Goal: Task Accomplishment & Management: Use online tool/utility

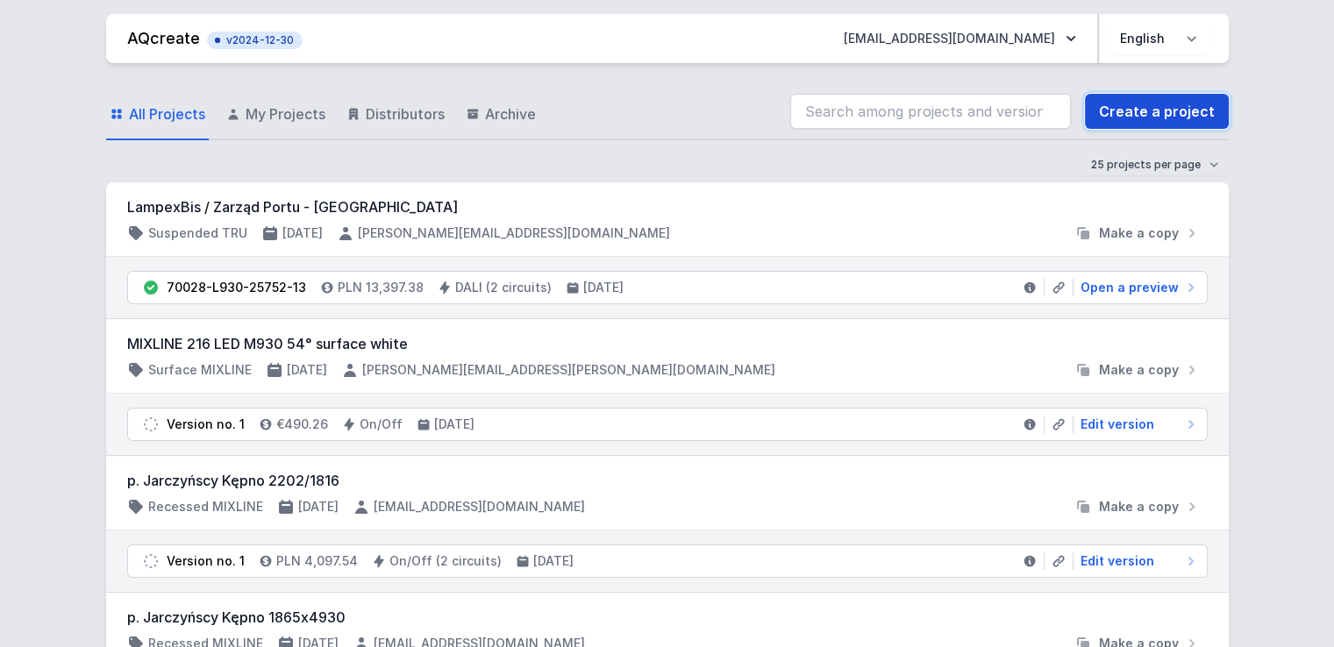
click at [1157, 117] on link "Create a project" at bounding box center [1157, 111] width 144 height 35
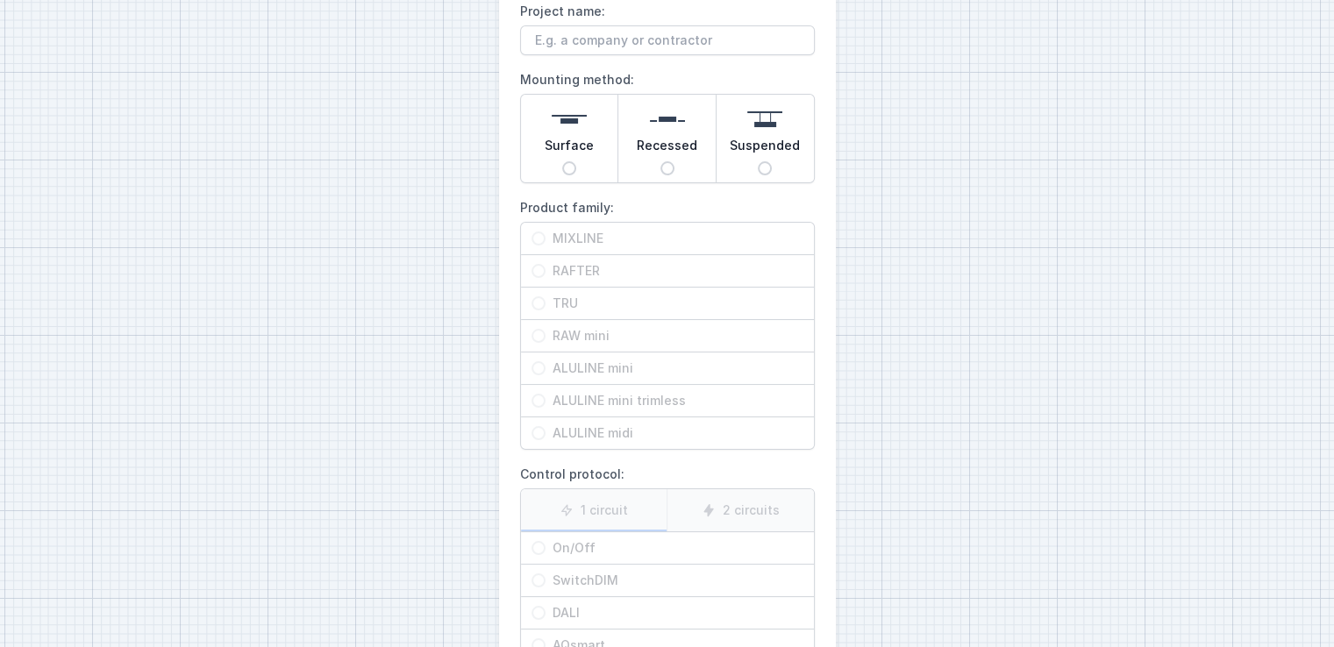
scroll to position [109, 0]
drag, startPoint x: 599, startPoint y: 144, endPoint x: 623, endPoint y: 125, distance: 30.5
click at [623, 125] on div "Surface Recessed Suspended" at bounding box center [667, 137] width 295 height 89
click at [940, 175] on div "AQcreate New Project Project name: Mounting method: Surface Recessed Suspended …" at bounding box center [667, 330] width 1334 height 879
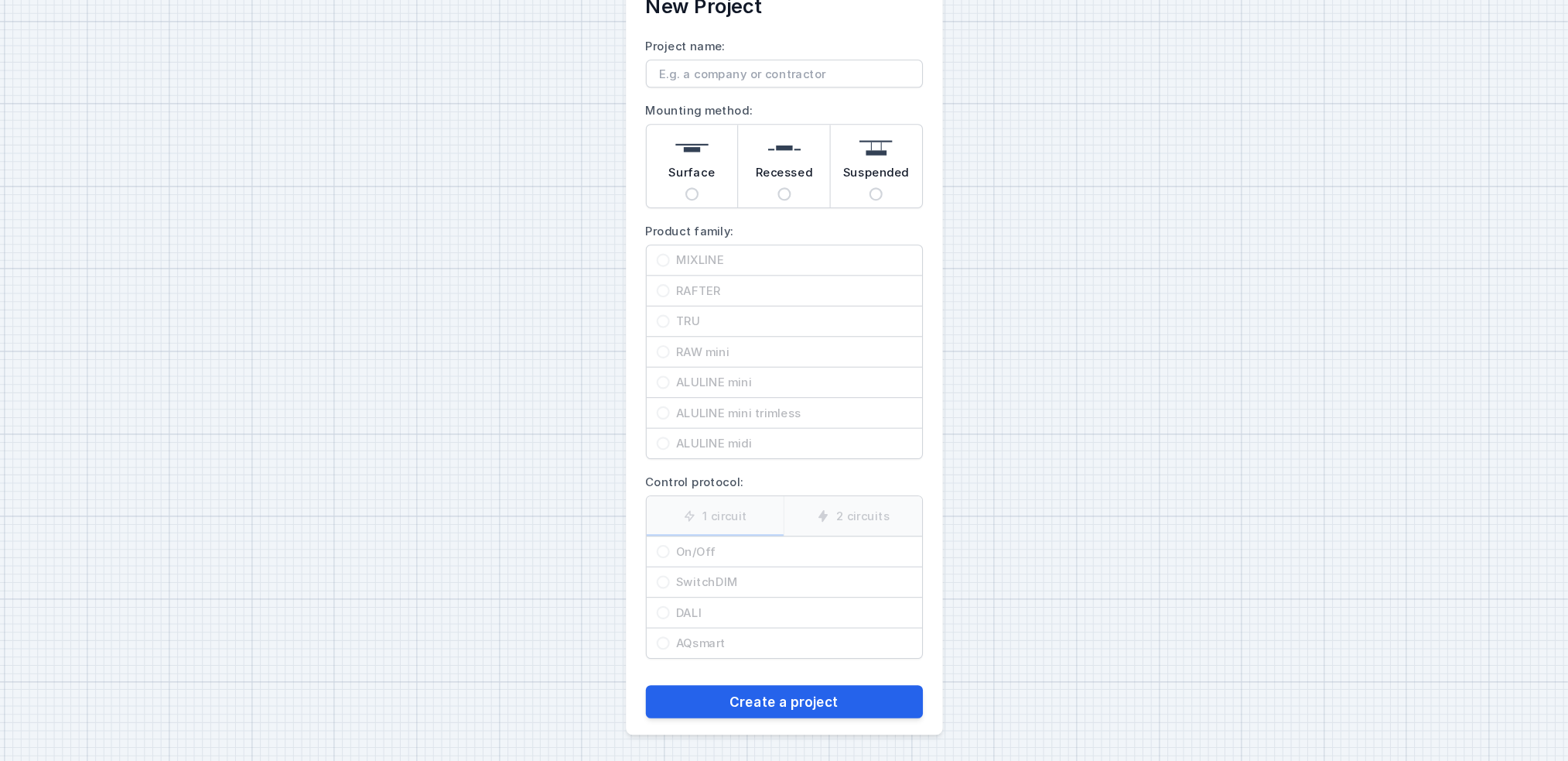
scroll to position [16, 0]
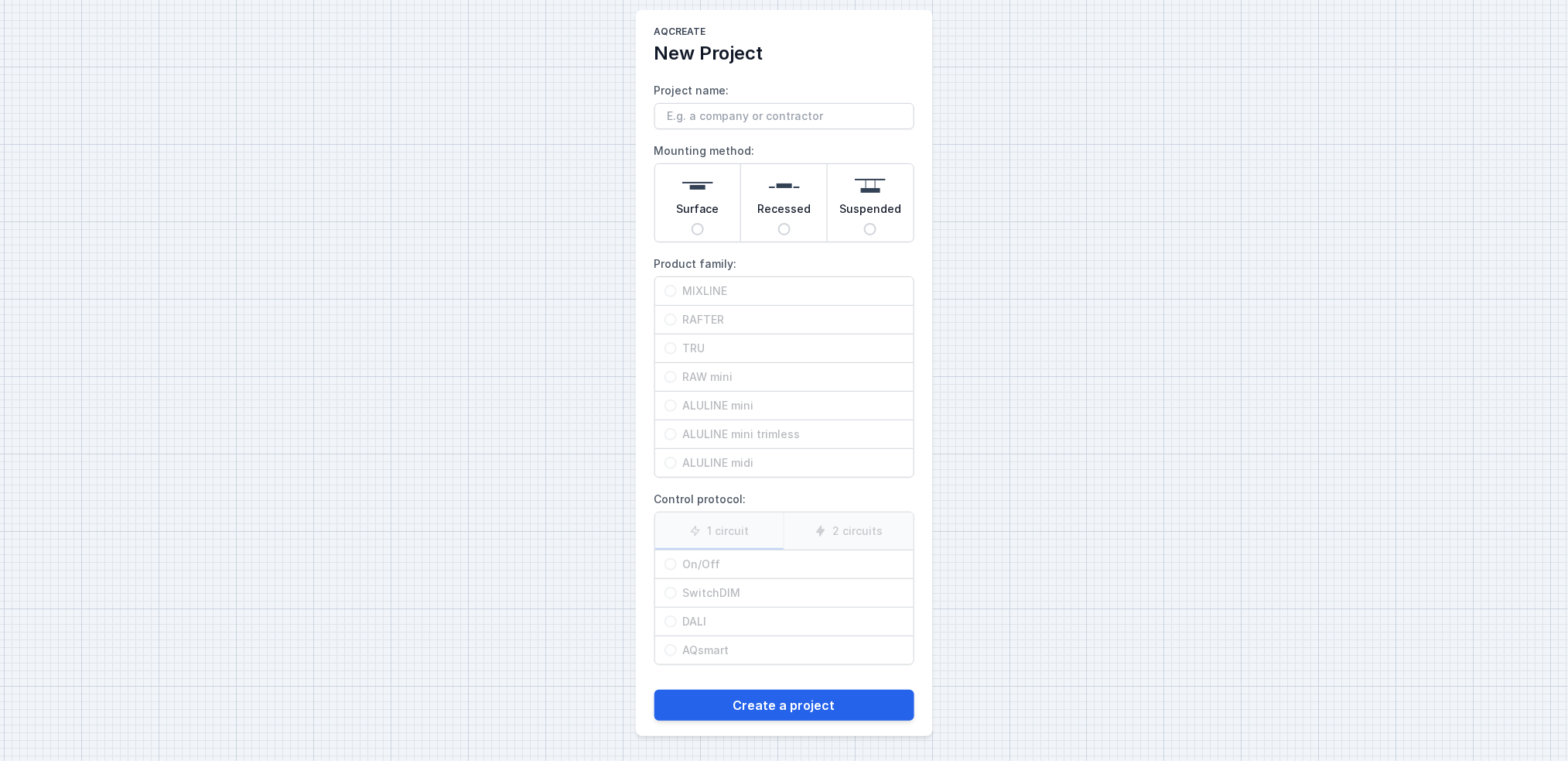
click at [725, 185] on div "Surface" at bounding box center [698, 203] width 86 height 78
click at [704, 223] on input "Surface" at bounding box center [698, 230] width 12 height 12
radio input "true"
click at [851, 184] on div "Suspended" at bounding box center [870, 203] width 86 height 78
click at [864, 223] on input "Suspended" at bounding box center [870, 230] width 12 height 12
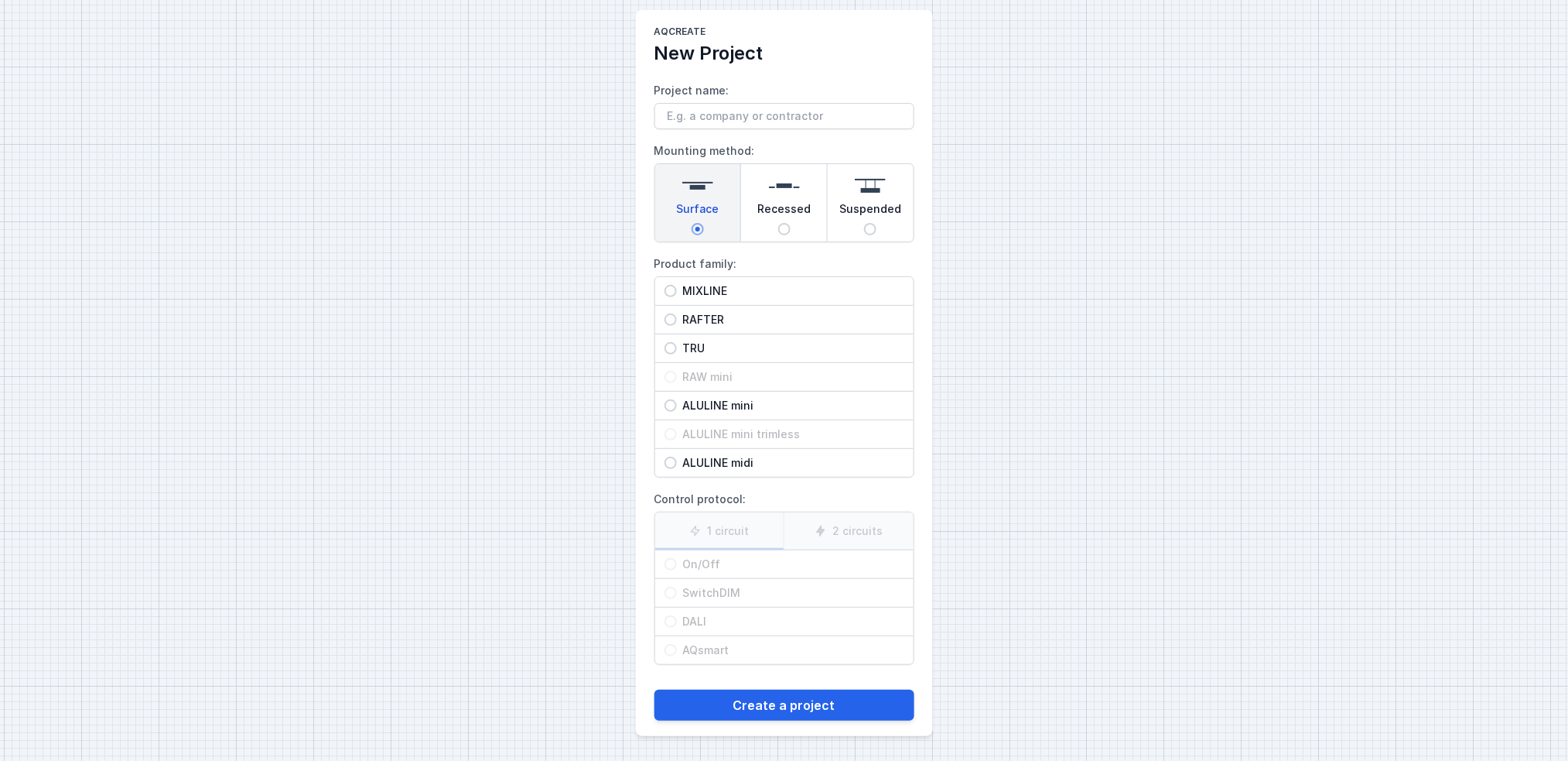
radio input "true"
click at [787, 198] on img at bounding box center [784, 185] width 31 height 31
click at [787, 223] on input "Recessed" at bounding box center [784, 230] width 12 height 12
radio input "true"
click at [709, 195] on img at bounding box center [697, 185] width 31 height 31
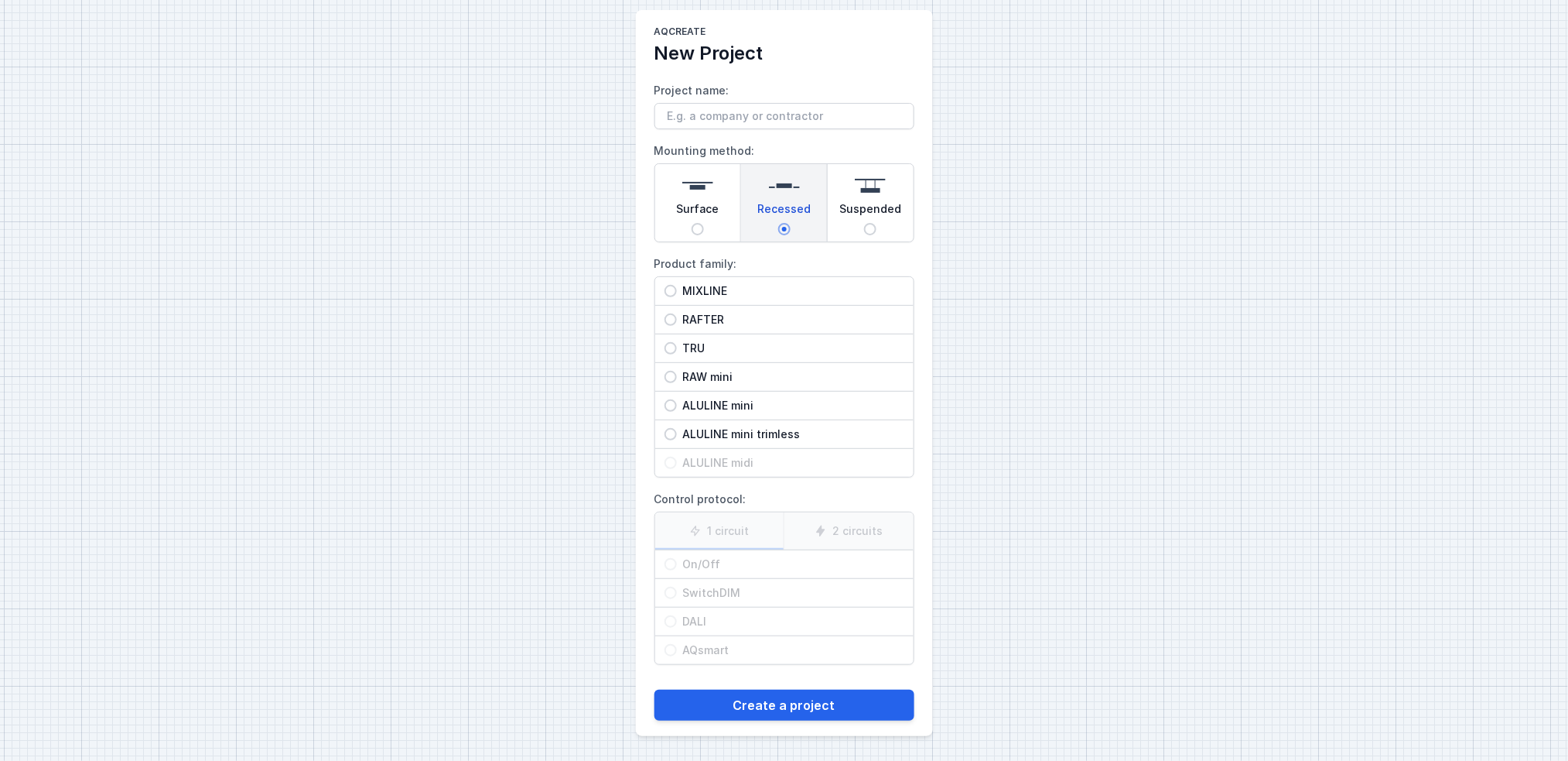
click at [704, 223] on input "Surface" at bounding box center [698, 230] width 12 height 12
radio input "true"
click at [764, 192] on div "Recessed" at bounding box center [784, 203] width 86 height 78
click at [778, 223] on input "Recessed" at bounding box center [784, 230] width 12 height 12
radio input "true"
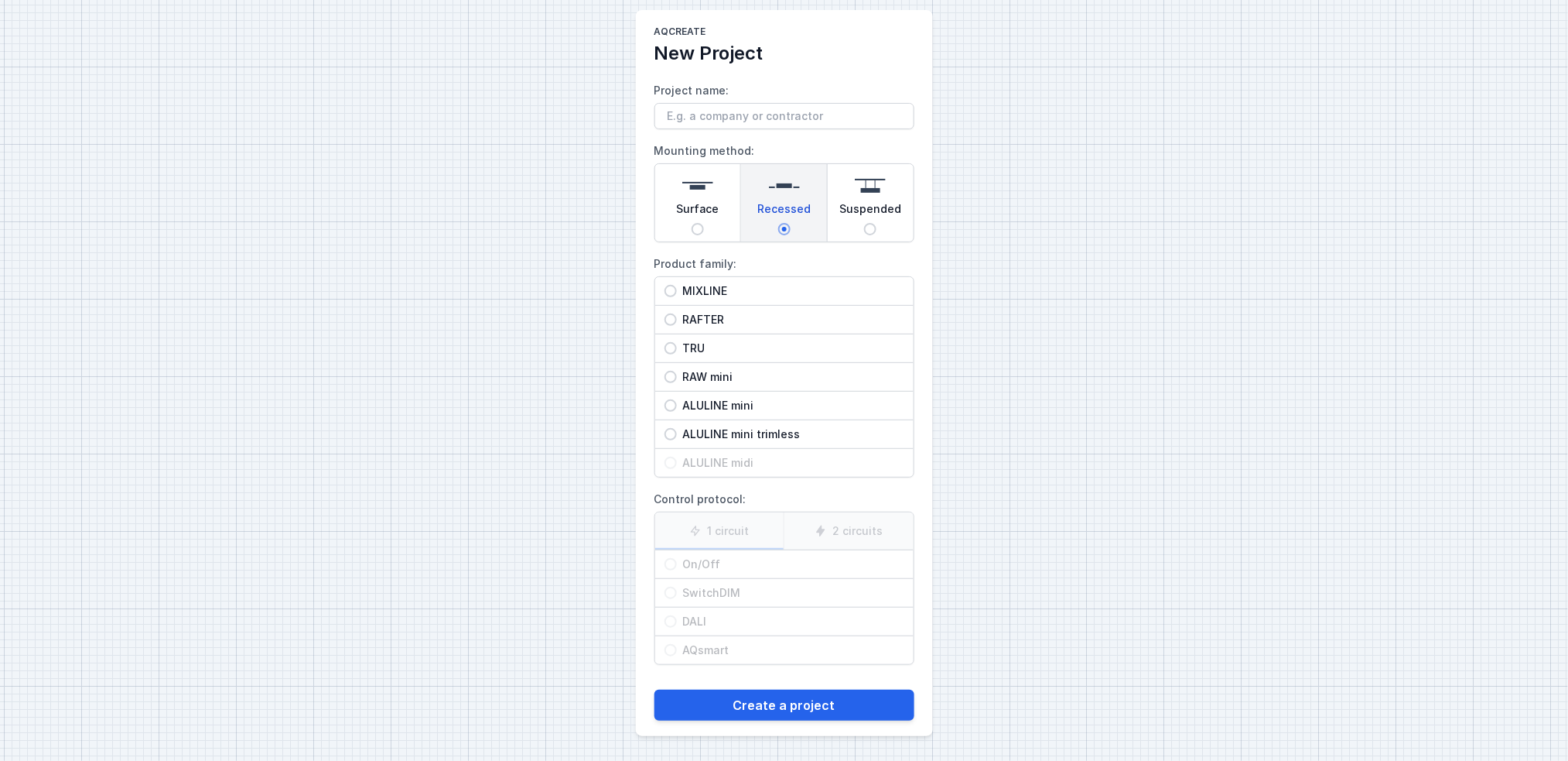
click at [912, 200] on div "Suspended" at bounding box center [870, 203] width 86 height 78
click at [876, 223] on input "Suspended" at bounding box center [870, 230] width 12 height 12
radio input "true"
click at [656, 195] on div "Surface" at bounding box center [698, 203] width 86 height 78
click at [692, 223] on input "Surface" at bounding box center [698, 230] width 12 height 12
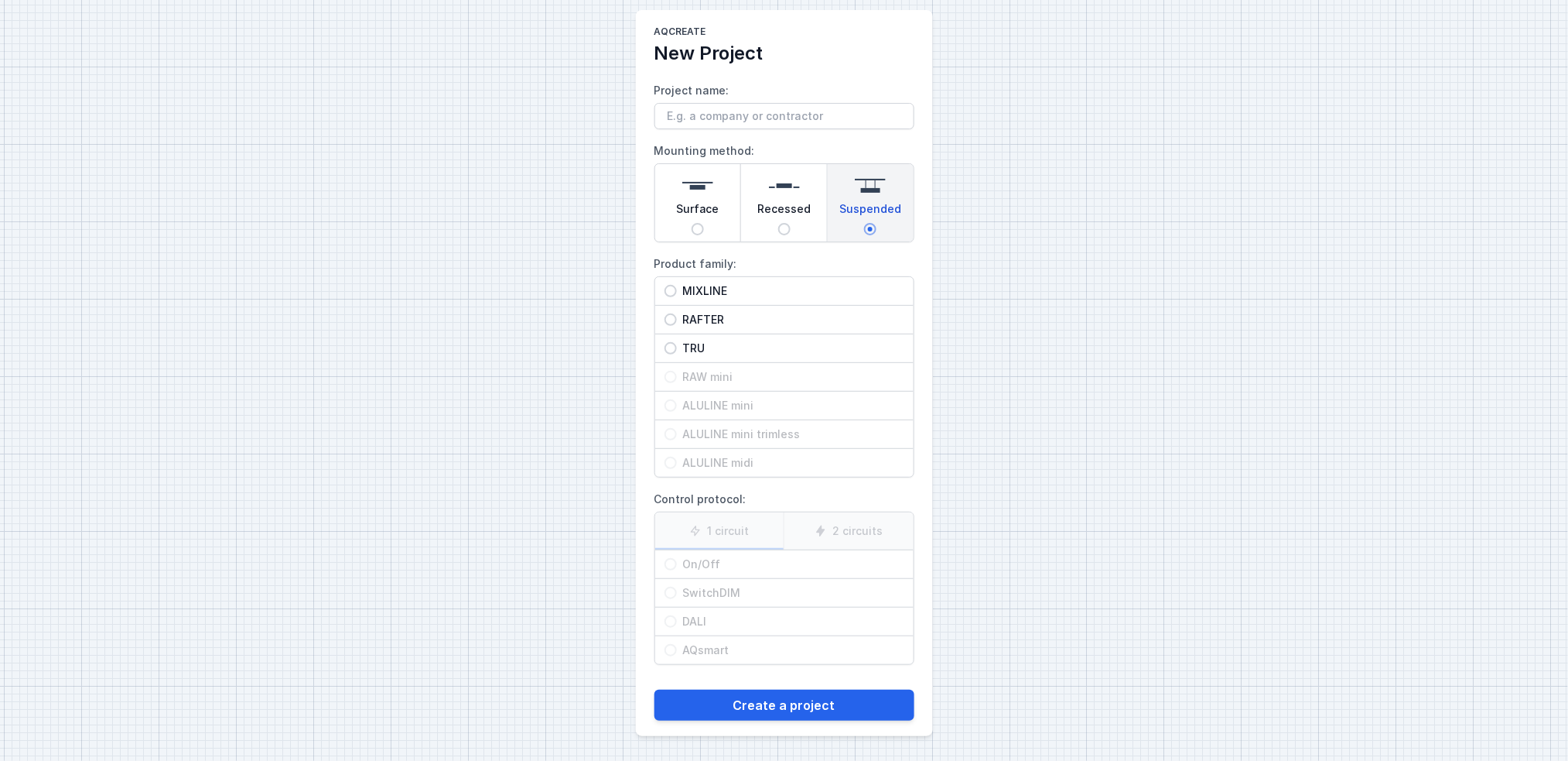
radio input "true"
click at [719, 316] on span "RAFTER" at bounding box center [791, 320] width 228 height 16
click at [677, 316] on input "RAFTER" at bounding box center [671, 320] width 12 height 12
radio input "true"
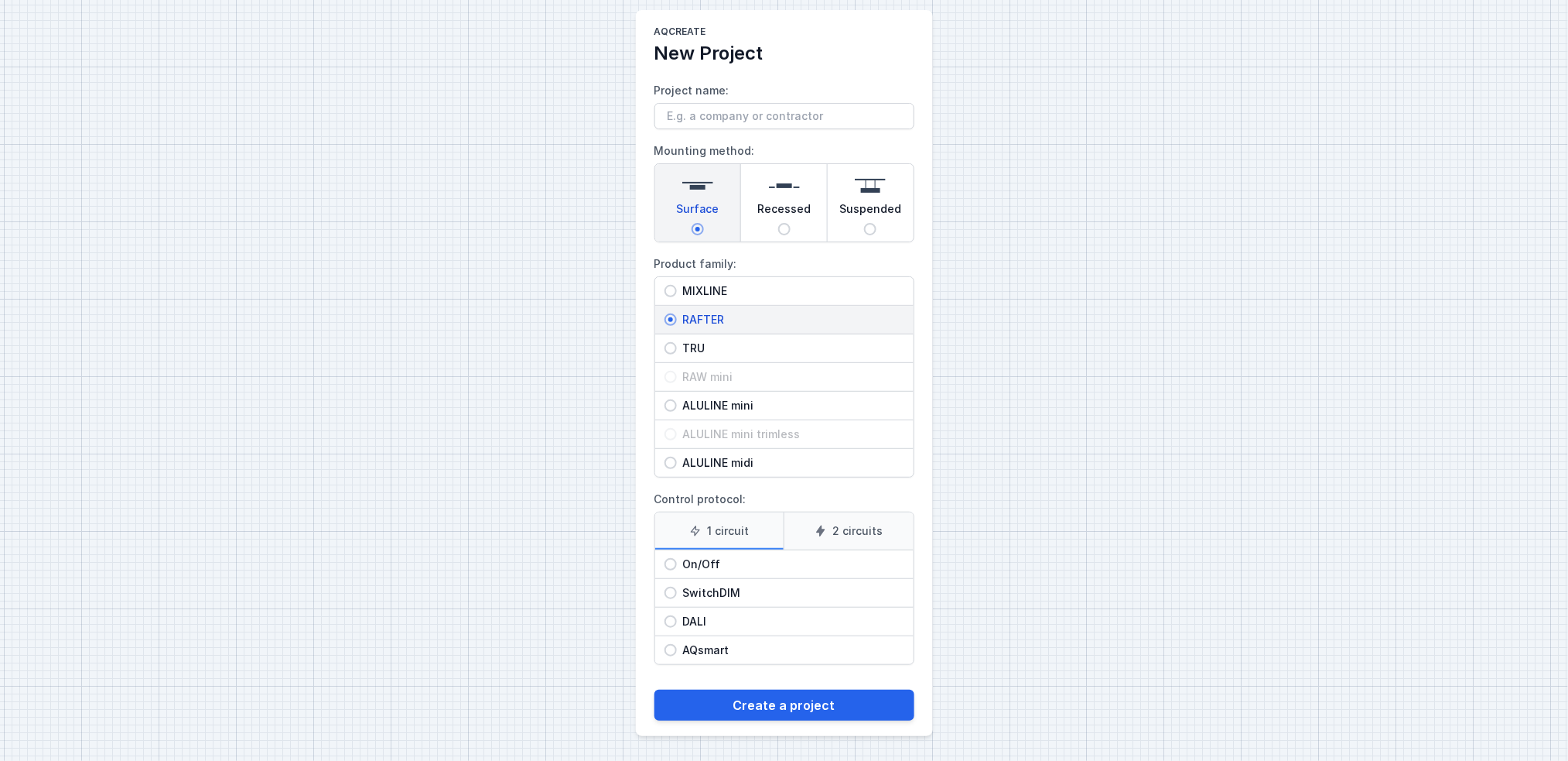
click at [719, 289] on span "MIXLINE" at bounding box center [791, 291] width 228 height 16
click at [677, 289] on input "MIXLINE" at bounding box center [671, 291] width 12 height 12
radio input "true"
click at [696, 570] on span "DALI" at bounding box center [791, 622] width 228 height 16
click at [677, 570] on input "DALI" at bounding box center [671, 622] width 12 height 12
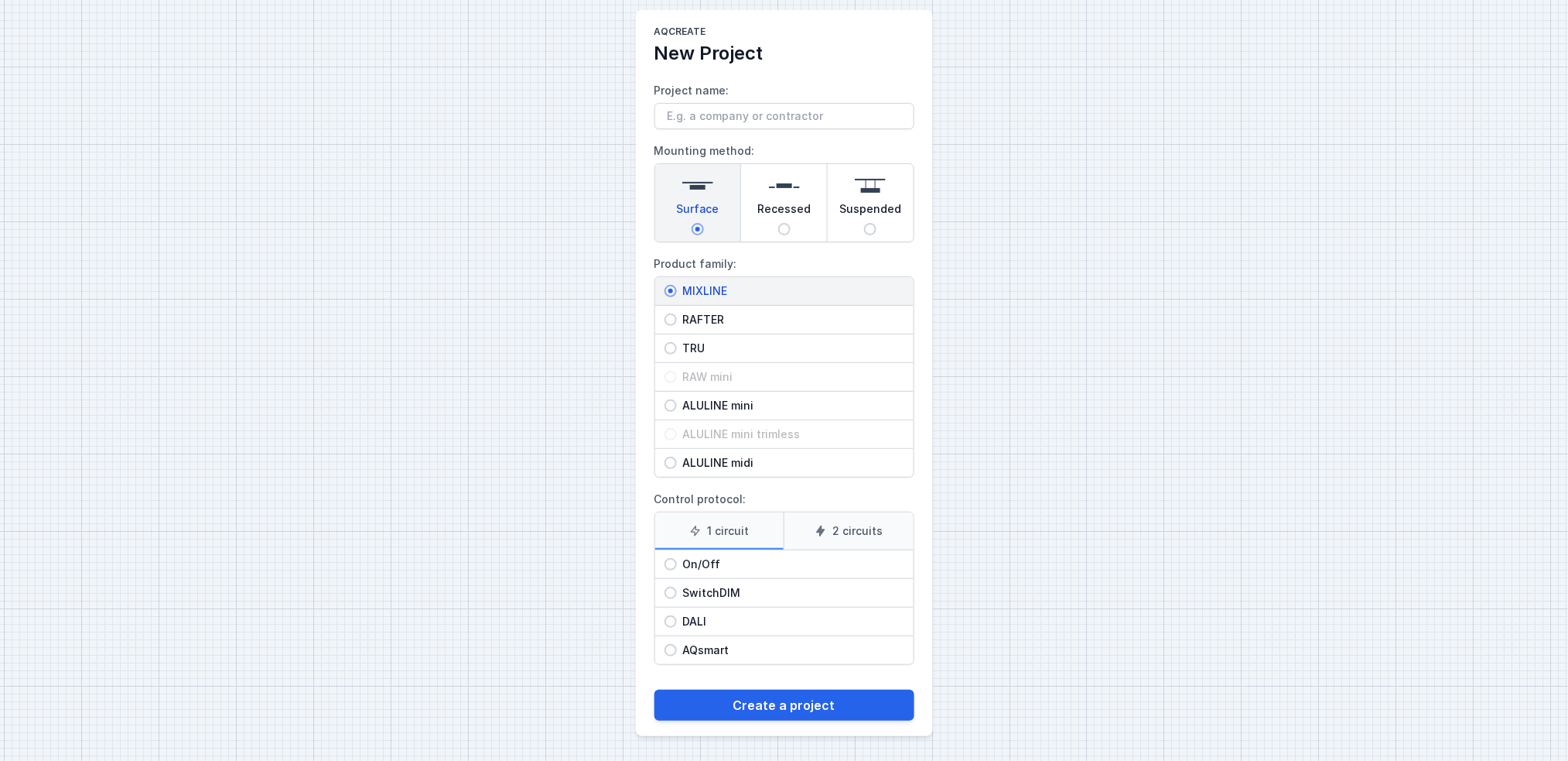
radio input "true"
click at [834, 532] on label "2 circuits" at bounding box center [848, 531] width 130 height 37
click at [0, 0] on input "2 circuits" at bounding box center [0, 0] width 0 height 0
click at [724, 531] on label "1 circuit" at bounding box center [720, 531] width 129 height 37
click at [0, 0] on input "1 circuit" at bounding box center [0, 0] width 0 height 0
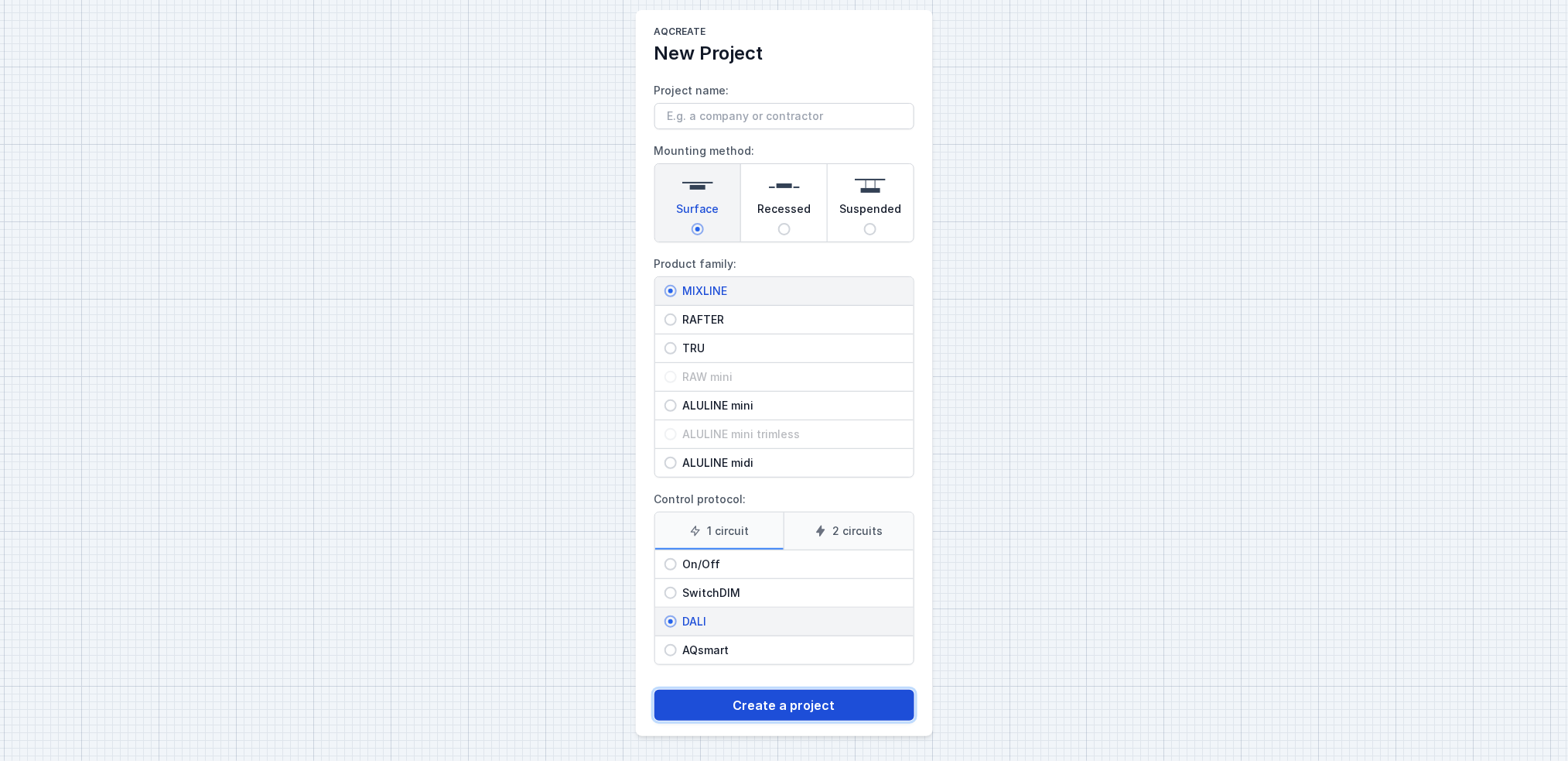
click at [872, 570] on button "Create a project" at bounding box center [784, 704] width 260 height 31
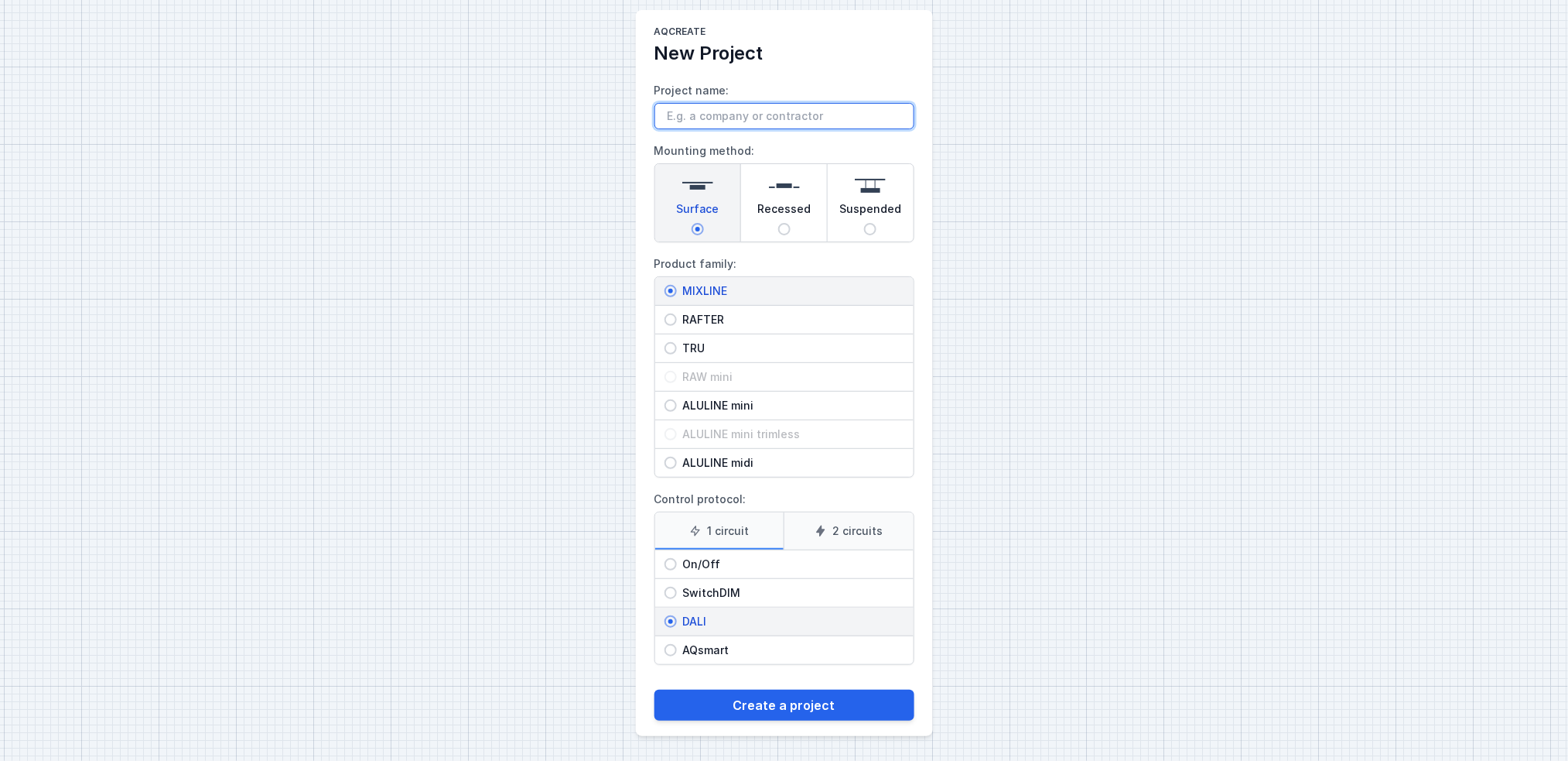
click at [738, 110] on input "Project name:" at bounding box center [784, 117] width 260 height 26
type input "Test"
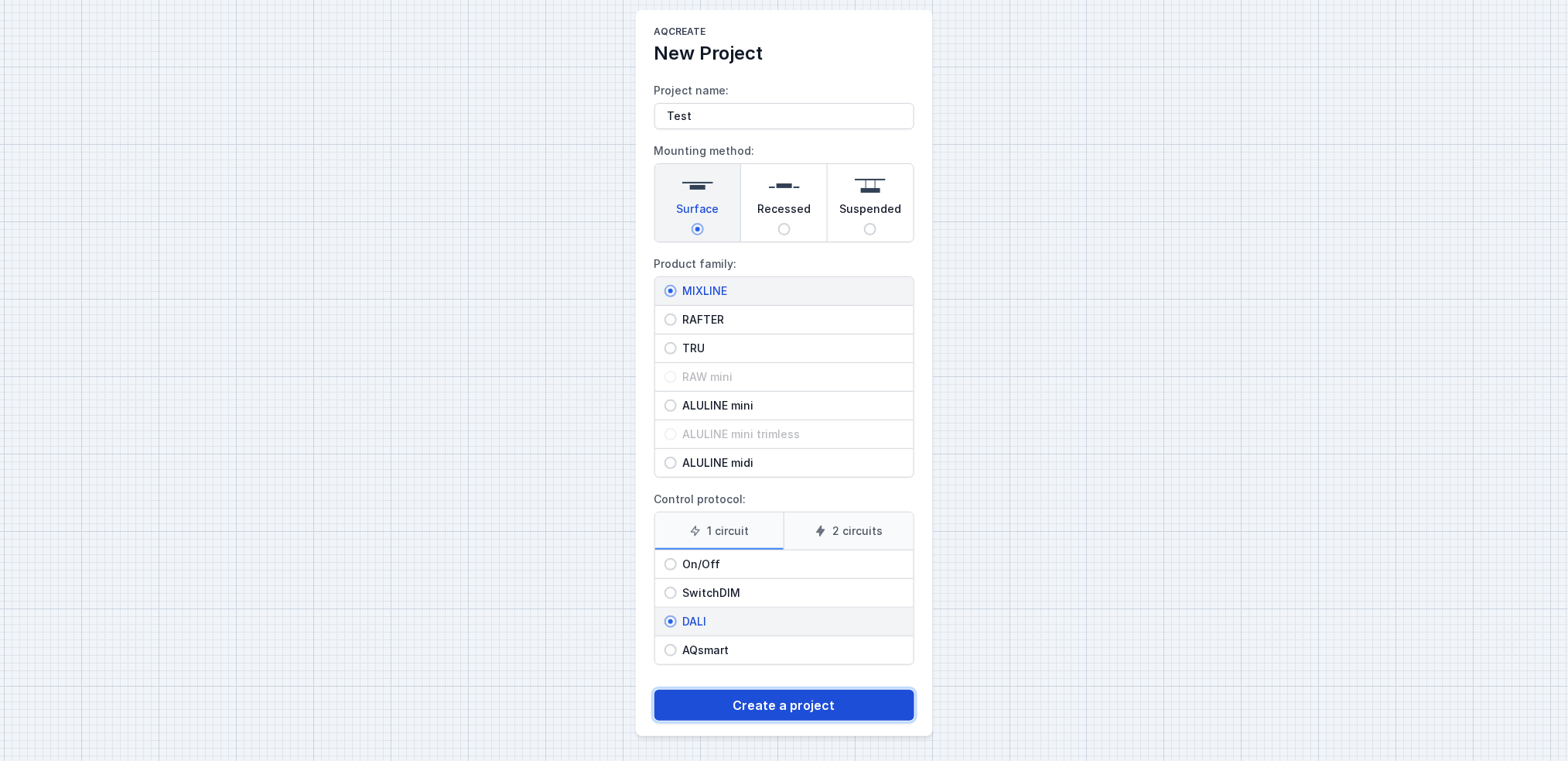
click at [823, 570] on button "Create a project" at bounding box center [784, 704] width 260 height 31
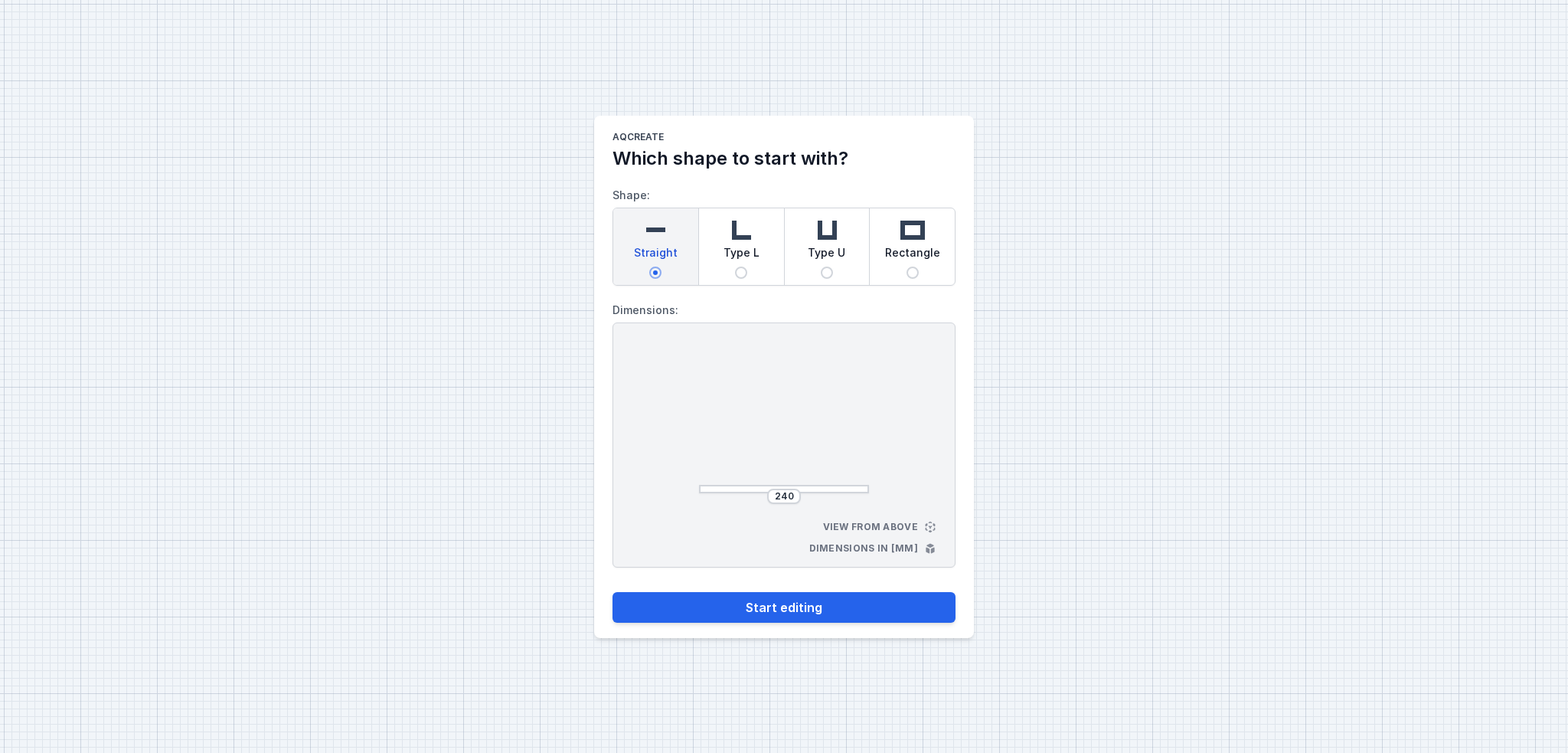
click at [743, 265] on span "Type L" at bounding box center [741, 256] width 36 height 22
click at [743, 266] on input "Type L" at bounding box center [741, 273] width 12 height 12
radio input "true"
drag, startPoint x: 730, startPoint y: 420, endPoint x: 604, endPoint y: 408, distance: 126.6
click at [604, 408] on main "AQcreate Which shape to start with? Shape: Straight Type L Type U Rectangle Dim…" at bounding box center [783, 376] width 380 height 522
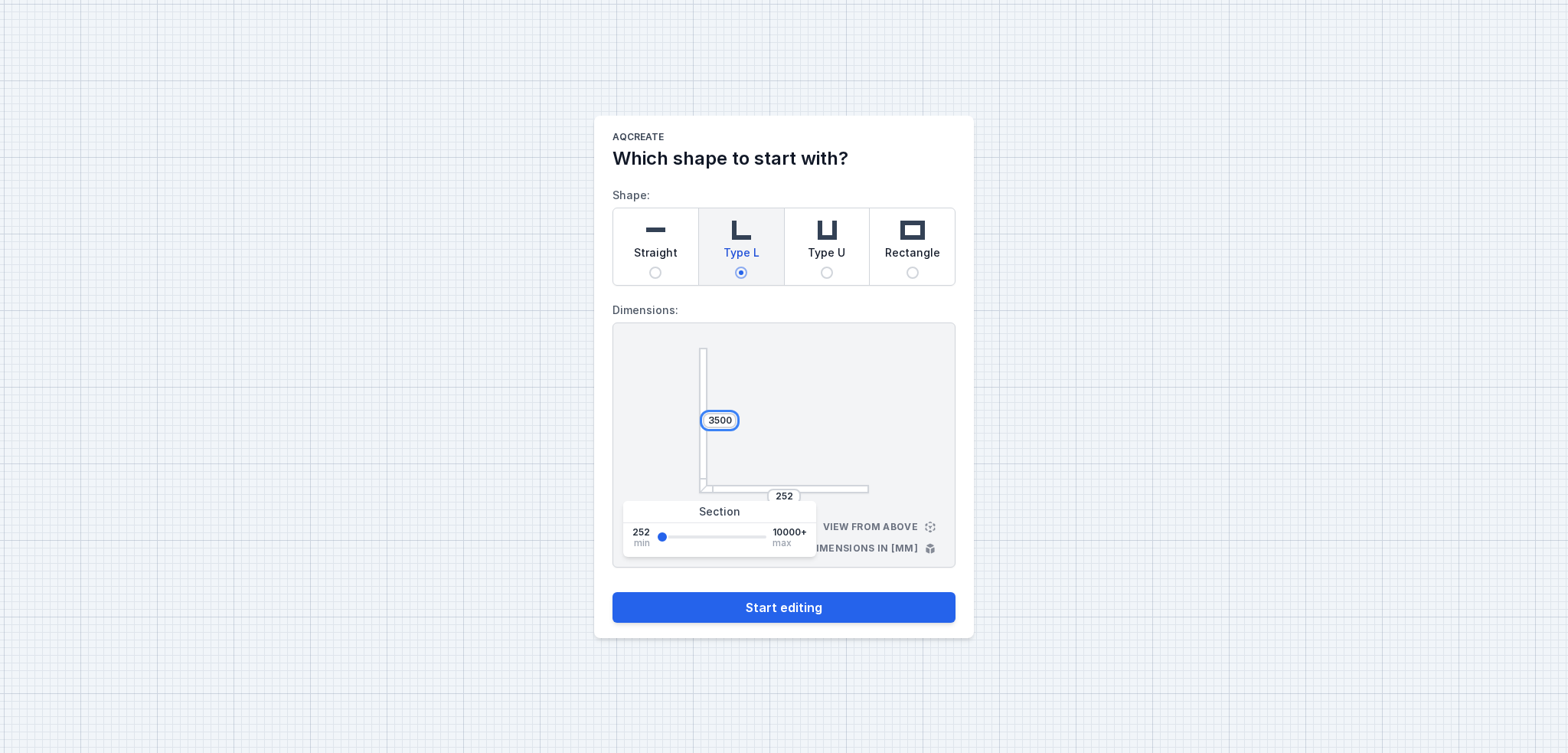
type input "3500"
drag, startPoint x: 792, startPoint y: 494, endPoint x: 724, endPoint y: 489, distance: 68.2
click at [724, 489] on div "252" at bounding box center [784, 496] width 170 height 16
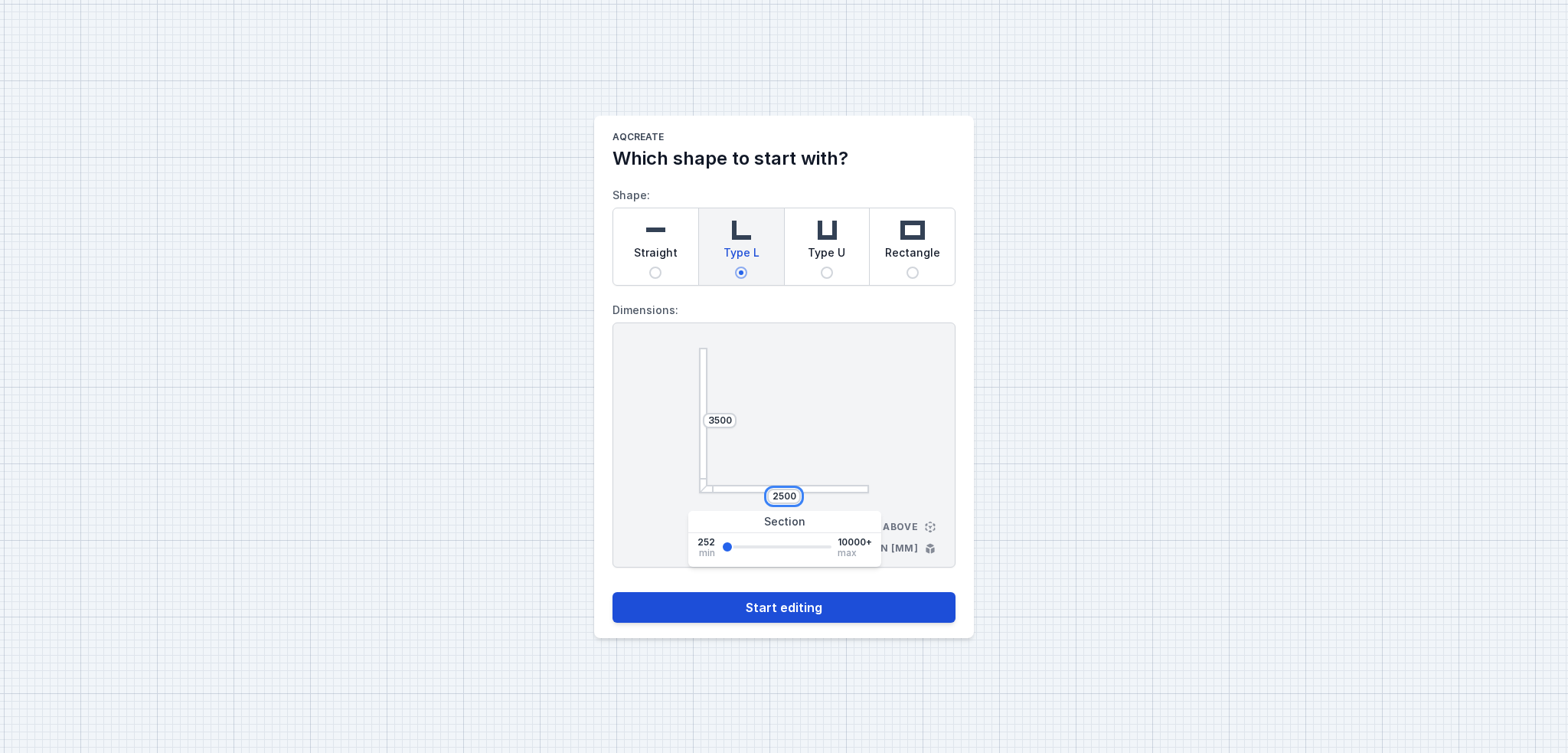
type input "2500"
click at [780, 564] on button "Start editing" at bounding box center [783, 607] width 343 height 31
select select "4"
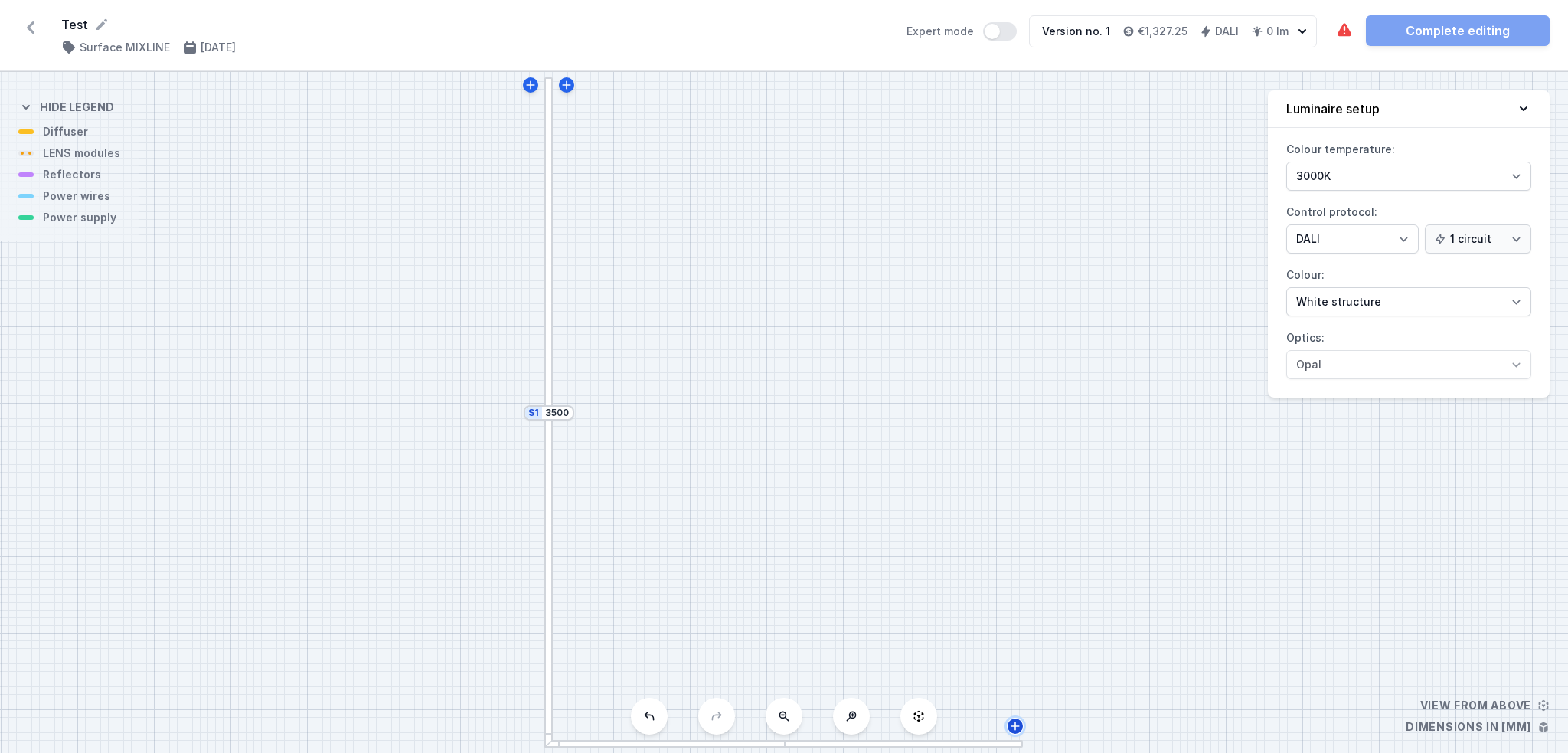
click at [1015, 564] on icon at bounding box center [1015, 726] width 9 height 9
type input "2512"
click at [1036, 564] on icon at bounding box center [1039, 707] width 12 height 12
type input "264"
click at [1060, 564] on icon at bounding box center [1058, 683] width 12 height 12
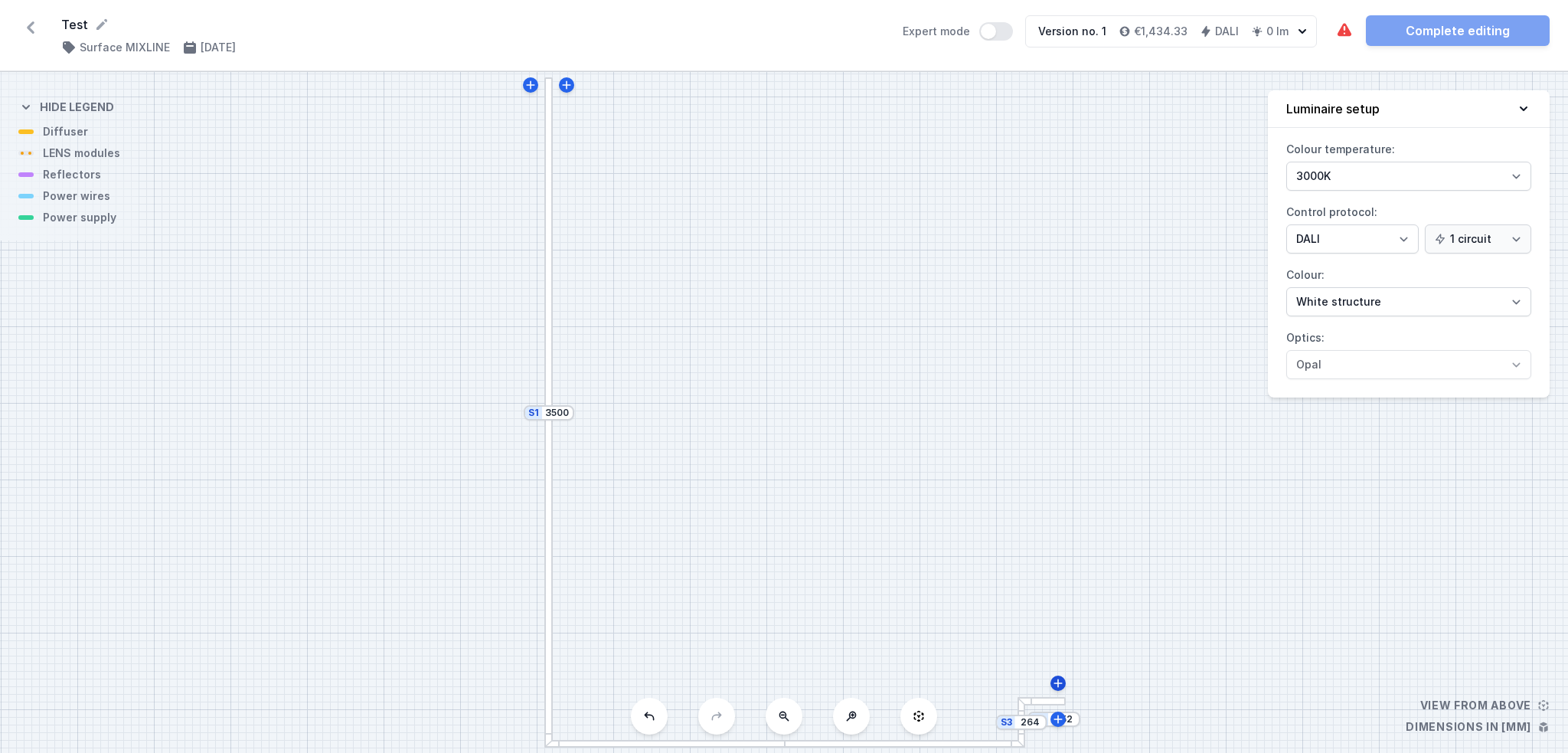
type input "264"
drag, startPoint x: 435, startPoint y: 577, endPoint x: 503, endPoint y: 319, distance: 266.8
click at [503, 319] on div "S5 252 S4 264 S3 264 S2 2512 S1 3500" at bounding box center [784, 411] width 1568 height 680
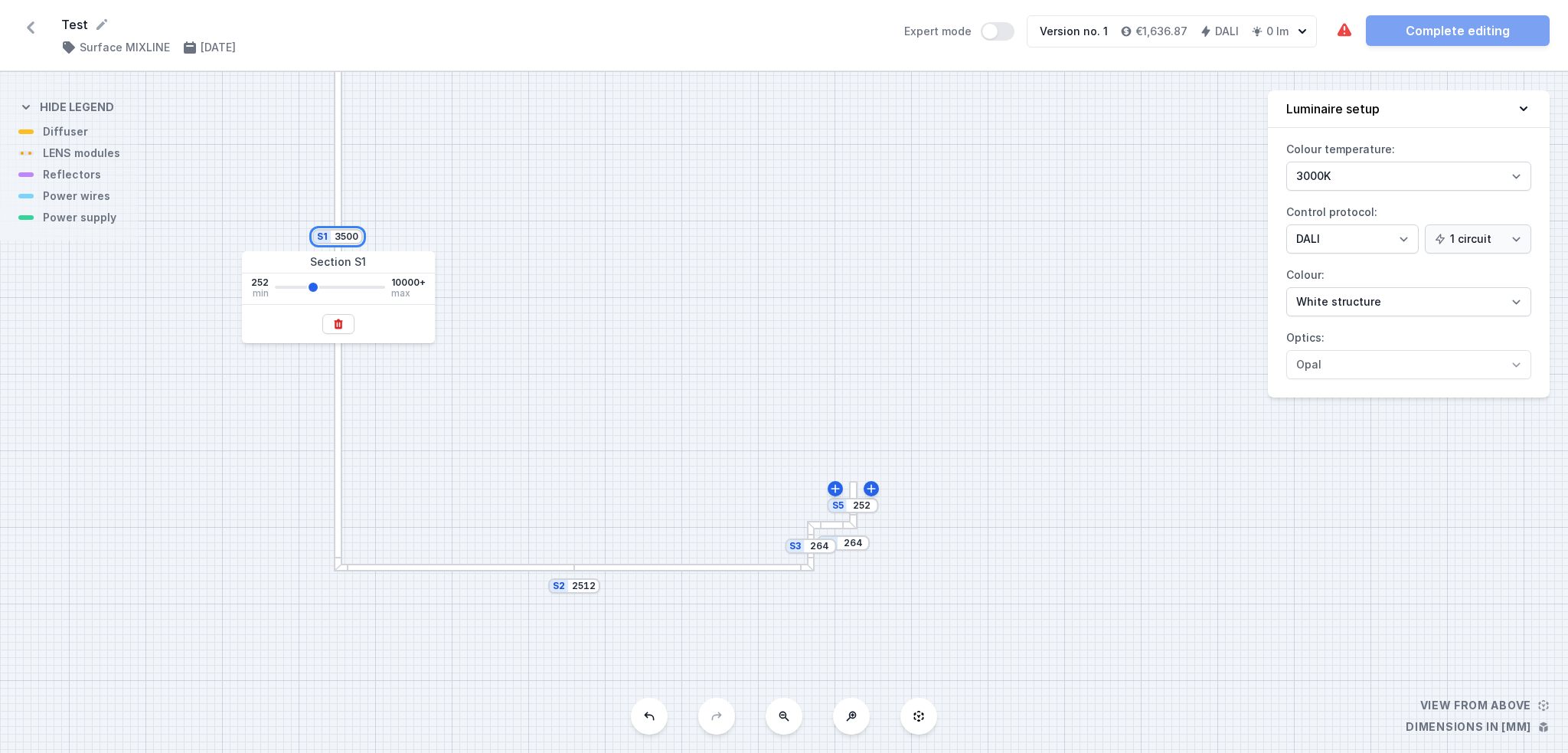
drag, startPoint x: 356, startPoint y: 238, endPoint x: 233, endPoint y: 219, distance: 124.5
click at [233, 219] on div "S5 252 S4 264 S3 264 S2 2512 S1 3500" at bounding box center [784, 411] width 1568 height 680
type input "1500"
click at [645, 271] on div "S5 252 S4 264 S3 264 S2 2512 S1 1500" at bounding box center [784, 411] width 1568 height 680
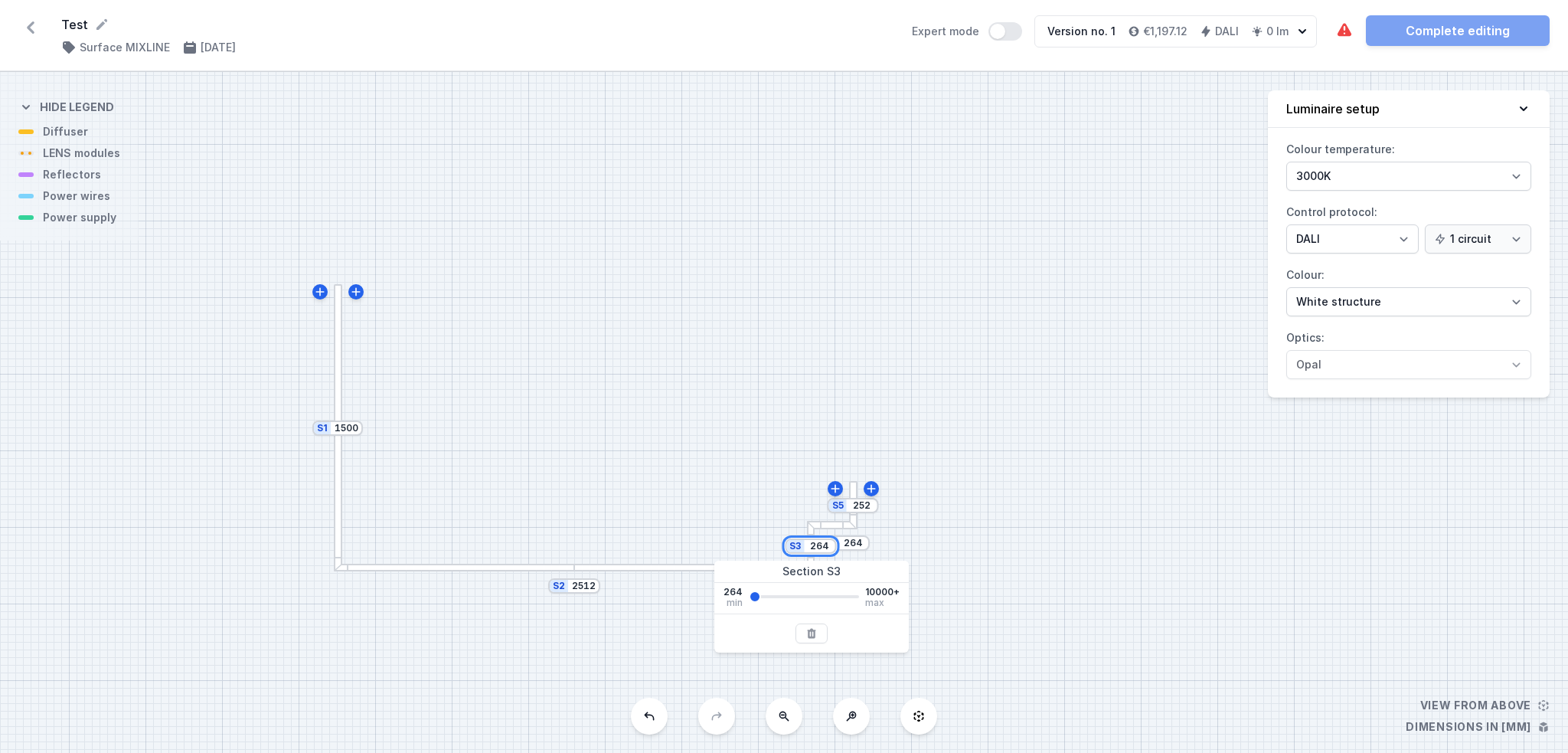
drag, startPoint x: 827, startPoint y: 546, endPoint x: 790, endPoint y: 544, distance: 37.1
click at [790, 544] on div "S3 264" at bounding box center [810, 546] width 52 height 16
type input "1000"
click at [721, 425] on div "S5 252 S4 264 S3 1000 S2 2512 S1 1500" at bounding box center [784, 411] width 1568 height 680
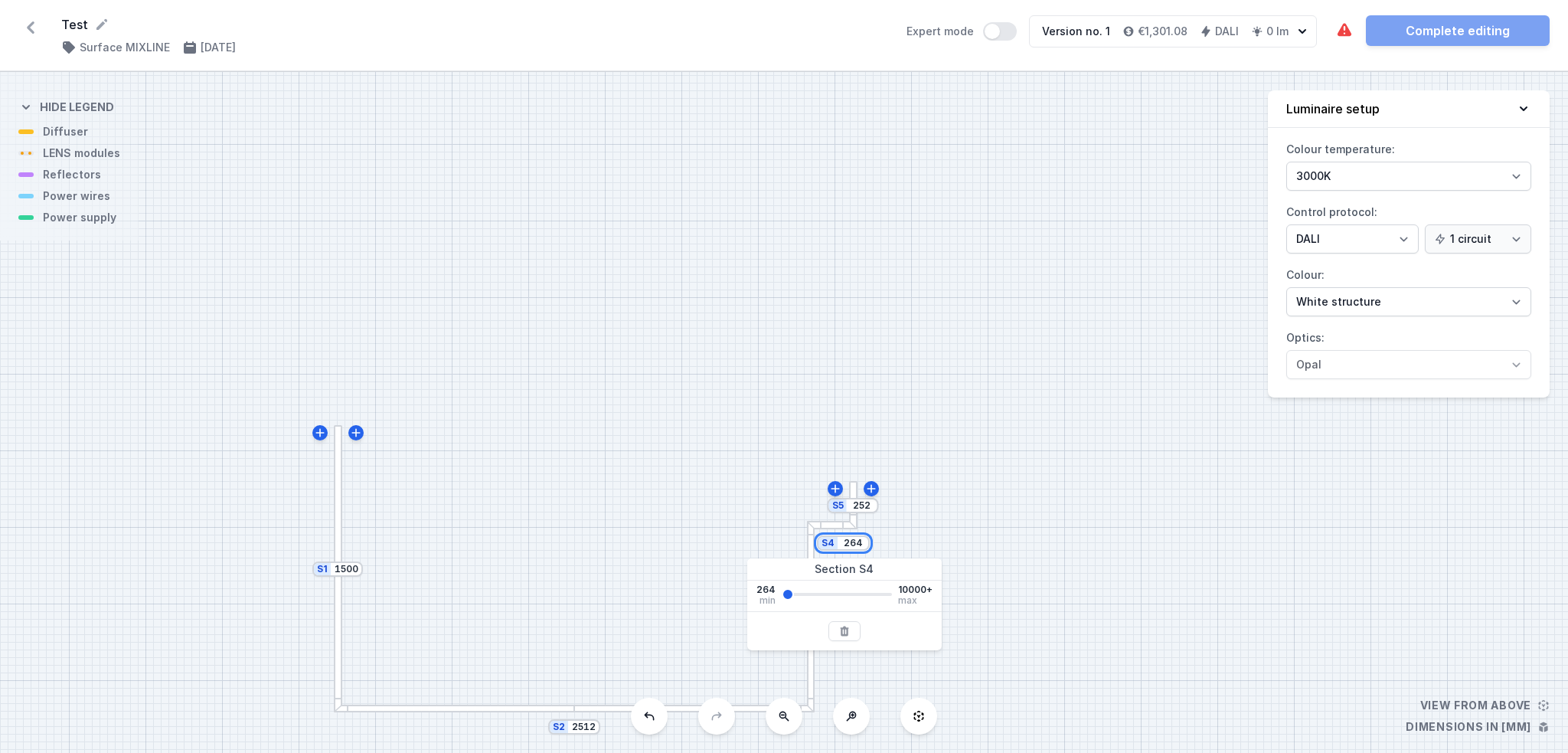
drag, startPoint x: 861, startPoint y: 544, endPoint x: 788, endPoint y: 543, distance: 73.0
click at [788, 543] on div "S5 252 S4 264 S3 1000 S2 2512 S1 1500" at bounding box center [784, 411] width 1568 height 680
click at [860, 545] on input "264" at bounding box center [853, 543] width 24 height 12
type input "2"
type input "750"
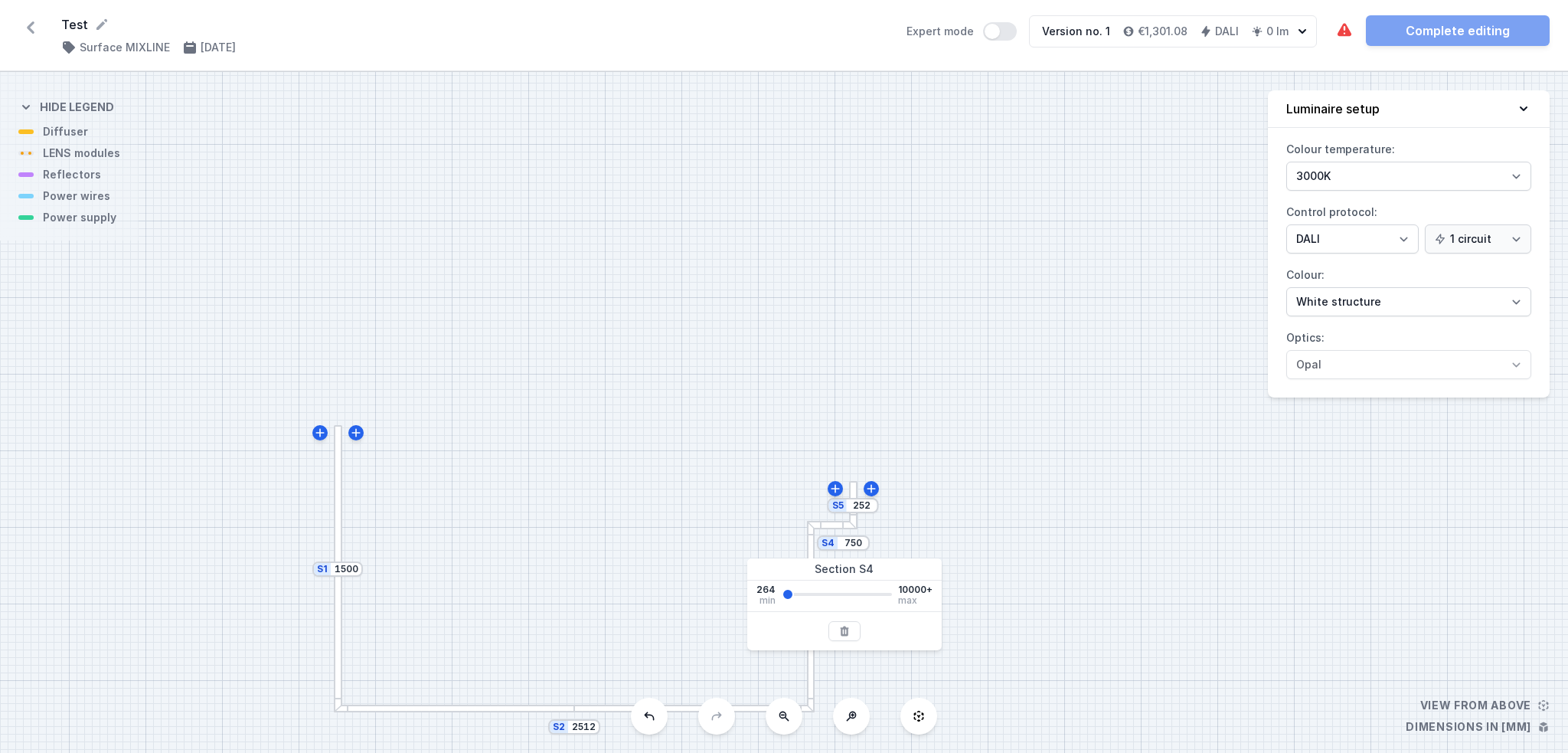
click at [775, 369] on div "S5 252 S4 750 S3 1000 S2 2512 S1 1500" at bounding box center [784, 411] width 1568 height 680
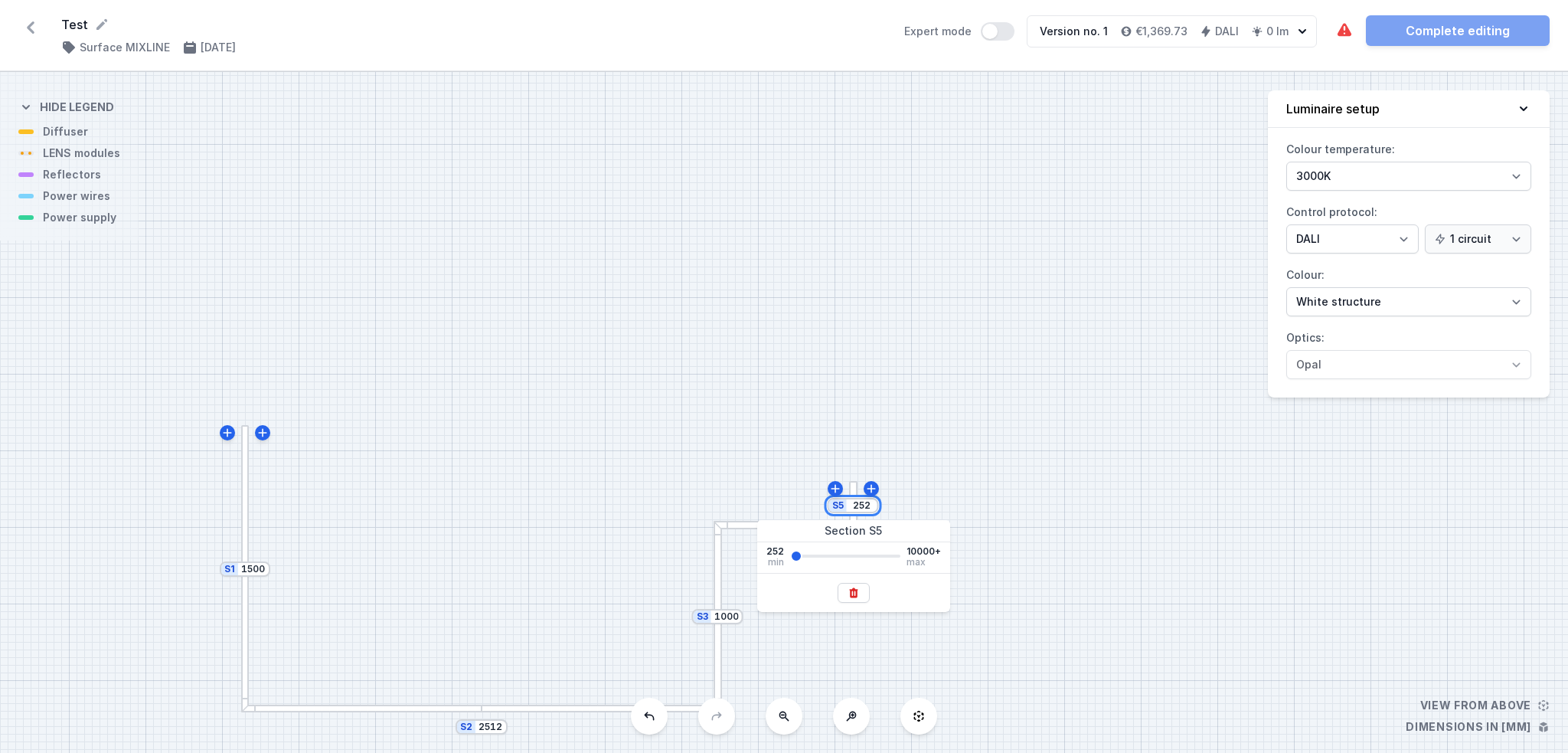
drag, startPoint x: 872, startPoint y: 508, endPoint x: 799, endPoint y: 494, distance: 74.3
click at [799, 494] on div "S5 252 S4 750 S3 1000 S2 2512 S1 1500" at bounding box center [784, 411] width 1568 height 680
click at [637, 364] on div "S5 250 S4 750 S3 1000 S2 2512 S1 1500" at bounding box center [784, 411] width 1568 height 680
drag, startPoint x: 870, startPoint y: 500, endPoint x: 802, endPoint y: 495, distance: 68.2
click at [802, 495] on div "S5 250 S4 750 S3 1000 S2 2512 S1 1500" at bounding box center [784, 411] width 1568 height 680
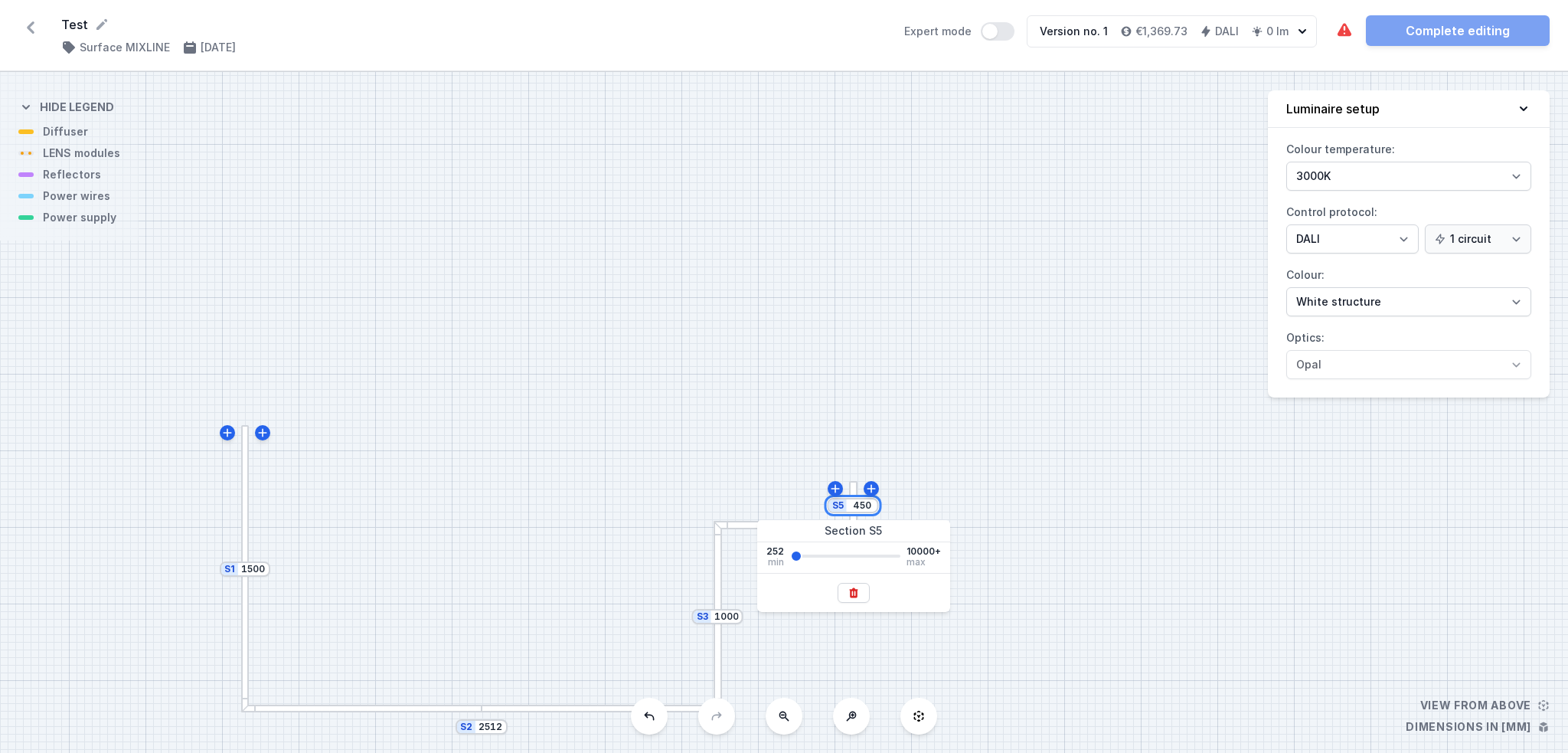
type input "450"
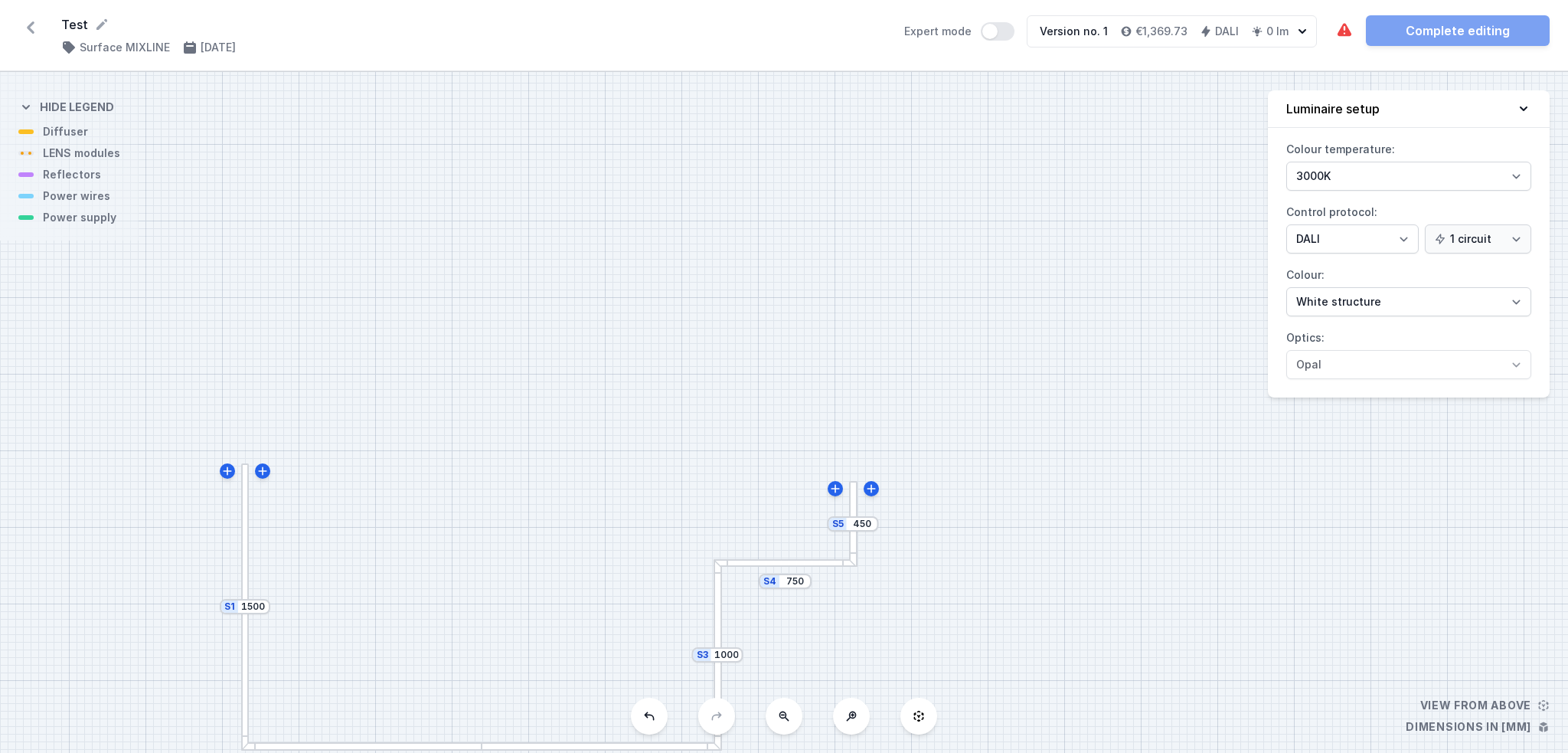
click at [703, 319] on div "S5 450 S4 750 S3 1000 S2 2512 S1 1500" at bounding box center [784, 411] width 1568 height 680
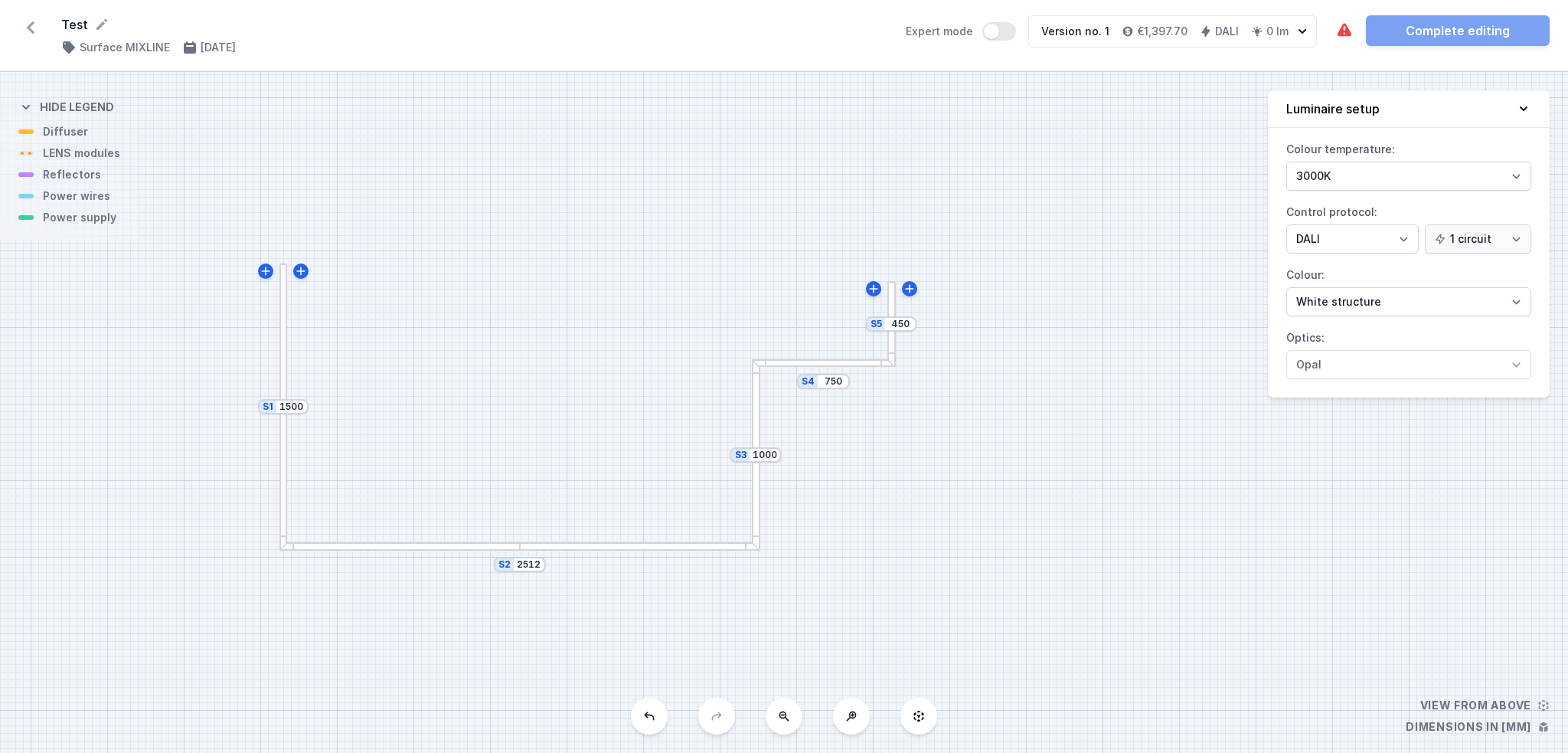
drag, startPoint x: 569, startPoint y: 466, endPoint x: 608, endPoint y: 265, distance: 204.7
click at [608, 265] on div "S5 450 S4 750 S3 1000 S2 2512 S1 1500" at bounding box center [784, 411] width 1568 height 680
click at [471, 542] on div at bounding box center [399, 545] width 240 height 9
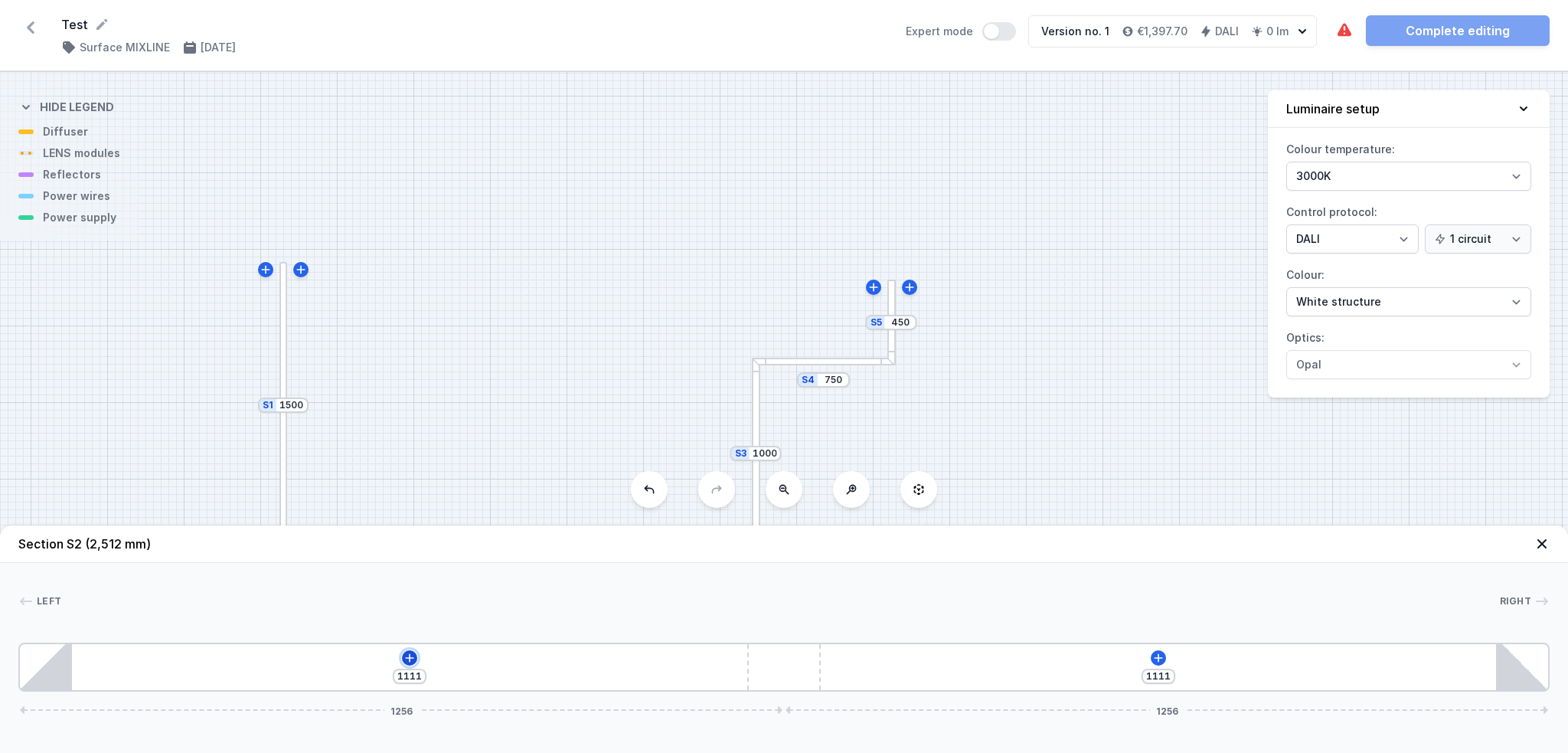
click at [411, 564] on icon at bounding box center [409, 658] width 12 height 12
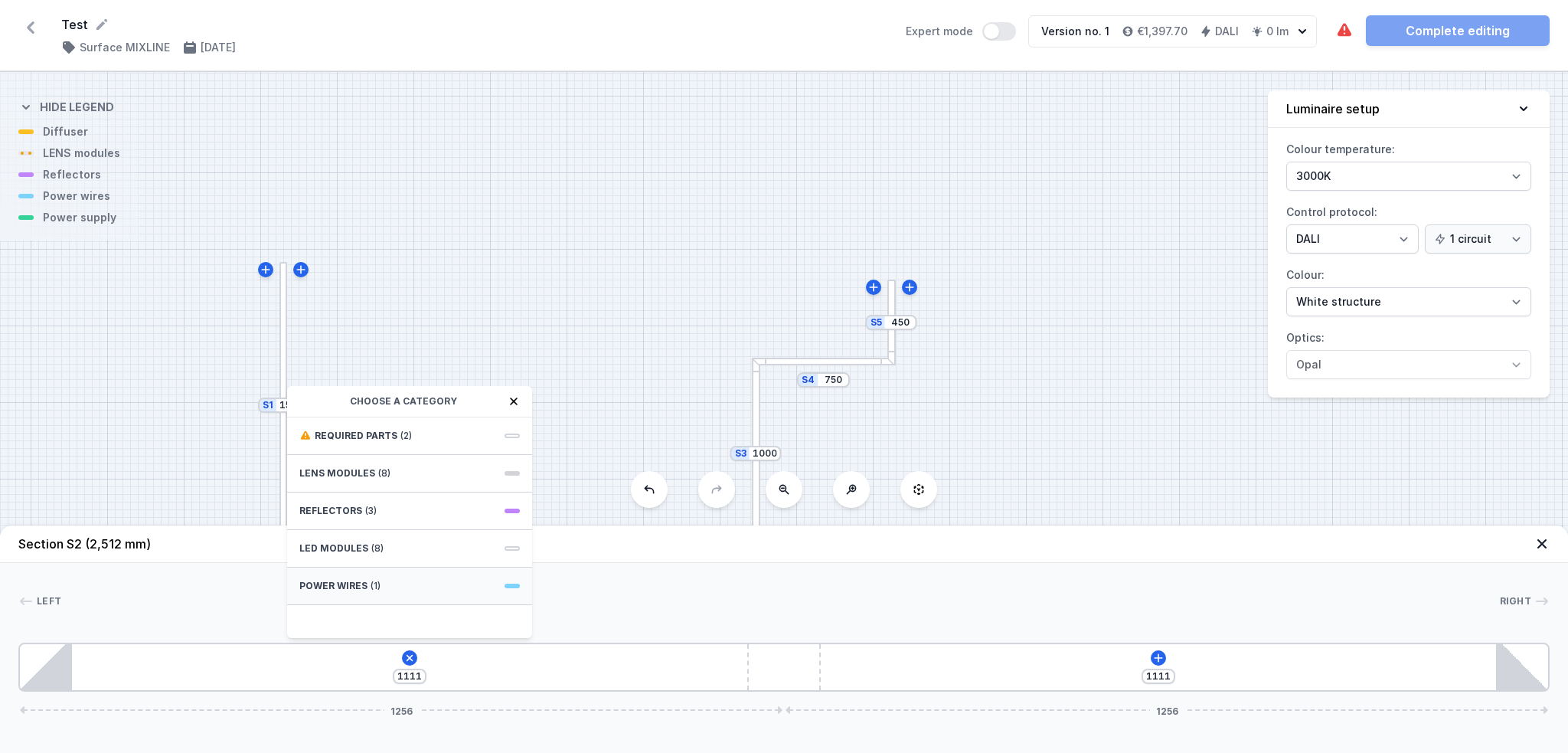
click at [409, 564] on div "Power wires (1)" at bounding box center [409, 586] width 245 height 38
click at [305, 397] on icon at bounding box center [306, 401] width 12 height 12
click at [365, 436] on span "Required parts" at bounding box center [355, 436] width 83 height 12
click at [460, 431] on span "Hole for power supply cable" at bounding box center [409, 434] width 221 height 16
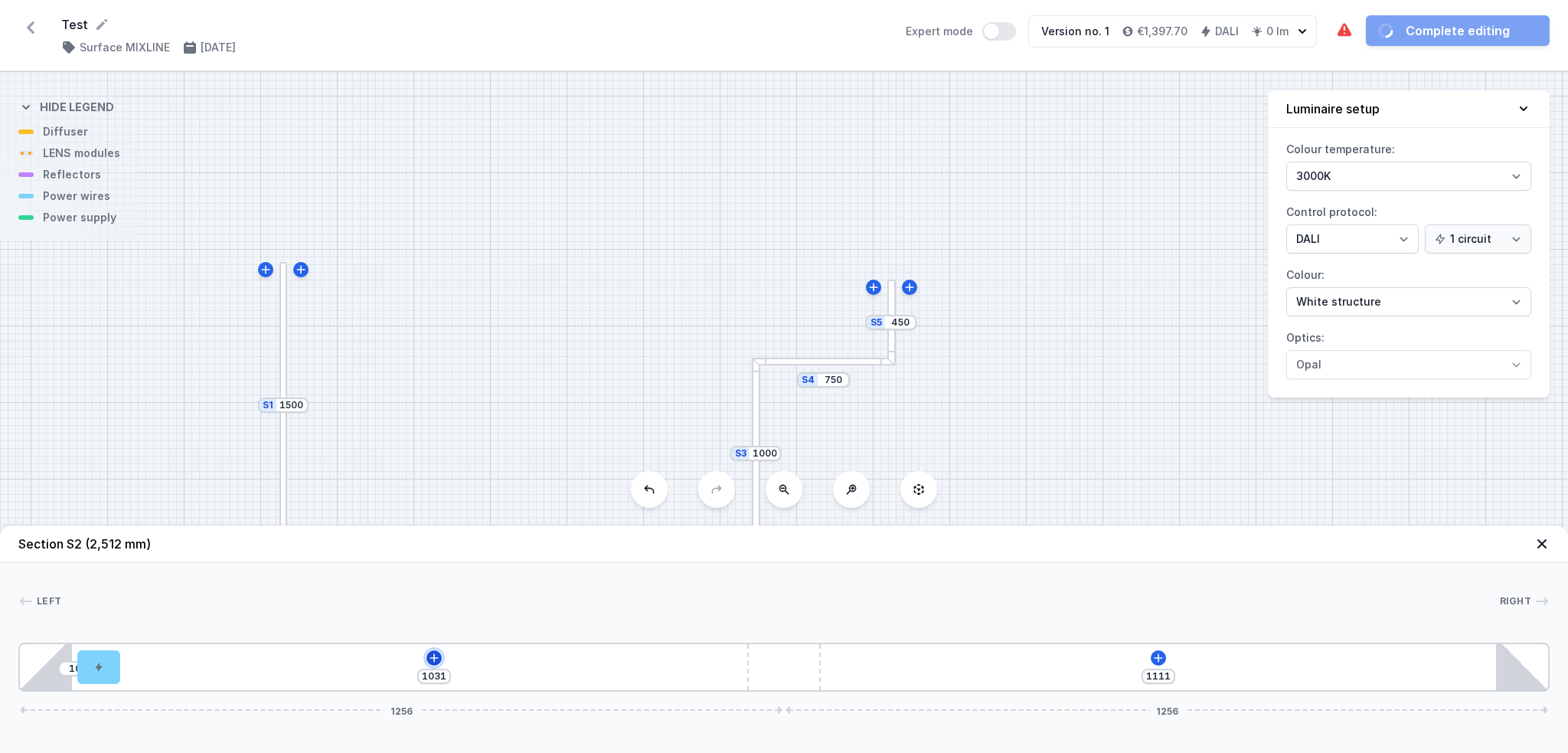
click at [437, 564] on icon at bounding box center [434, 658] width 12 height 12
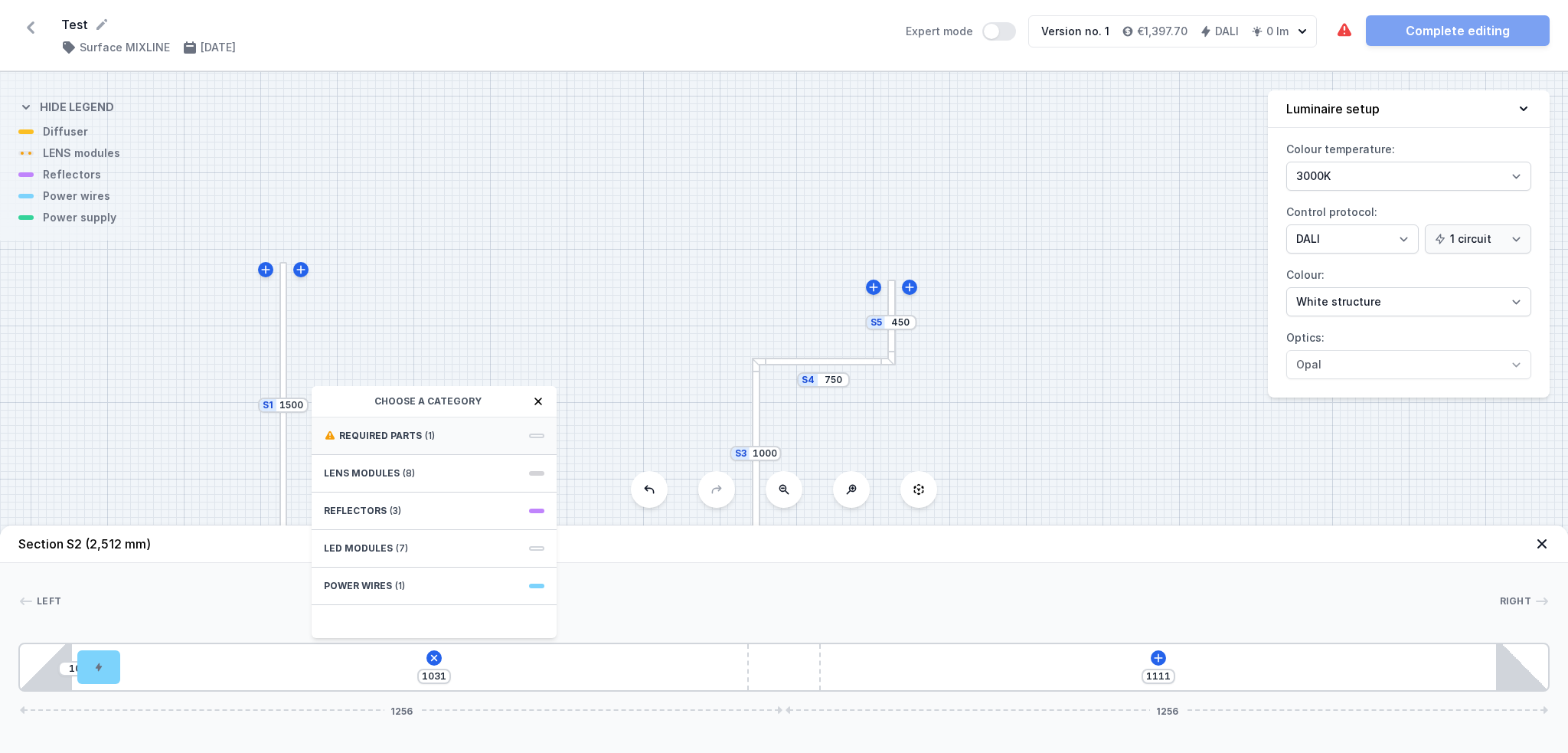
click at [438, 445] on div "Required parts (1)" at bounding box center [434, 436] width 245 height 38
click at [439, 439] on span "DALI Driver - up to 5W" at bounding box center [434, 434] width 221 height 16
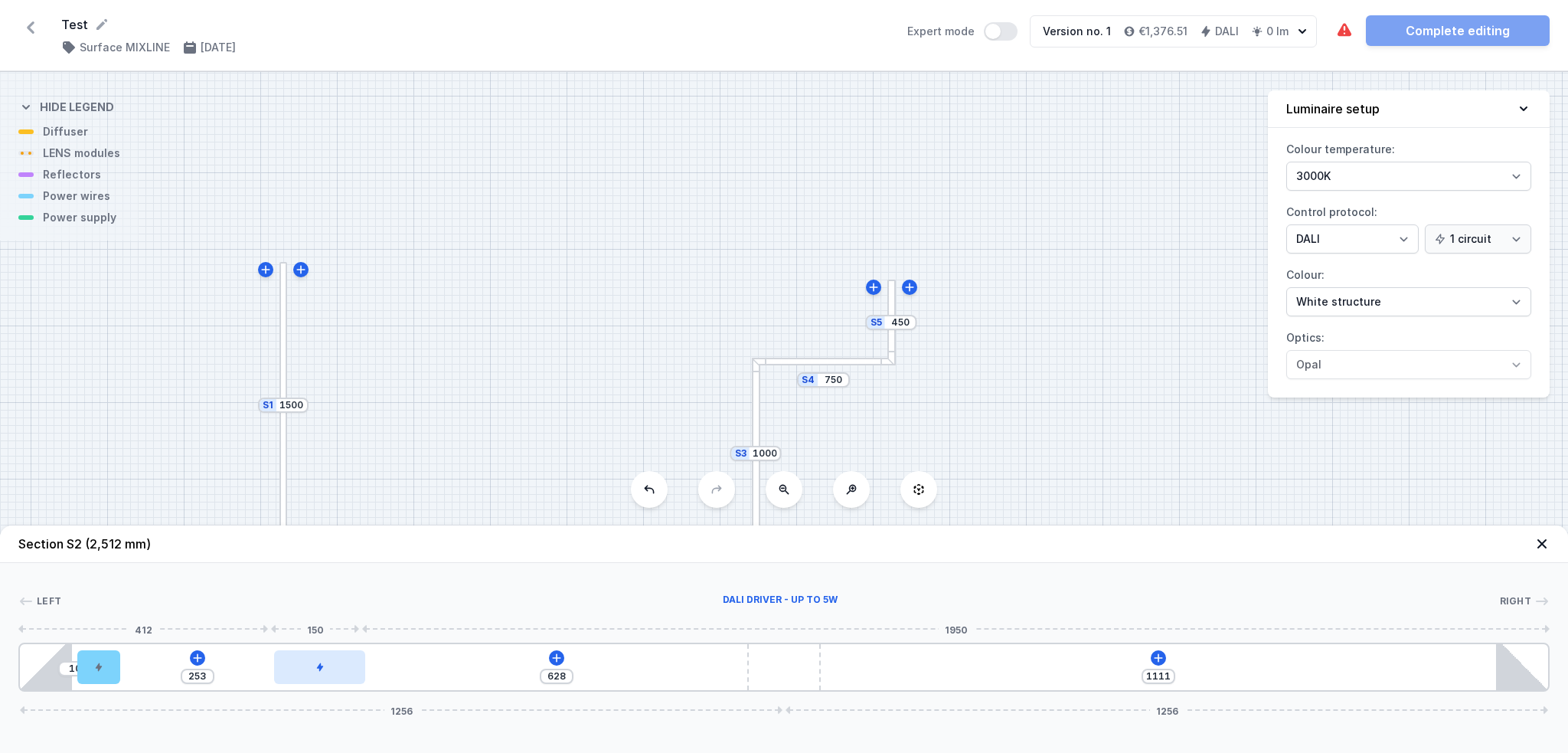
type input "626"
type input "255"
type input "625"
type input "256"
type input "622"
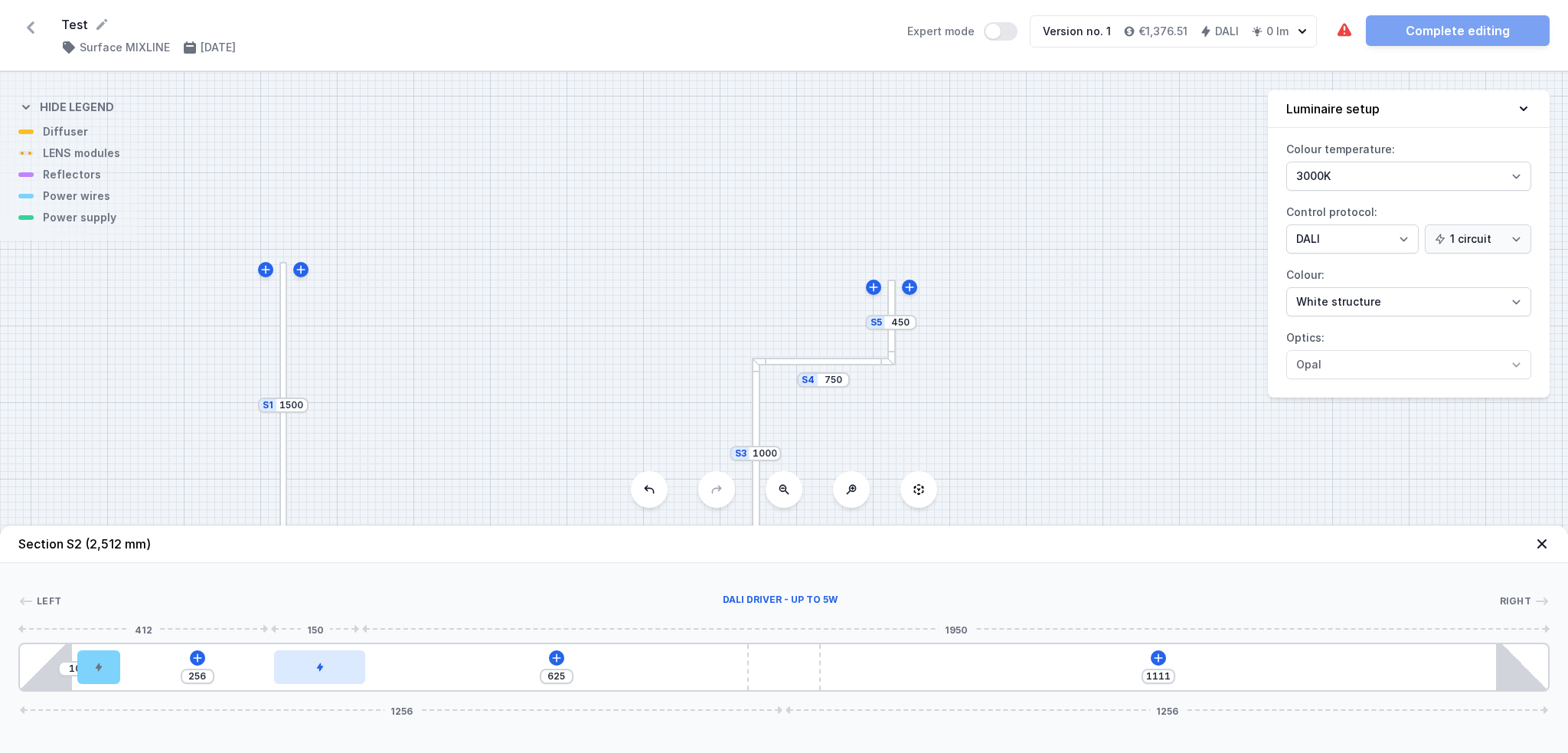
type input "259"
drag, startPoint x: 174, startPoint y: 661, endPoint x: 319, endPoint y: 663, distance: 145.0
click at [319, 564] on div at bounding box center [320, 667] width 91 height 34
type input "269"
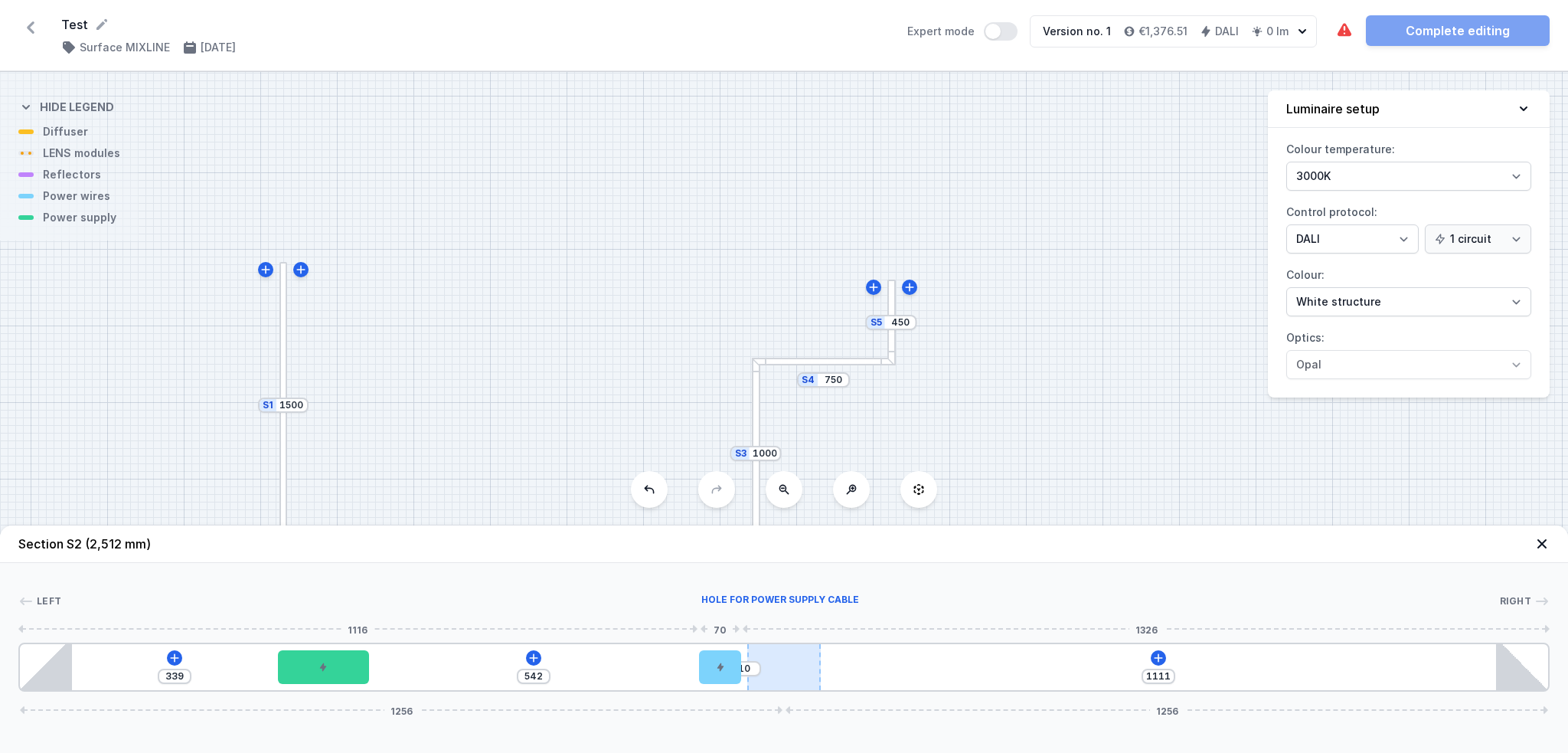
type input "622"
type input "1031"
type input "10"
type input "966"
type input "75"
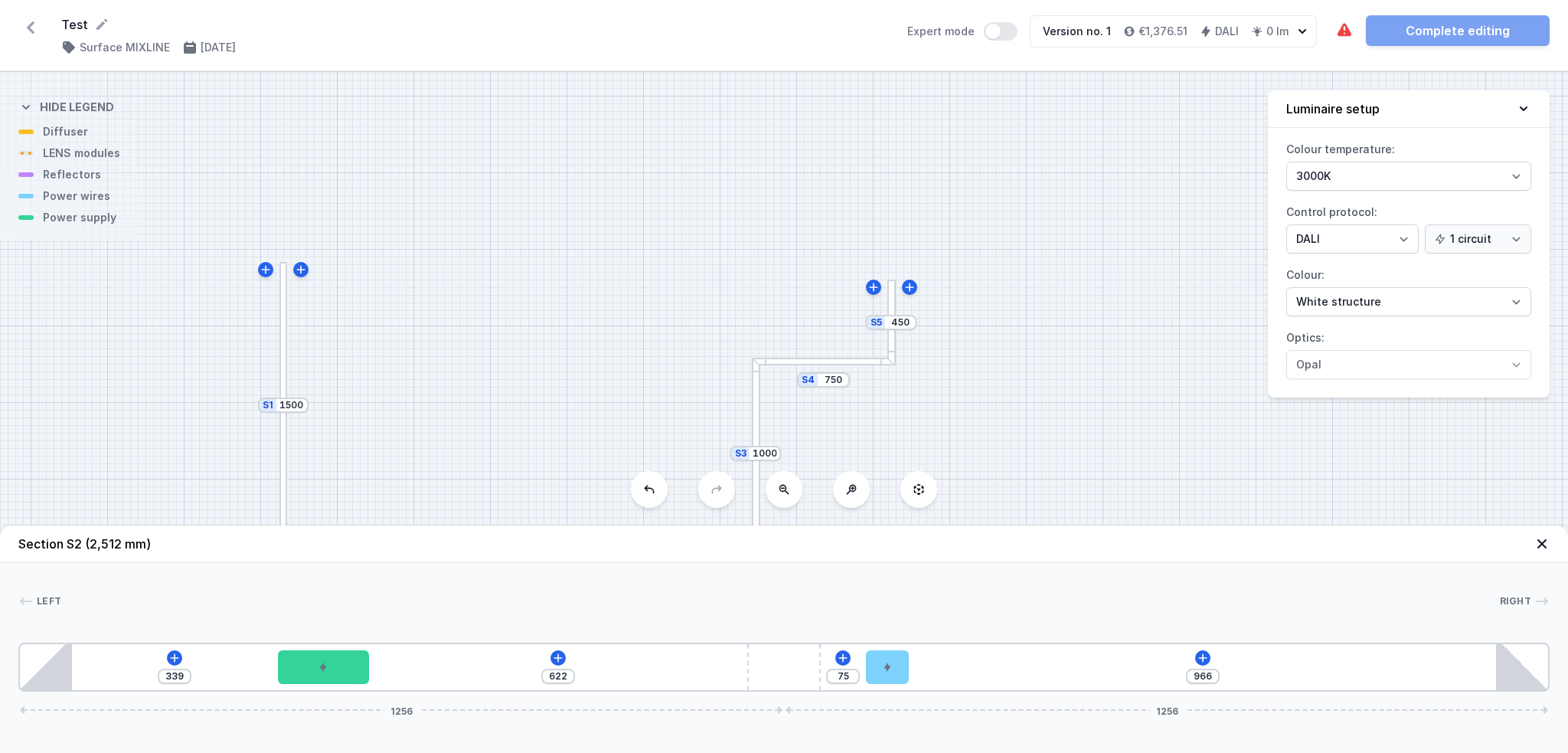
type input "959"
type input "82"
type input "948"
type input "93"
type input "935"
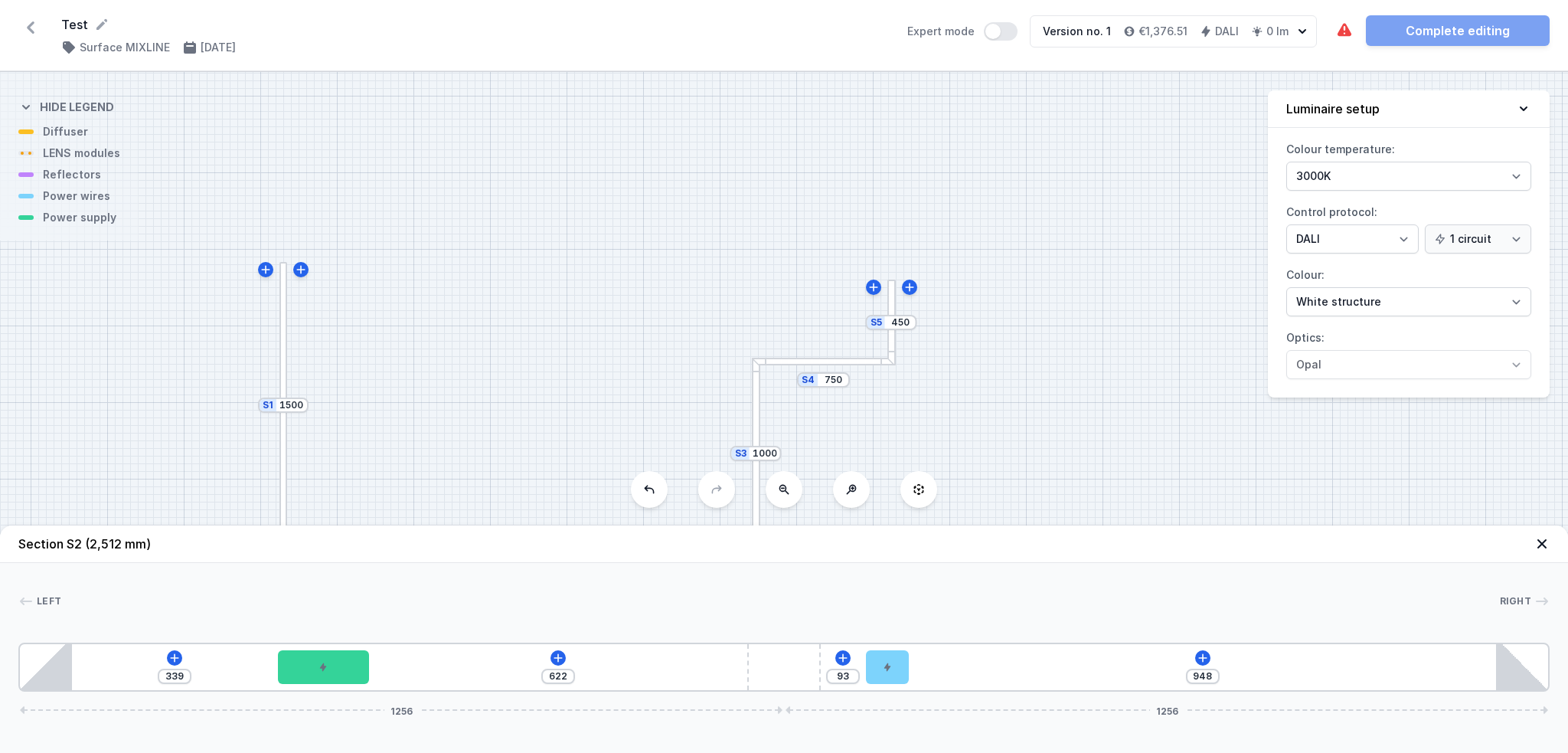
type input "106"
type input "928"
type input "113"
type input "924"
type input "117"
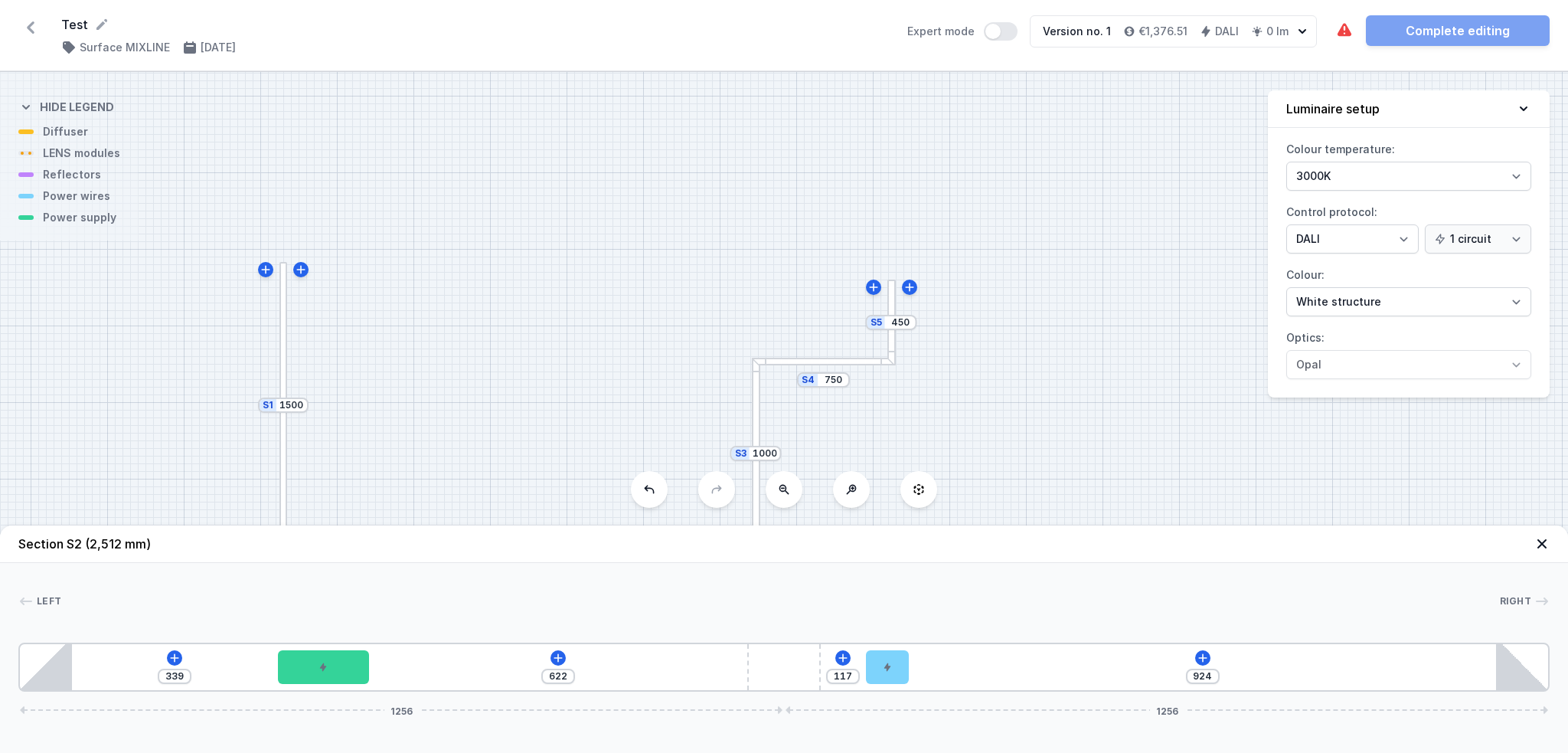
type input "922"
type input "119"
type input "918"
type input "123"
type input "906"
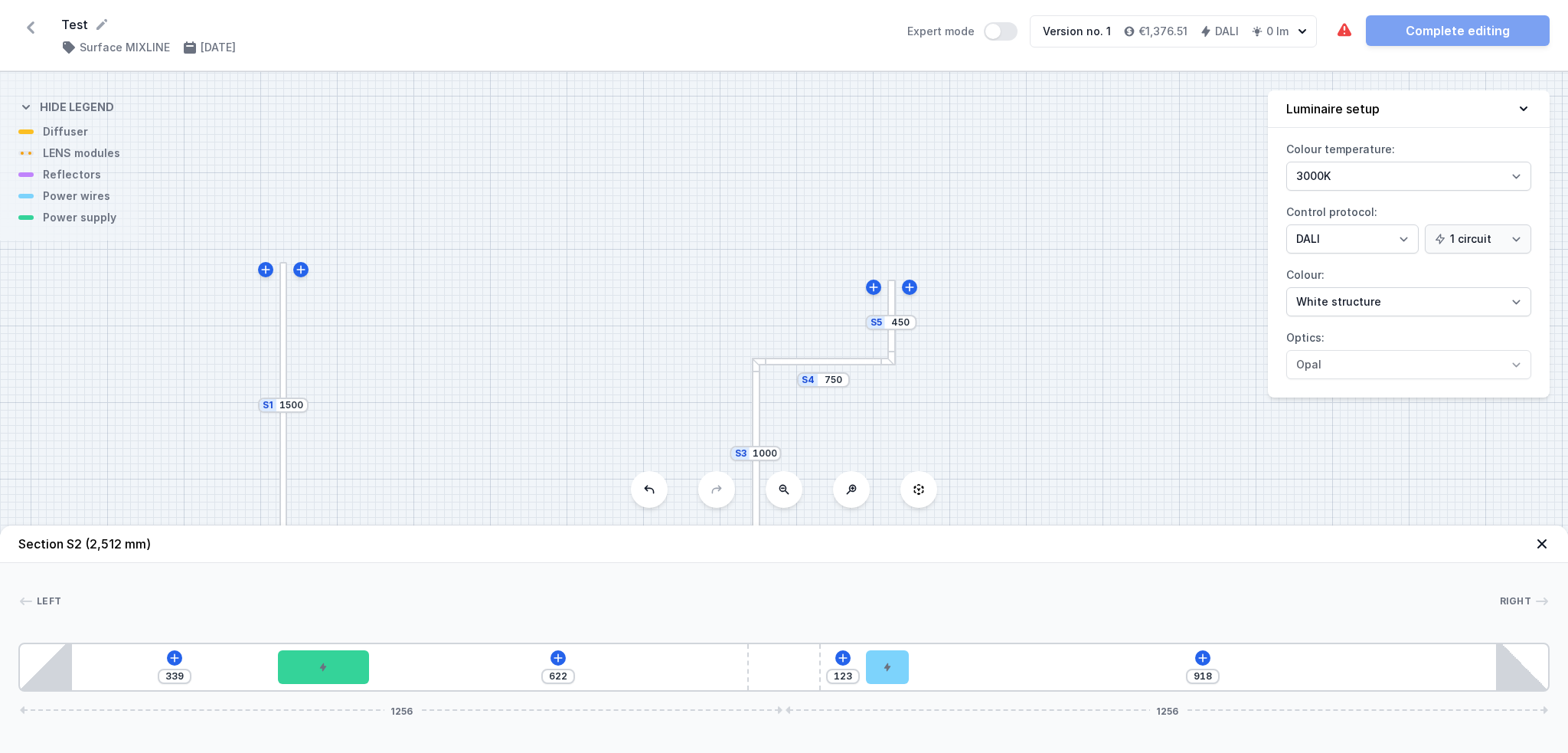
type input "135"
type input "892"
type input "149"
type input "884"
type input "157"
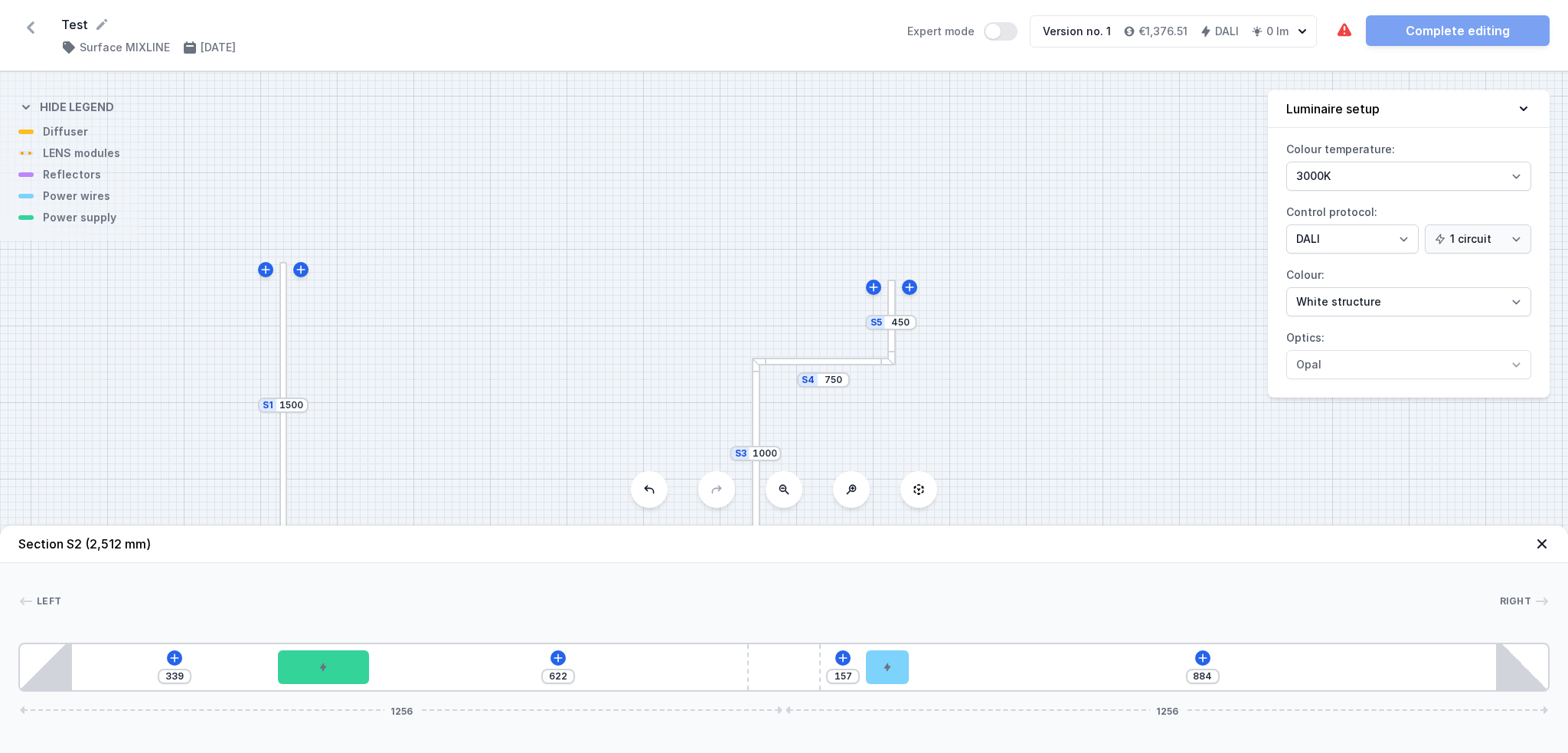
type input "877"
type input "164"
type input "867"
type input "174"
type input "864"
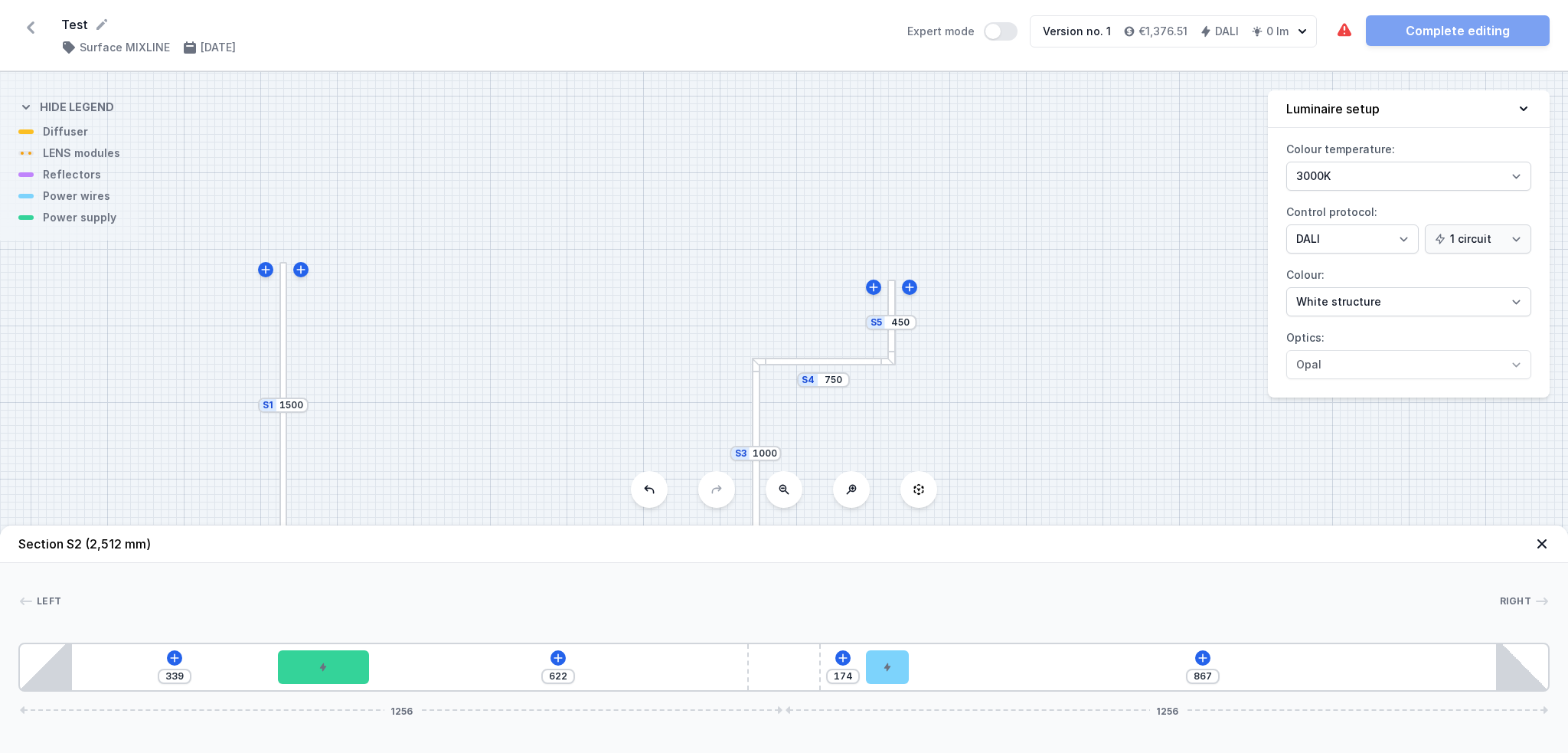
type input "177"
type input "859"
type input "182"
type input "857"
type input "184"
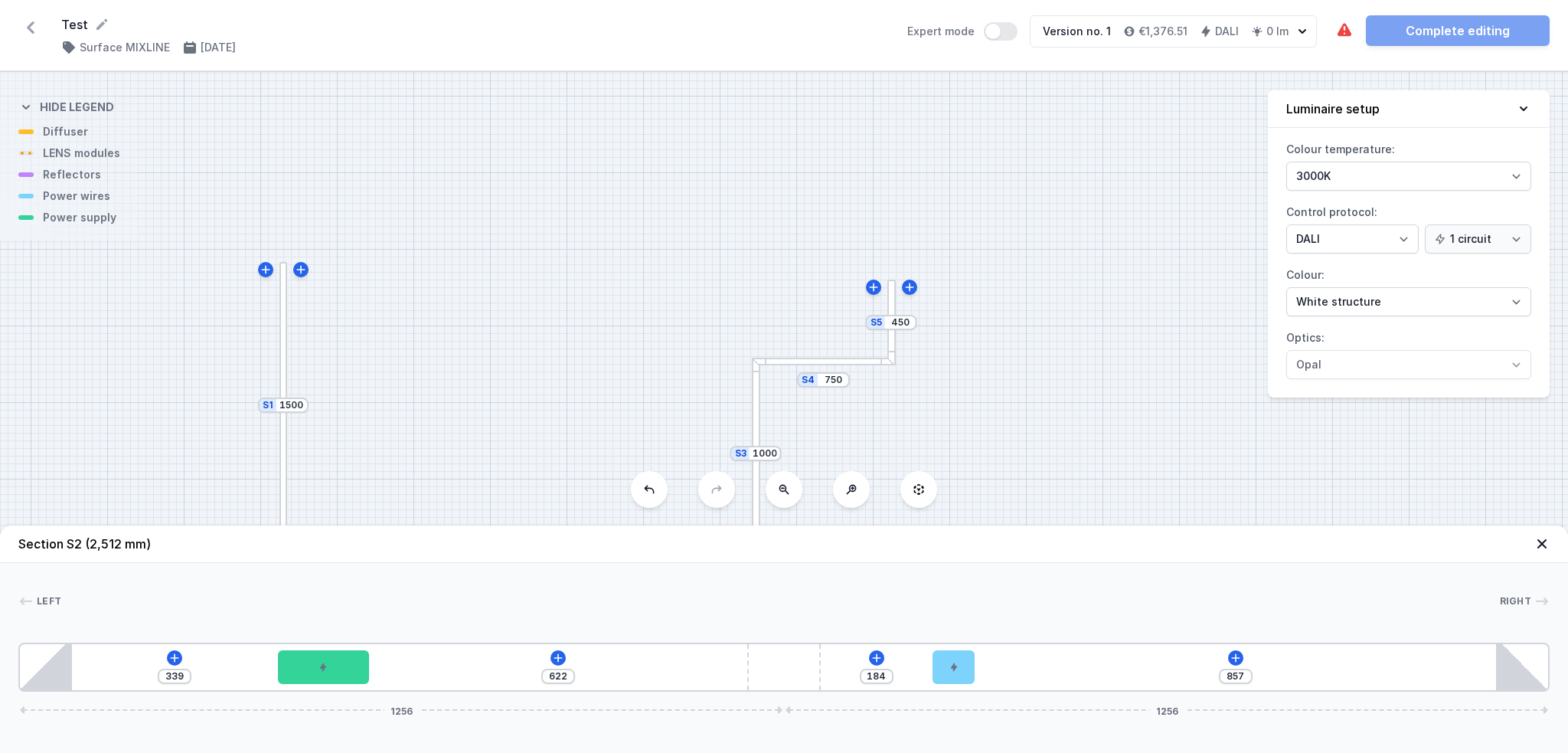
type input "856"
type input "185"
type input "853"
type input "188"
type input "851"
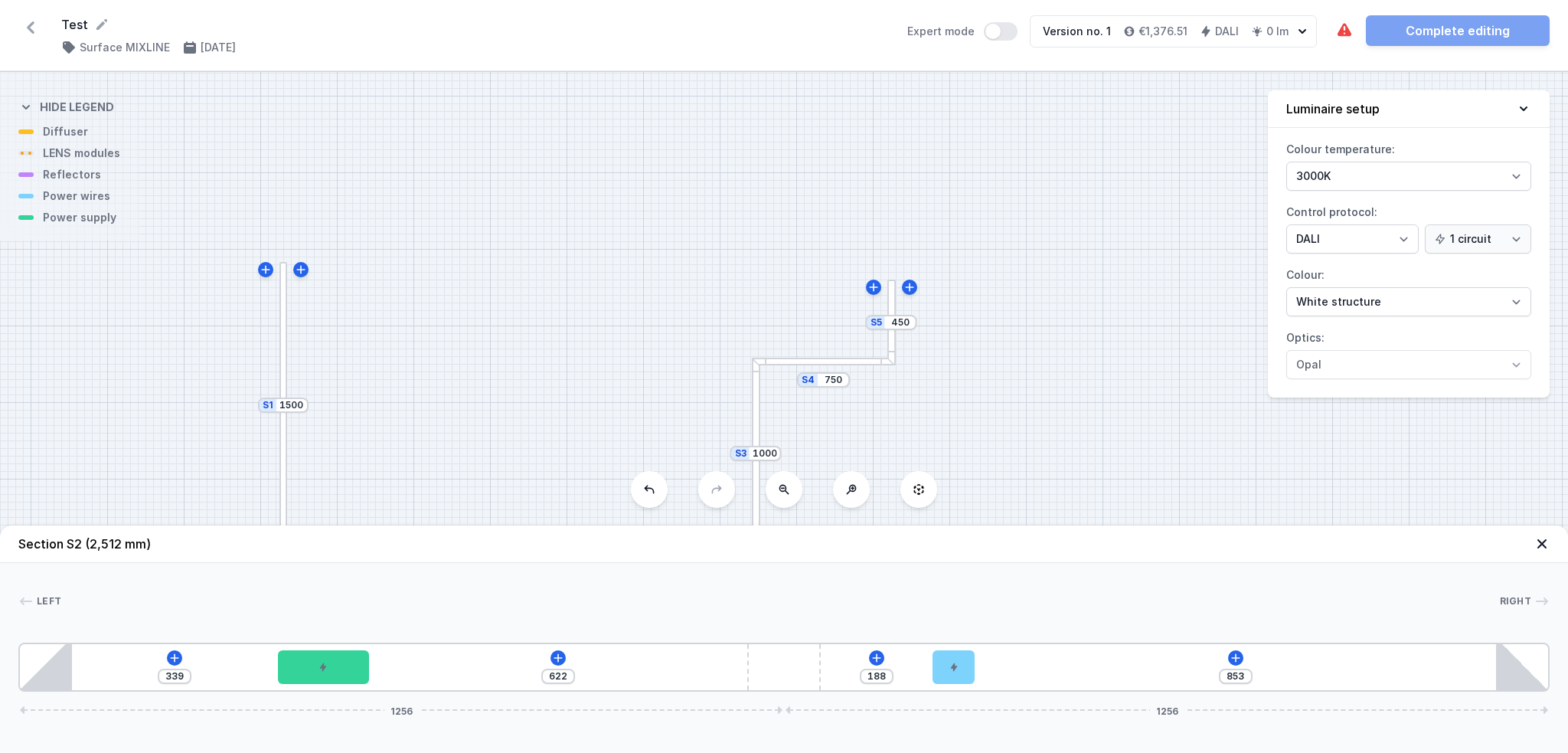
type input "190"
type input "850"
type input "191"
type input "848"
type input "193"
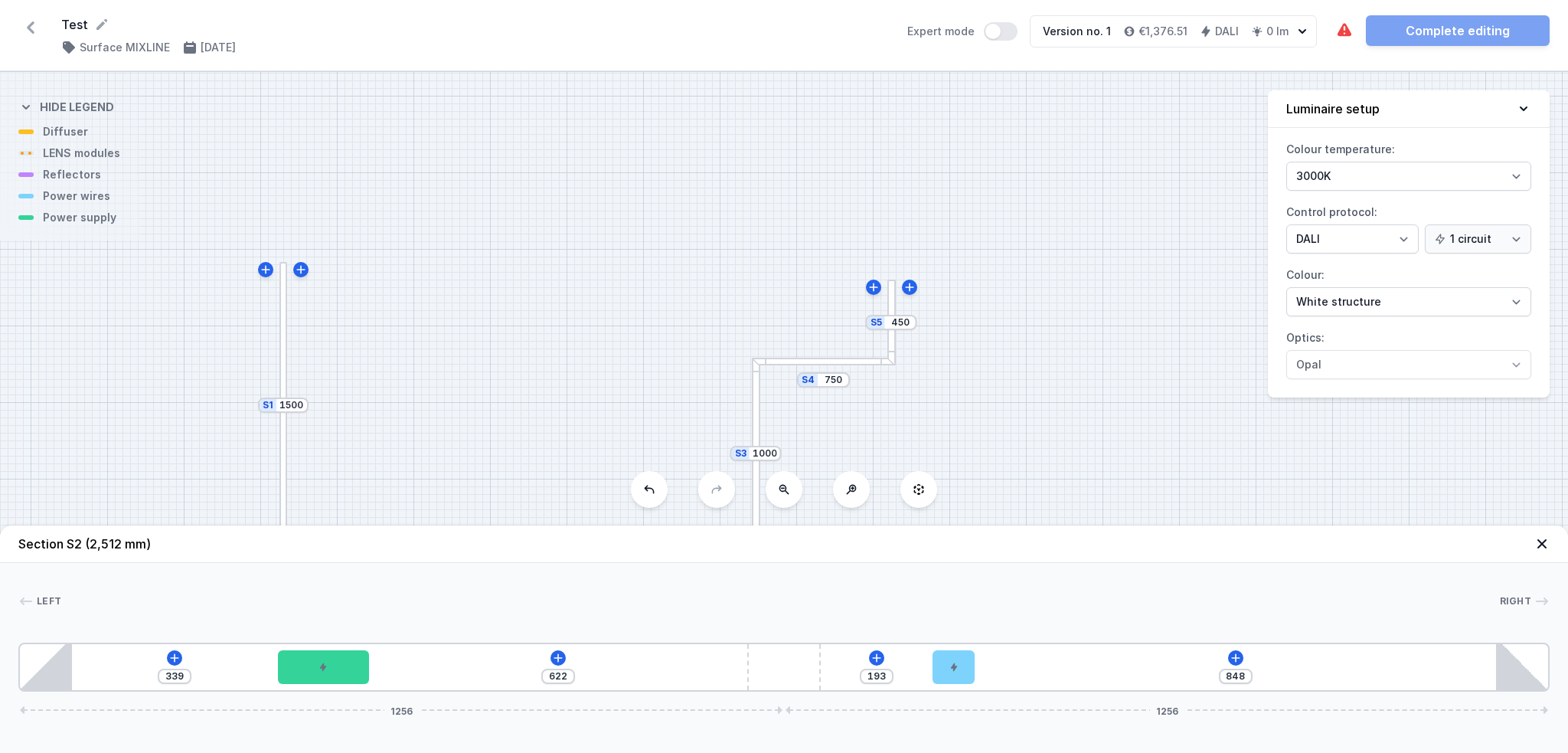
drag, startPoint x: 96, startPoint y: 665, endPoint x: 981, endPoint y: 669, distance: 885.0
click at [328, 564] on div at bounding box center [323, 667] width 91 height 34
click at [327, 564] on icon at bounding box center [323, 623] width 9 height 10
click at [419, 564] on div "1111 193 848 1256 1256" at bounding box center [784, 667] width 1531 height 49
click at [409, 564] on icon at bounding box center [409, 658] width 12 height 12
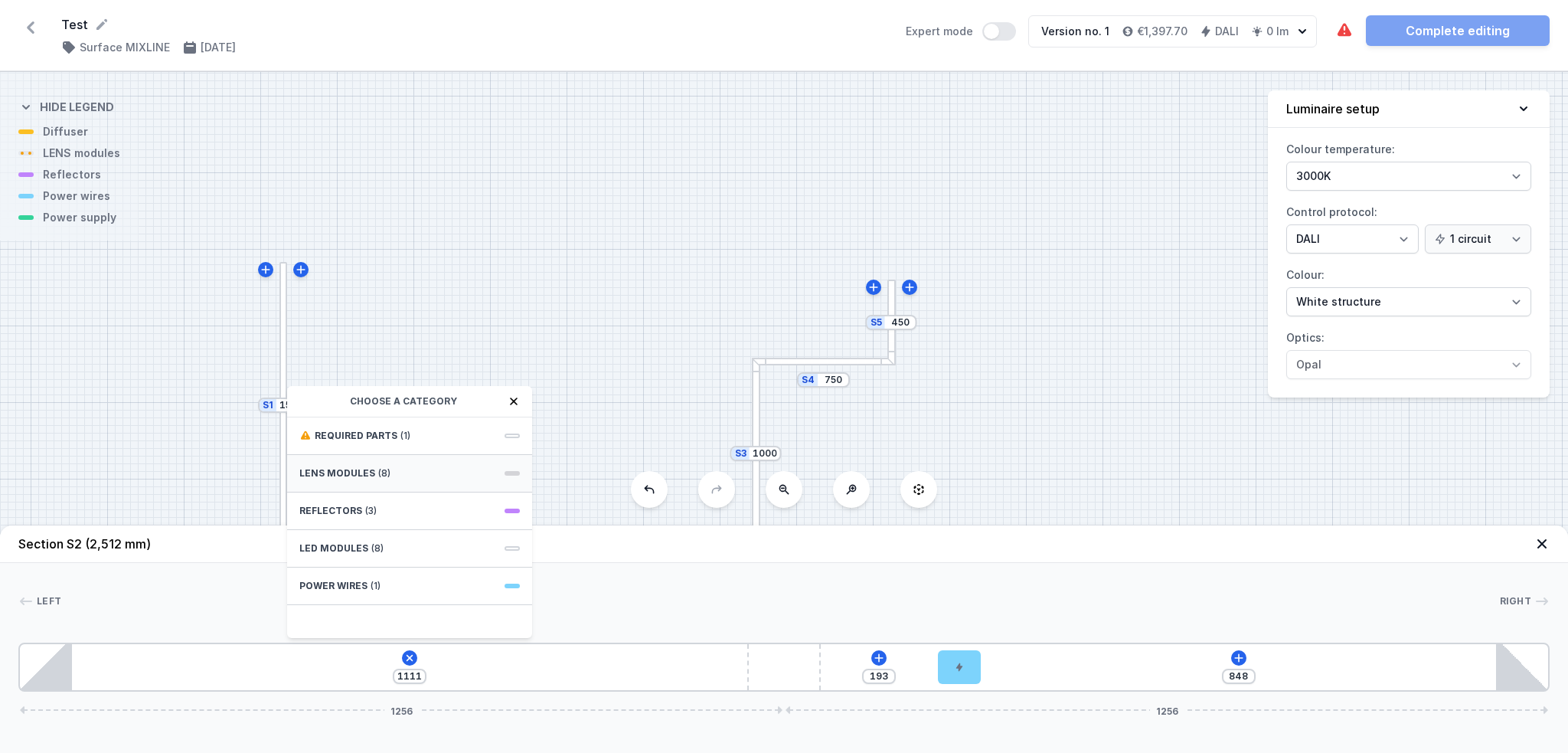
click at [378, 479] on span "(8)" at bounding box center [384, 473] width 12 height 12
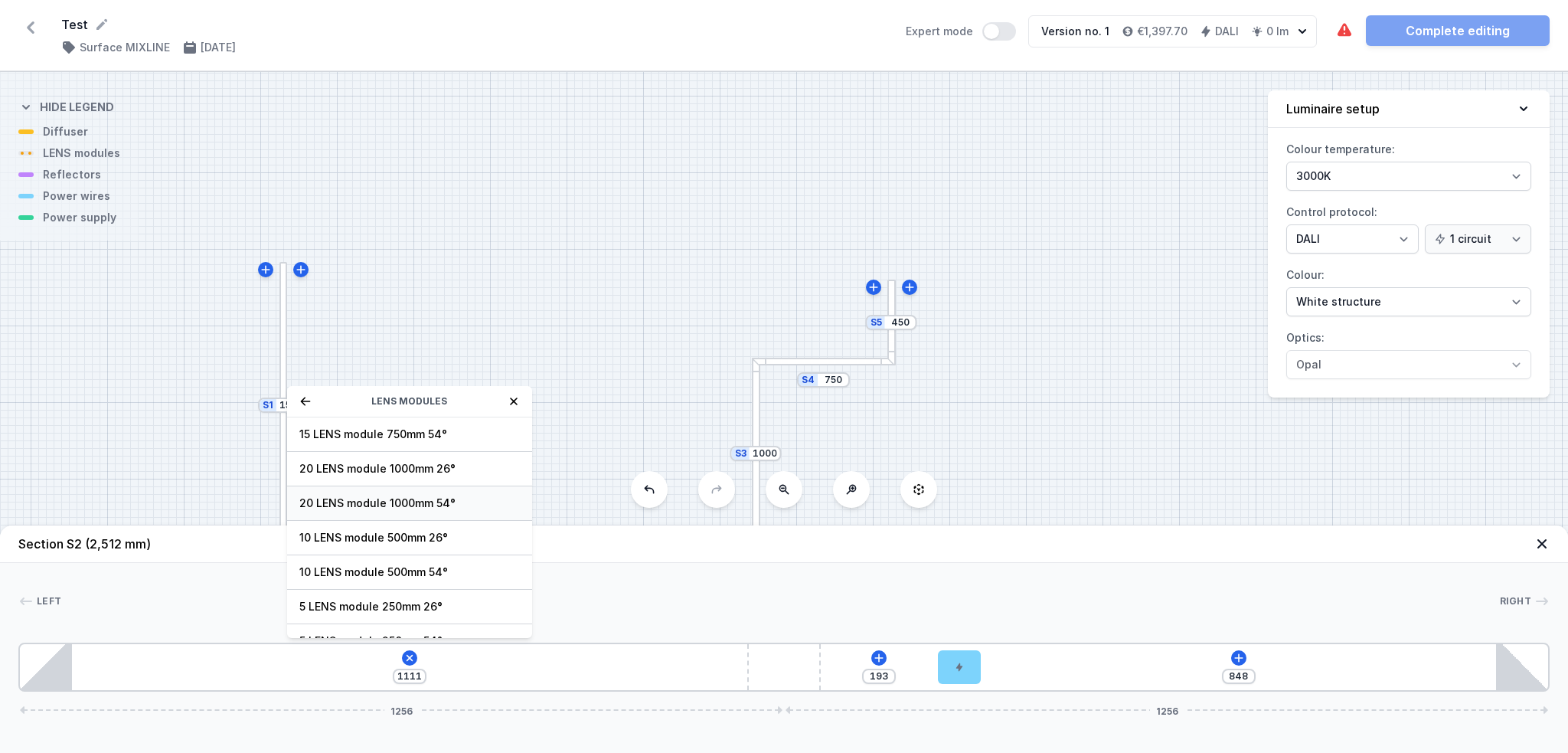
click at [373, 503] on span "20 LENS module 1000mm 54°" at bounding box center [409, 503] width 221 height 16
type input "111"
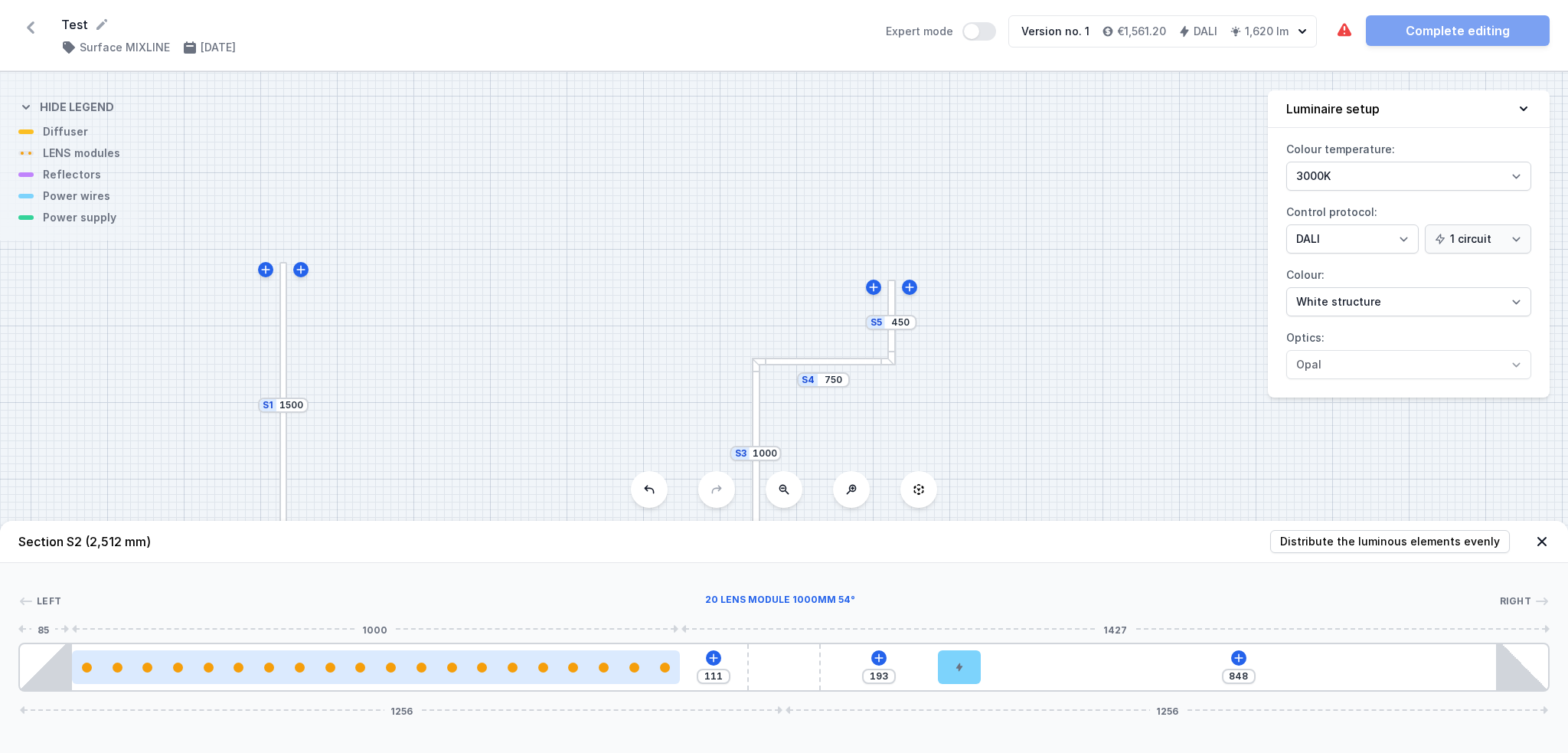
click at [600, 564] on div at bounding box center [375, 667] width 609 height 34
select select "2680"
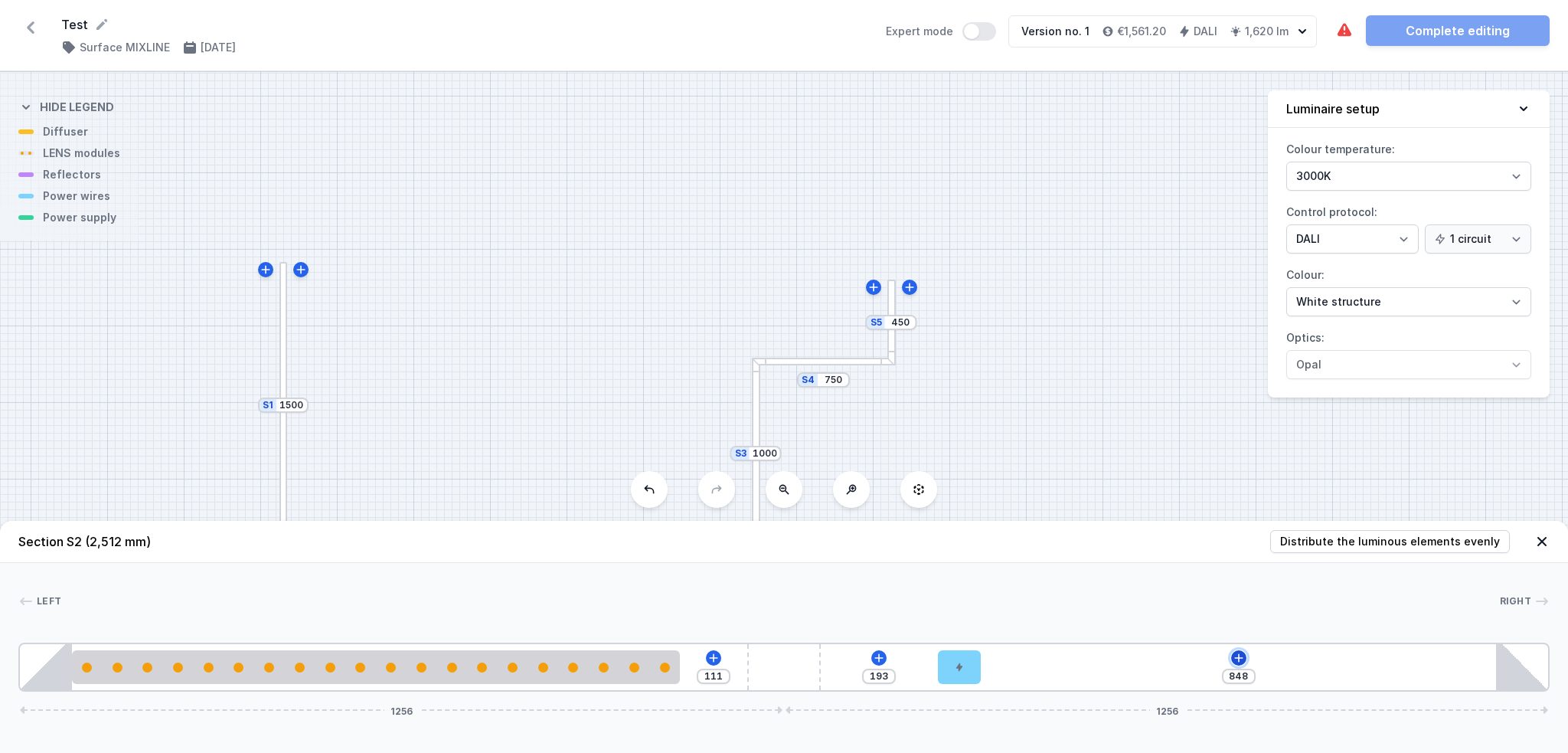
click at [1164, 564] on icon at bounding box center [1239, 658] width 12 height 12
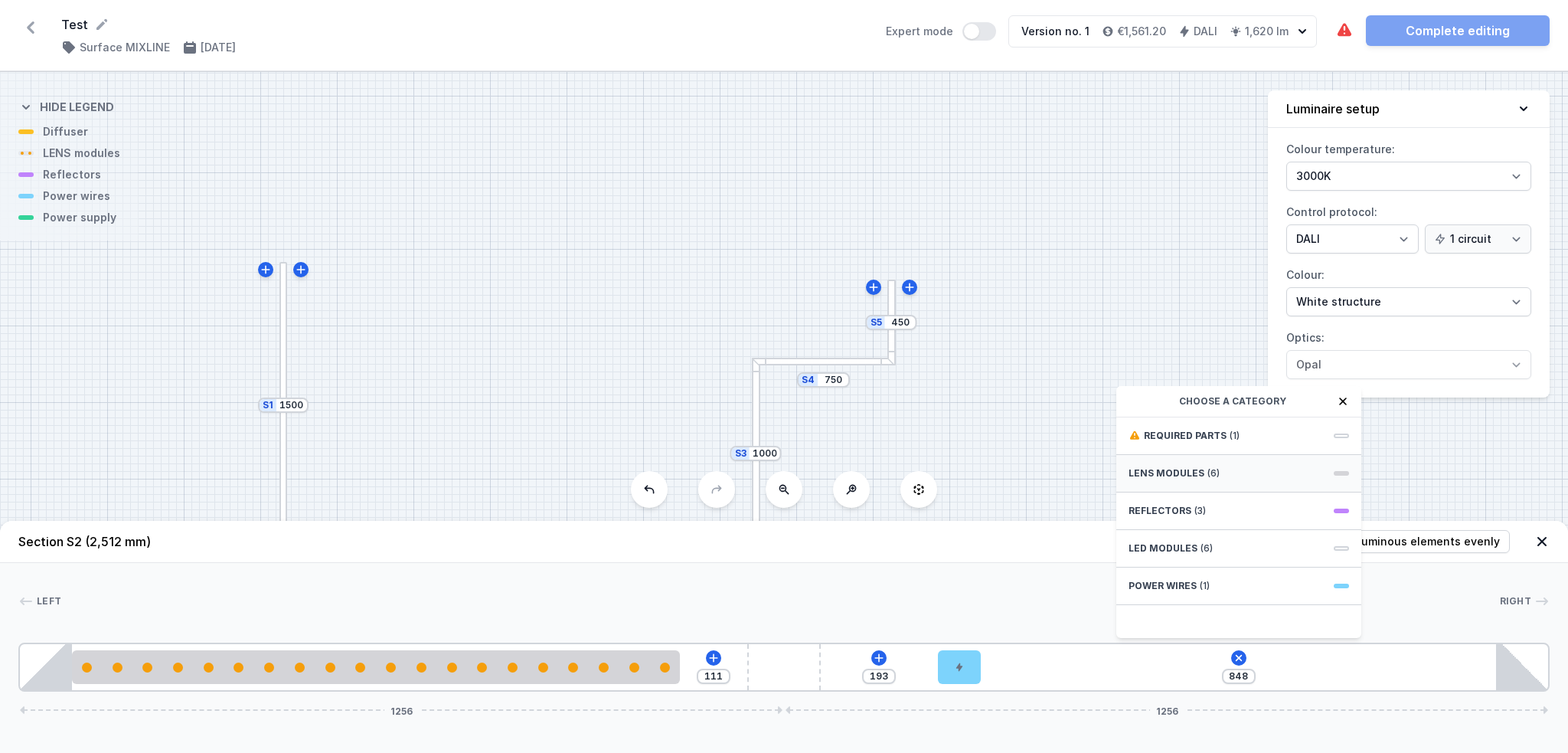
click at [1164, 481] on div "LENS modules (6)" at bounding box center [1238, 473] width 245 height 38
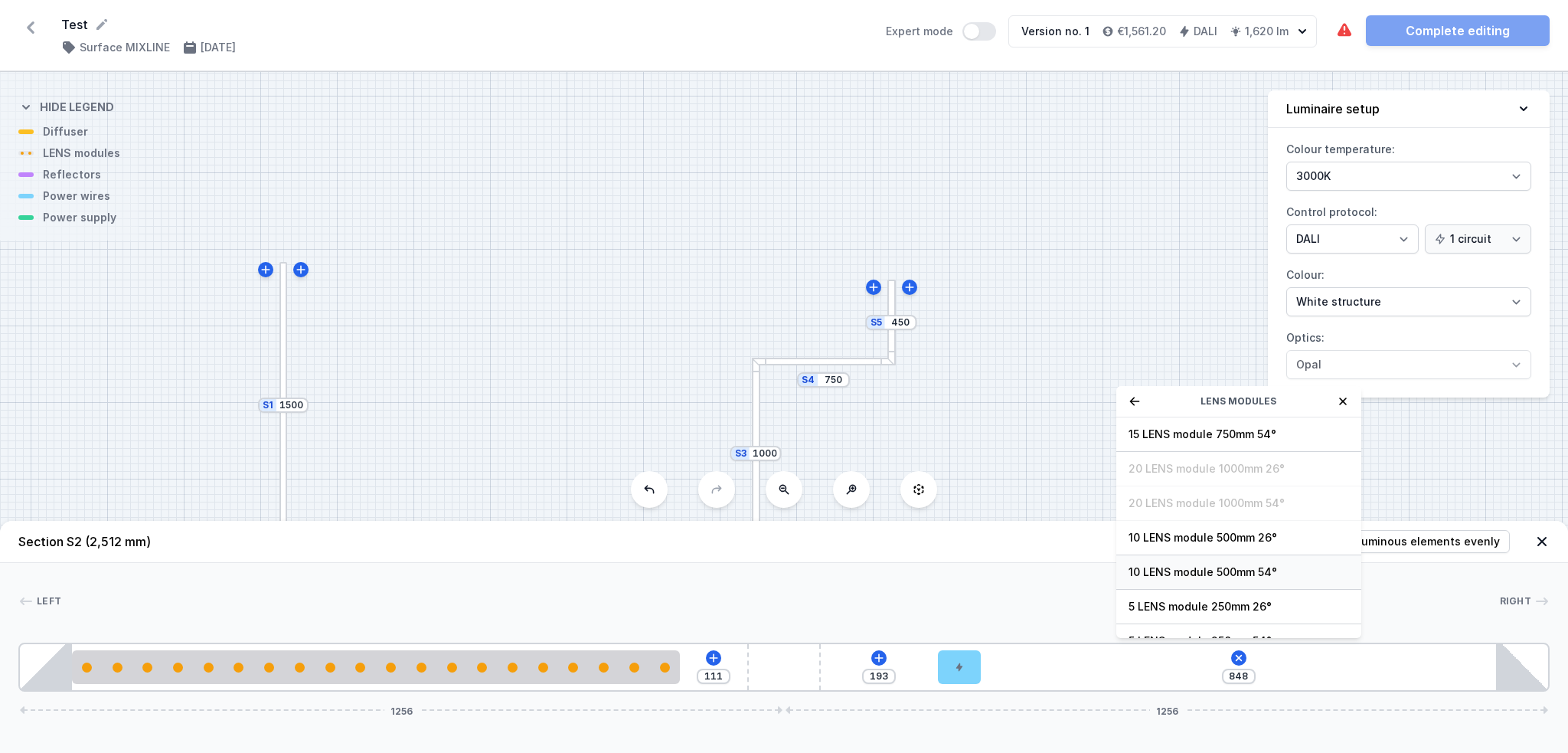
click at [1164, 561] on div "10 LENS module 500mm 54°" at bounding box center [1238, 572] width 245 height 34
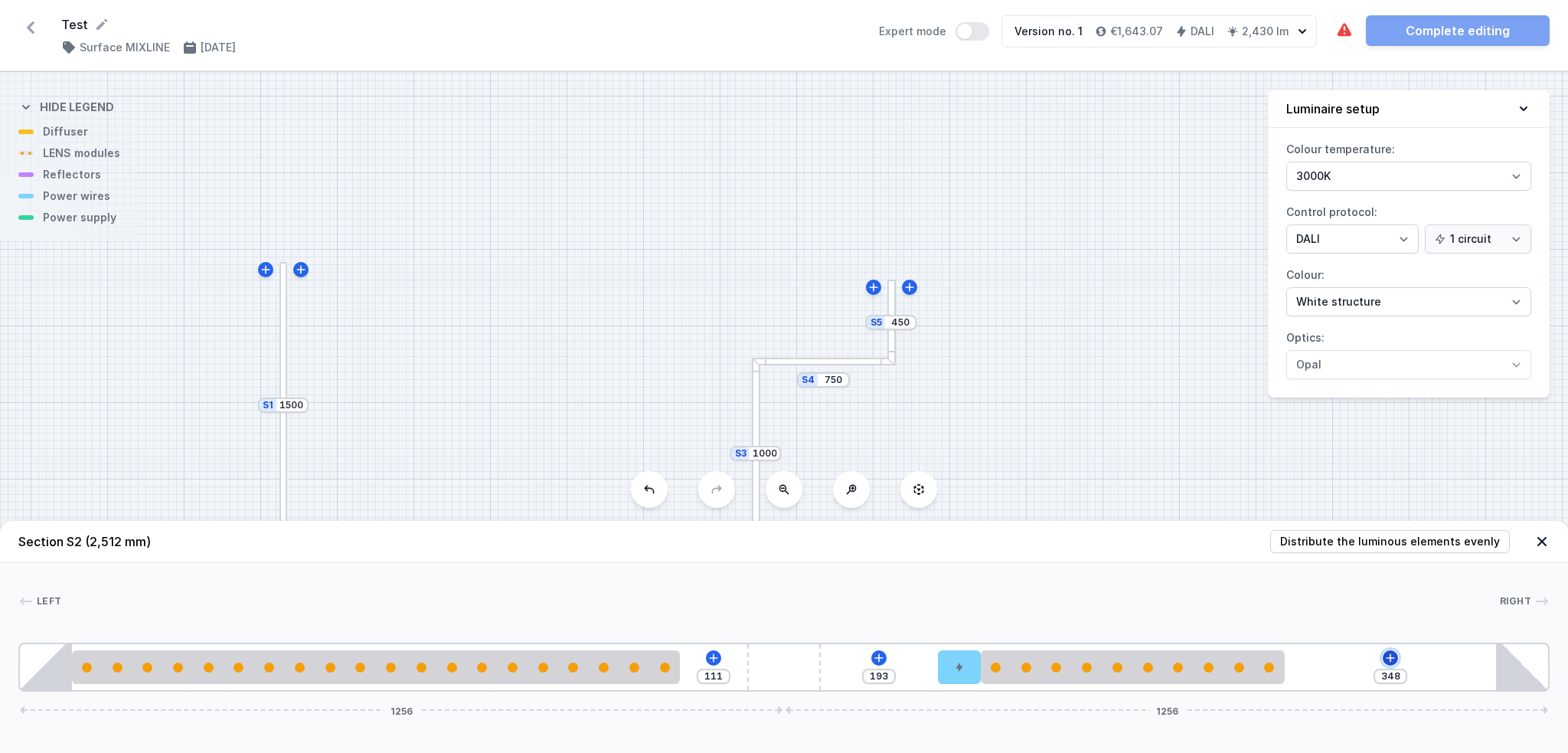
click at [1164, 564] on icon at bounding box center [1390, 658] width 12 height 12
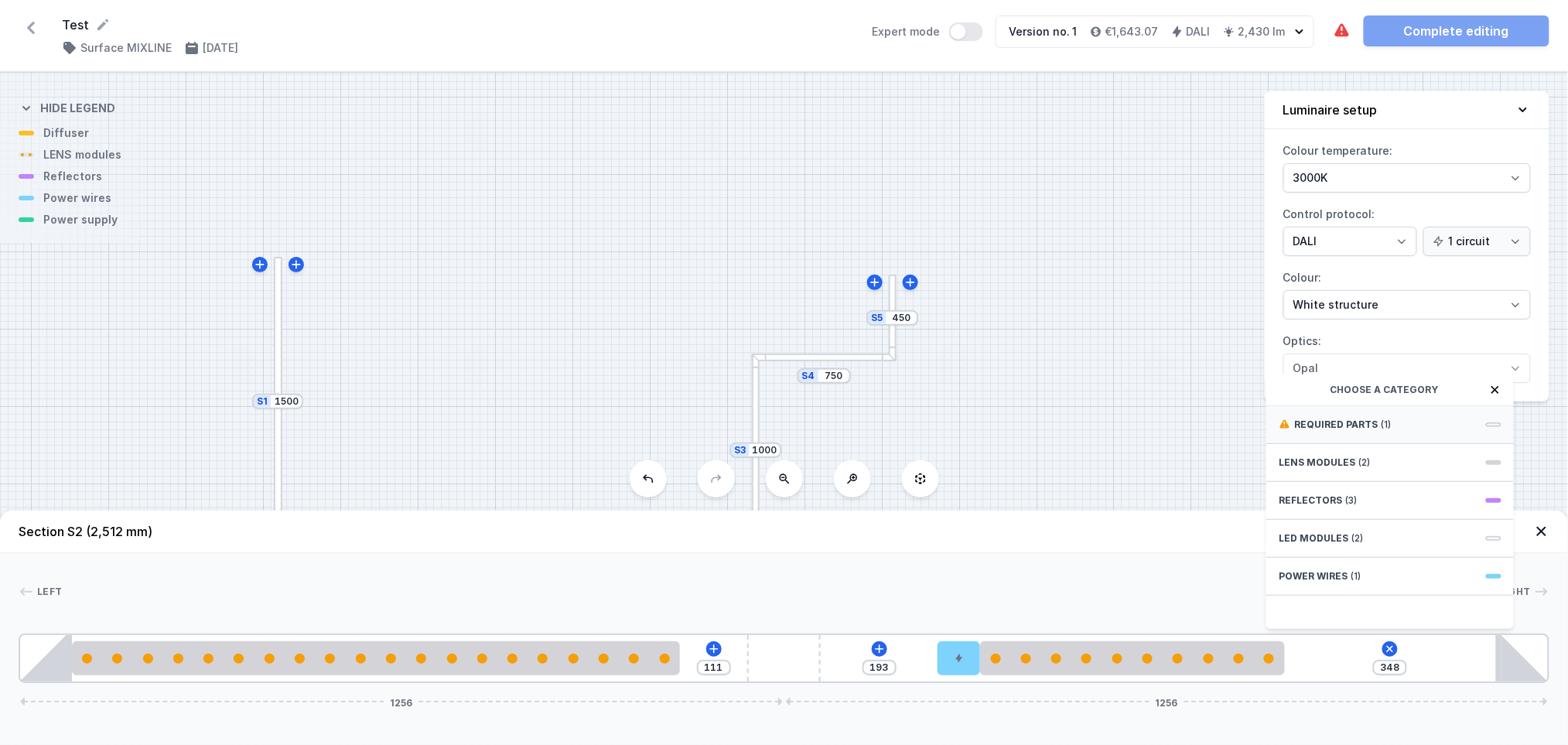
click at [1176, 431] on span "Required parts" at bounding box center [1336, 425] width 84 height 12
click at [1176, 431] on span "DALI Driver - up to 35W" at bounding box center [1390, 424] width 223 height 16
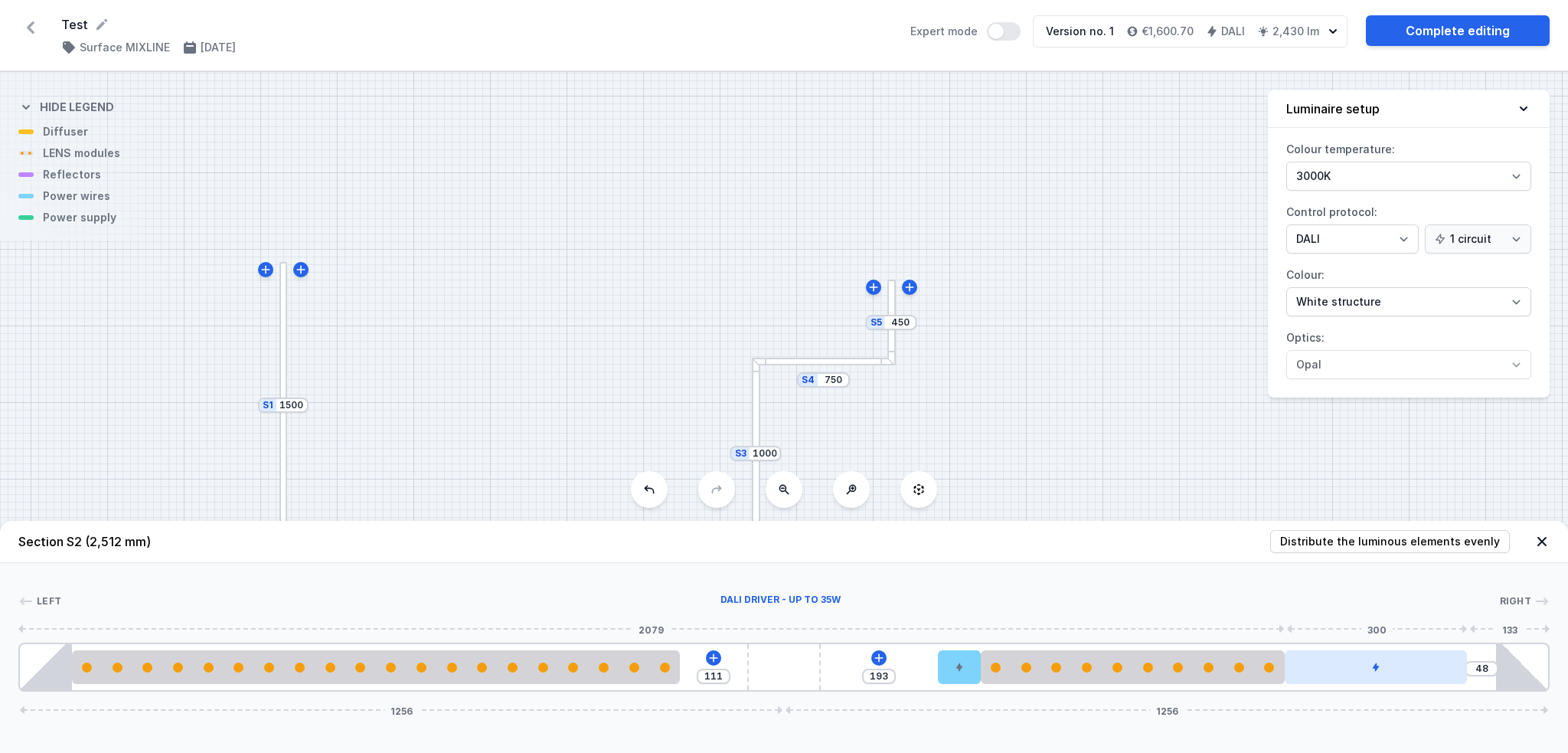
click at [1164, 564] on icon at bounding box center [1375, 667] width 6 height 9
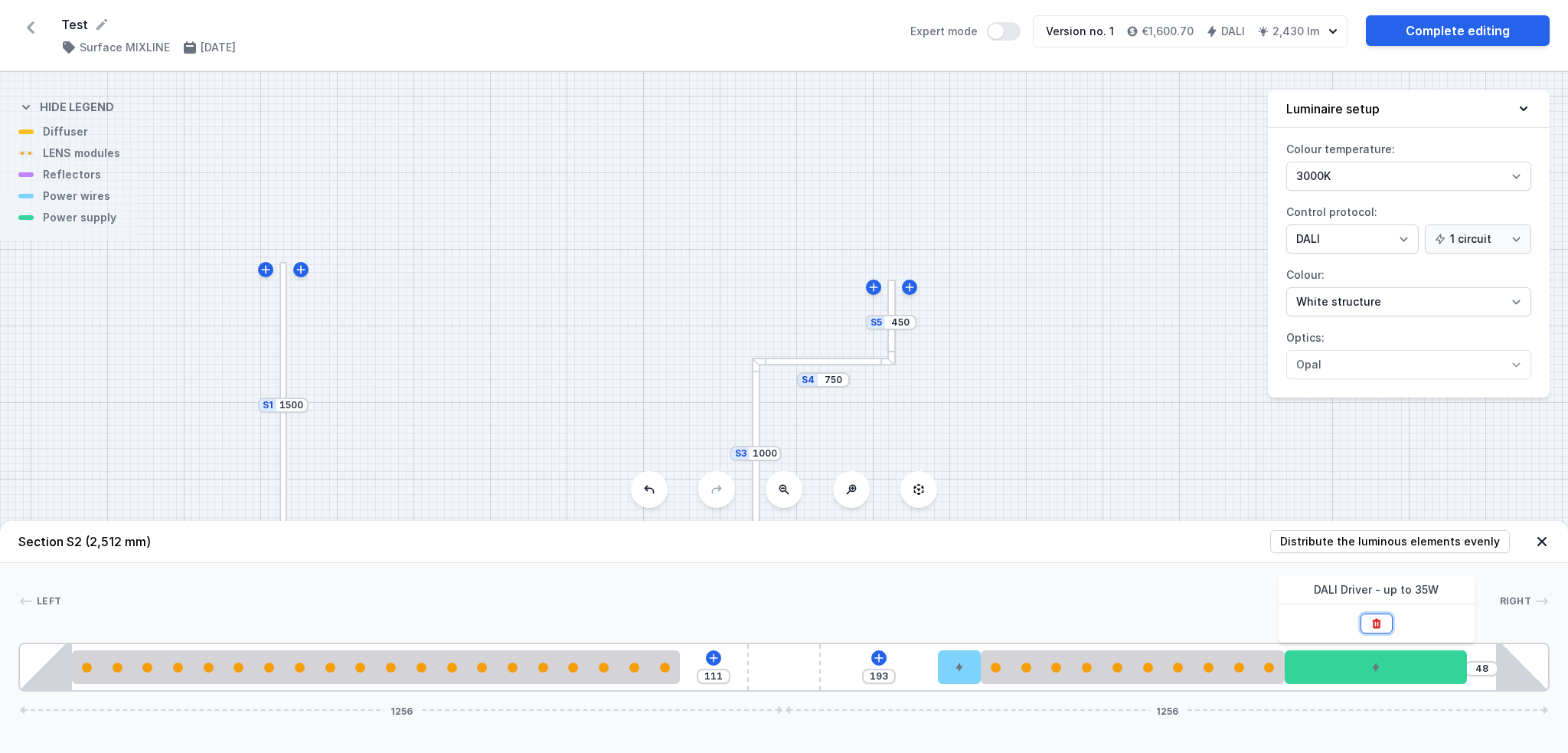
click at [1164, 564] on button at bounding box center [1376, 623] width 32 height 20
click at [1164, 564] on icon at bounding box center [1390, 658] width 12 height 12
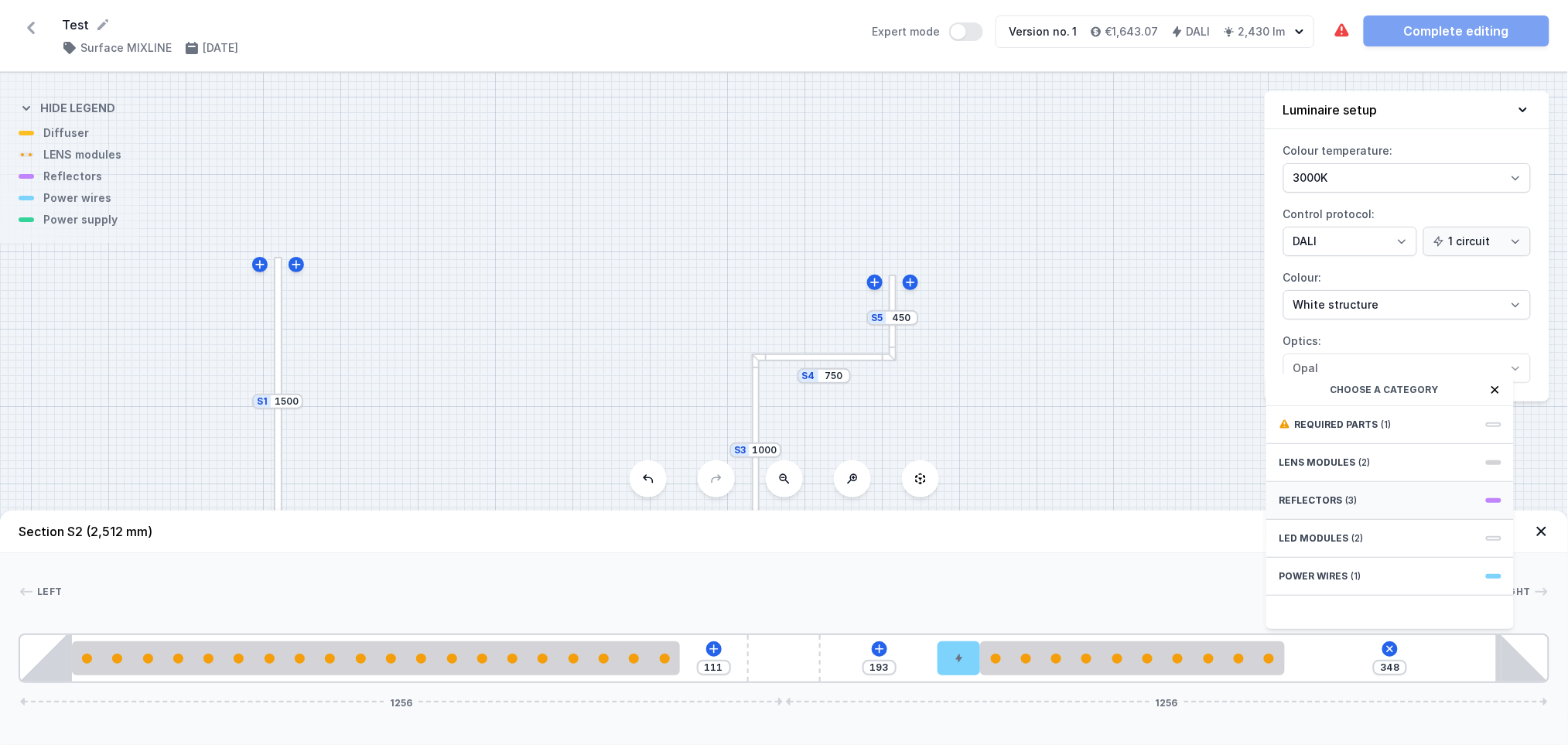
click at [1176, 520] on div "Reflectors (3)" at bounding box center [1390, 500] width 248 height 38
click at [1176, 463] on div "PET next module 35°" at bounding box center [1390, 458] width 248 height 34
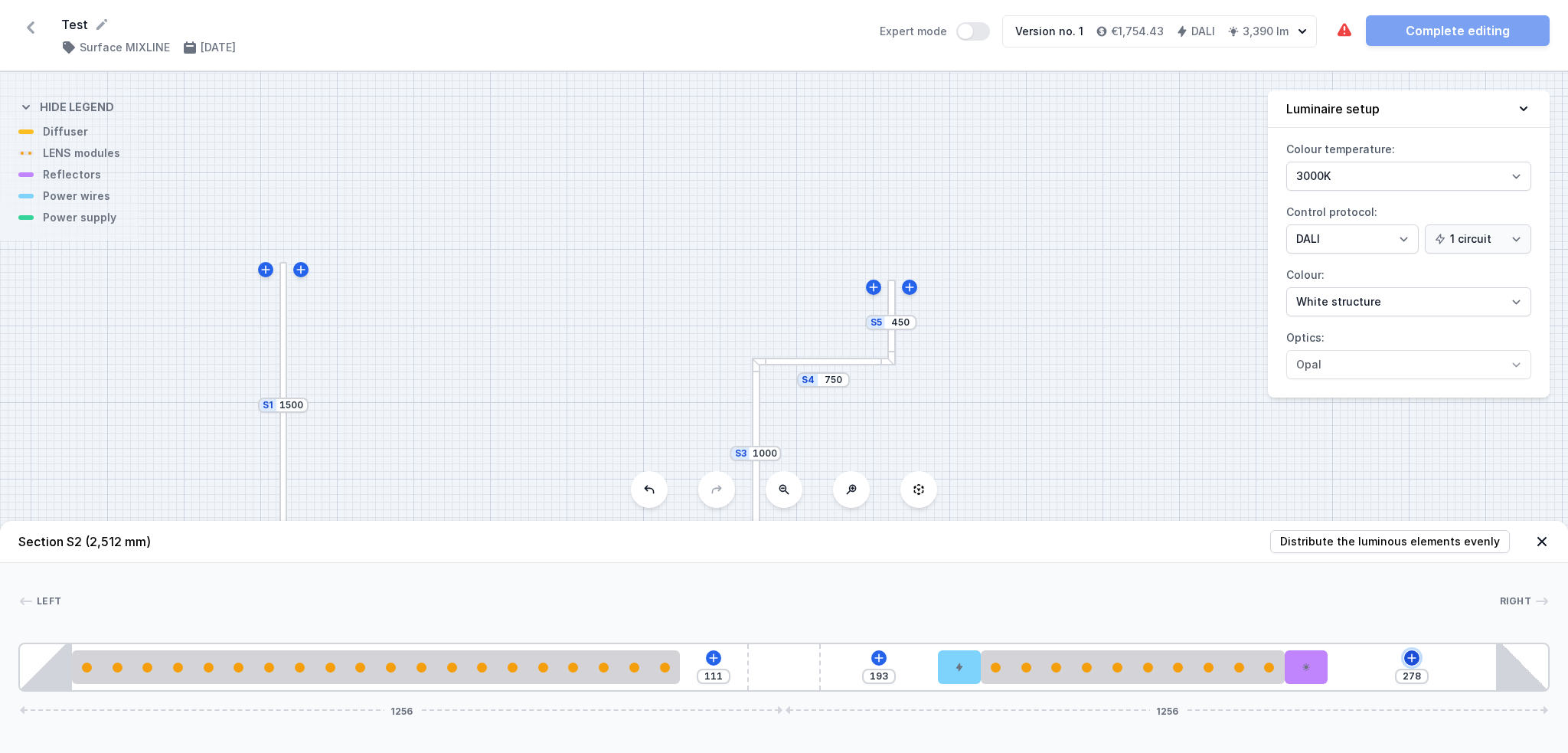
click at [1164, 564] on icon at bounding box center [1412, 658] width 12 height 12
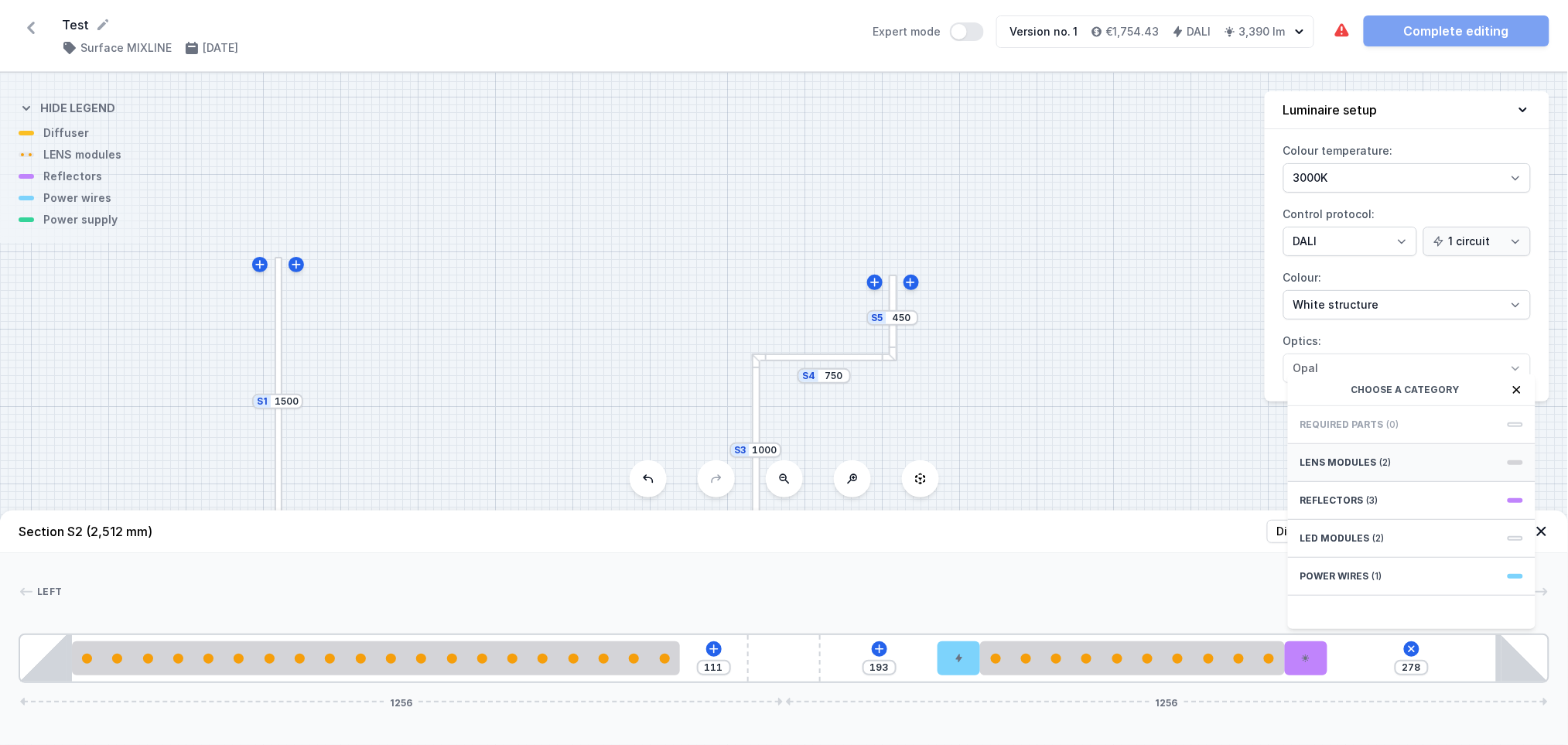
click at [1176, 482] on div "LENS modules (2)" at bounding box center [1412, 463] width 248 height 38
click at [1176, 570] on div "5 LENS module 250mm 26°" at bounding box center [1412, 598] width 248 height 34
type input "28"
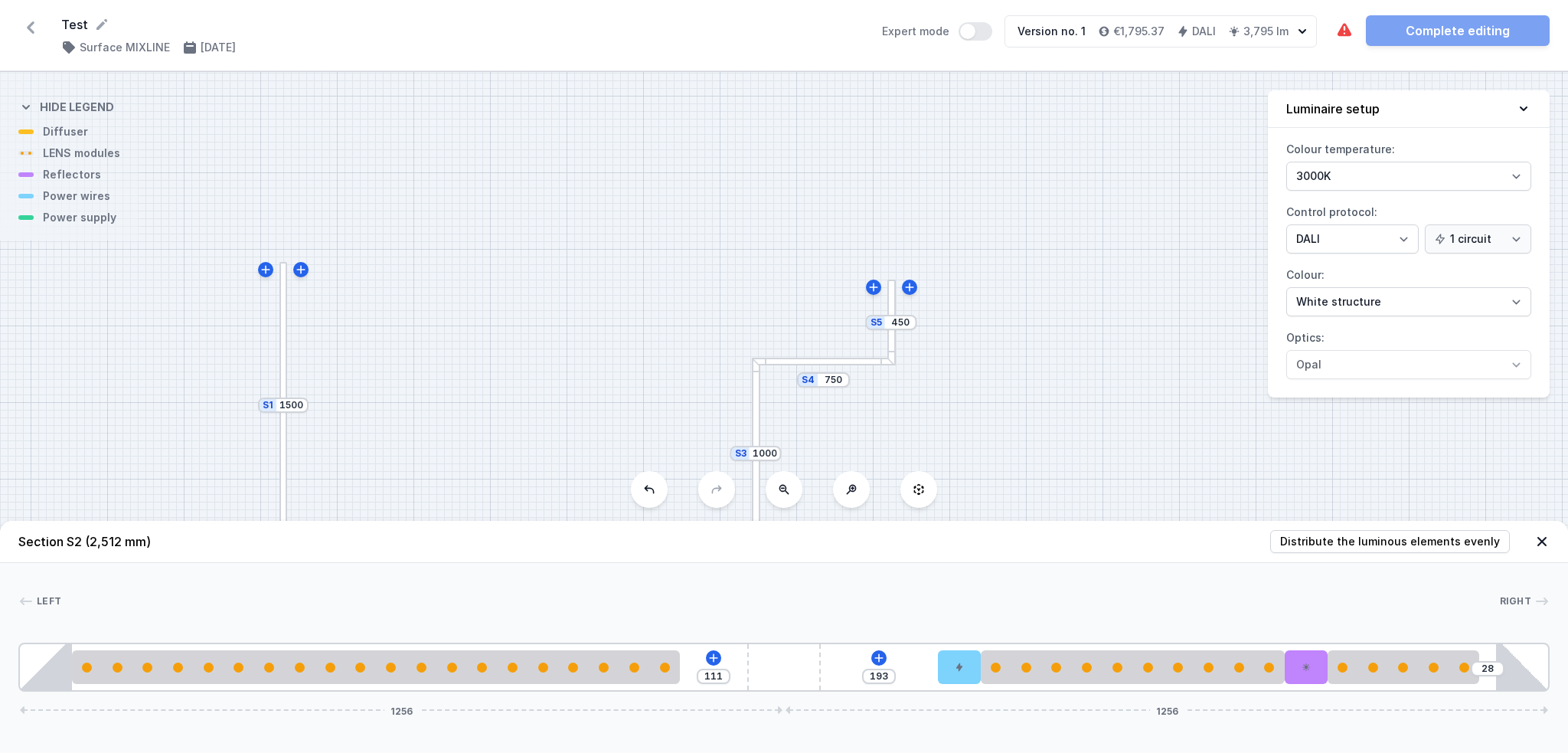
click at [870, 564] on div "111 193 28 1256 1256" at bounding box center [784, 667] width 1531 height 49
click at [879, 564] on icon at bounding box center [879, 658] width 9 height 9
click at [1028, 244] on div "S5 450 S4 750 S3 1000 S2 2512 S1 1500" at bounding box center [784, 411] width 1568 height 680
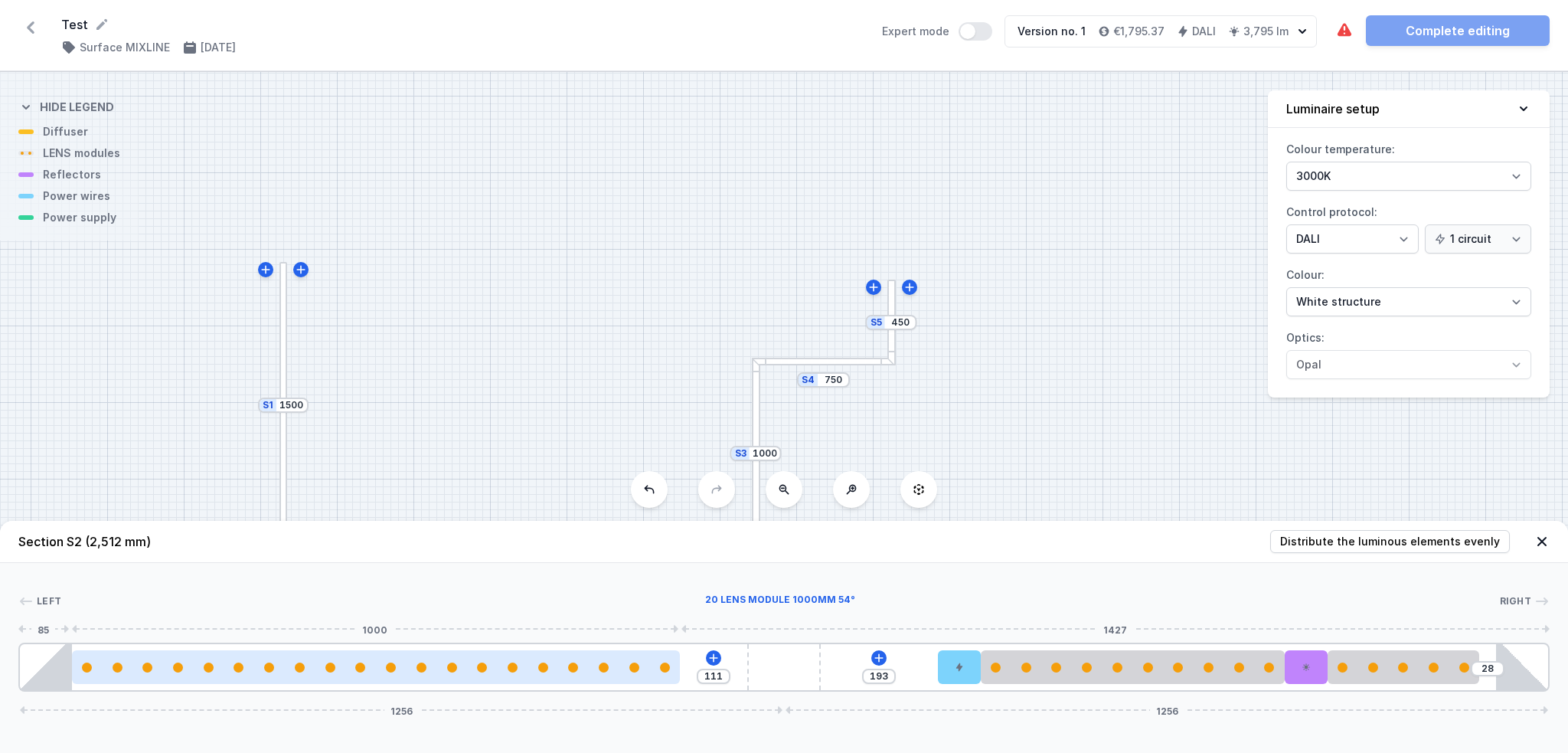
click at [601, 564] on div at bounding box center [603, 667] width 10 height 10
select select "2680"
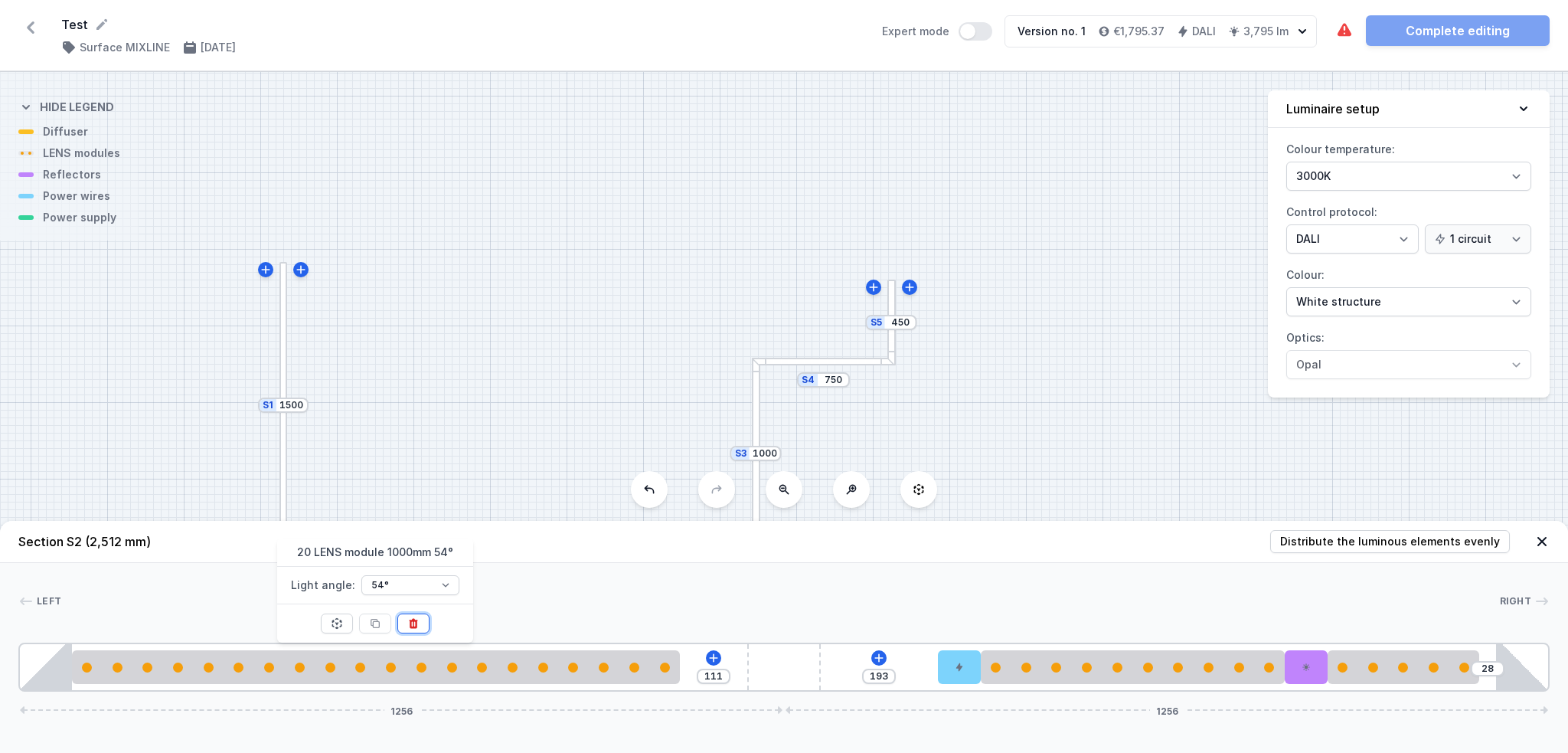
click at [414, 564] on icon at bounding box center [414, 623] width 9 height 10
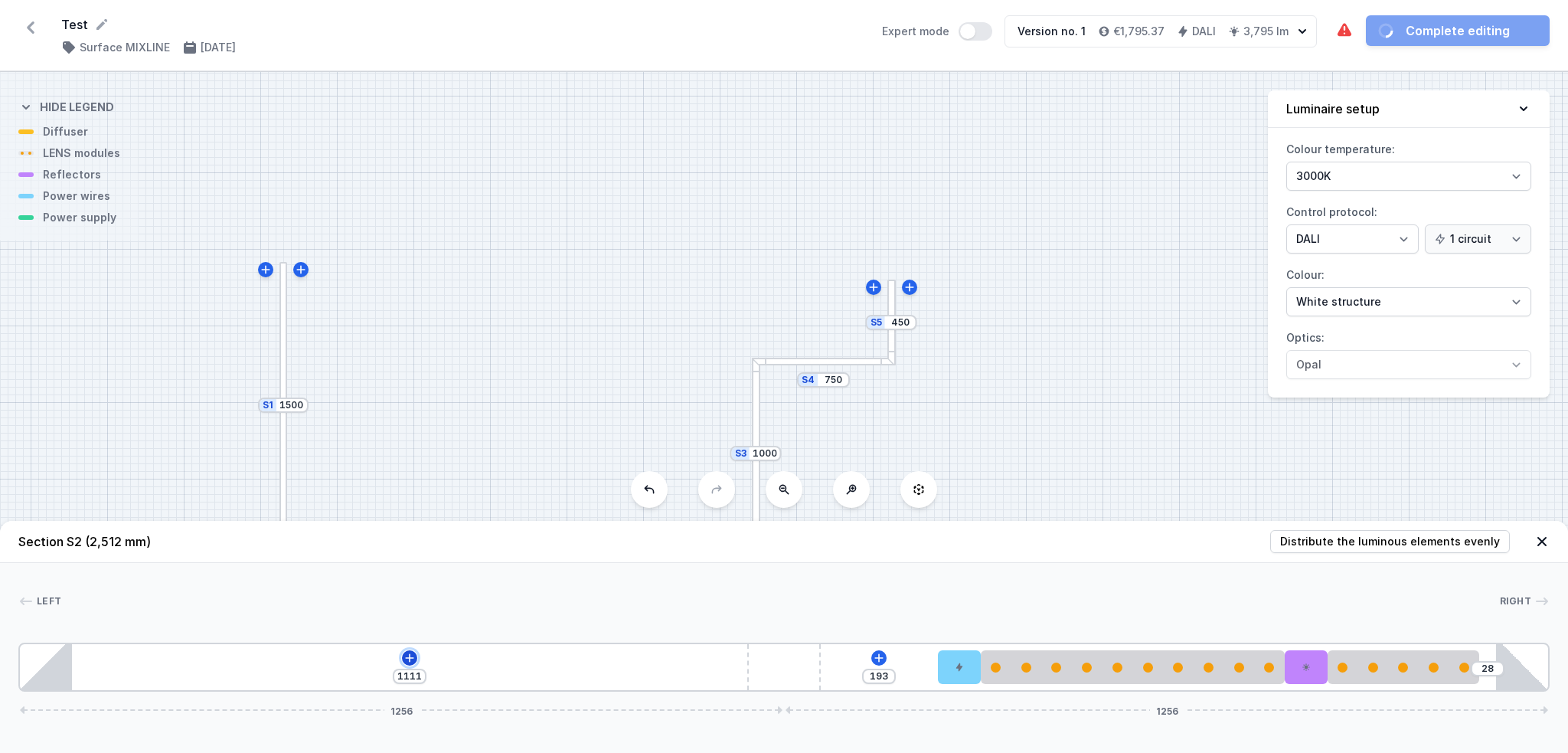
click at [404, 564] on icon at bounding box center [409, 658] width 12 height 12
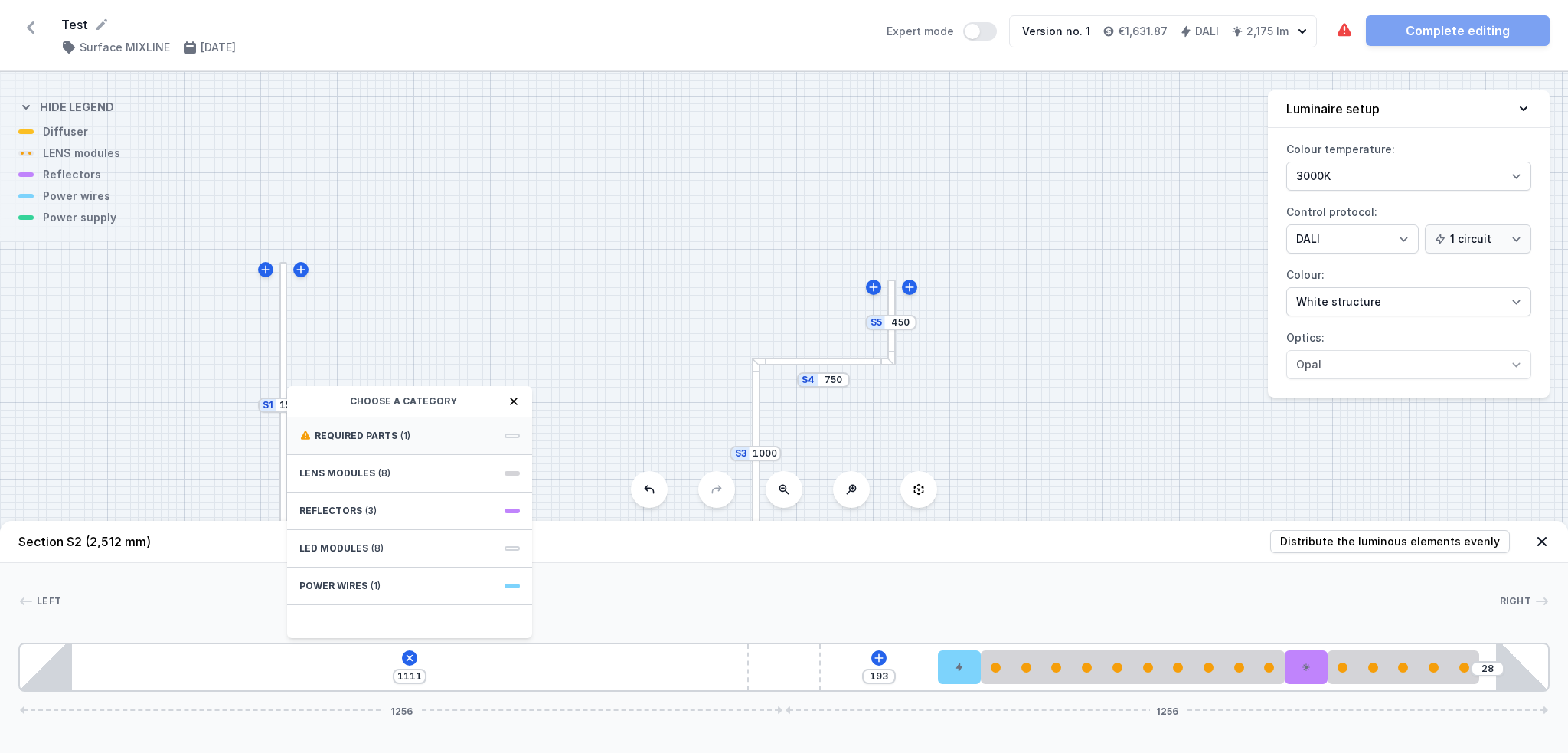
click at [430, 431] on div "Required parts (1)" at bounding box center [409, 436] width 245 height 38
click at [430, 431] on span "DALI Driver - up to 35W" at bounding box center [409, 434] width 221 height 16
type input "811"
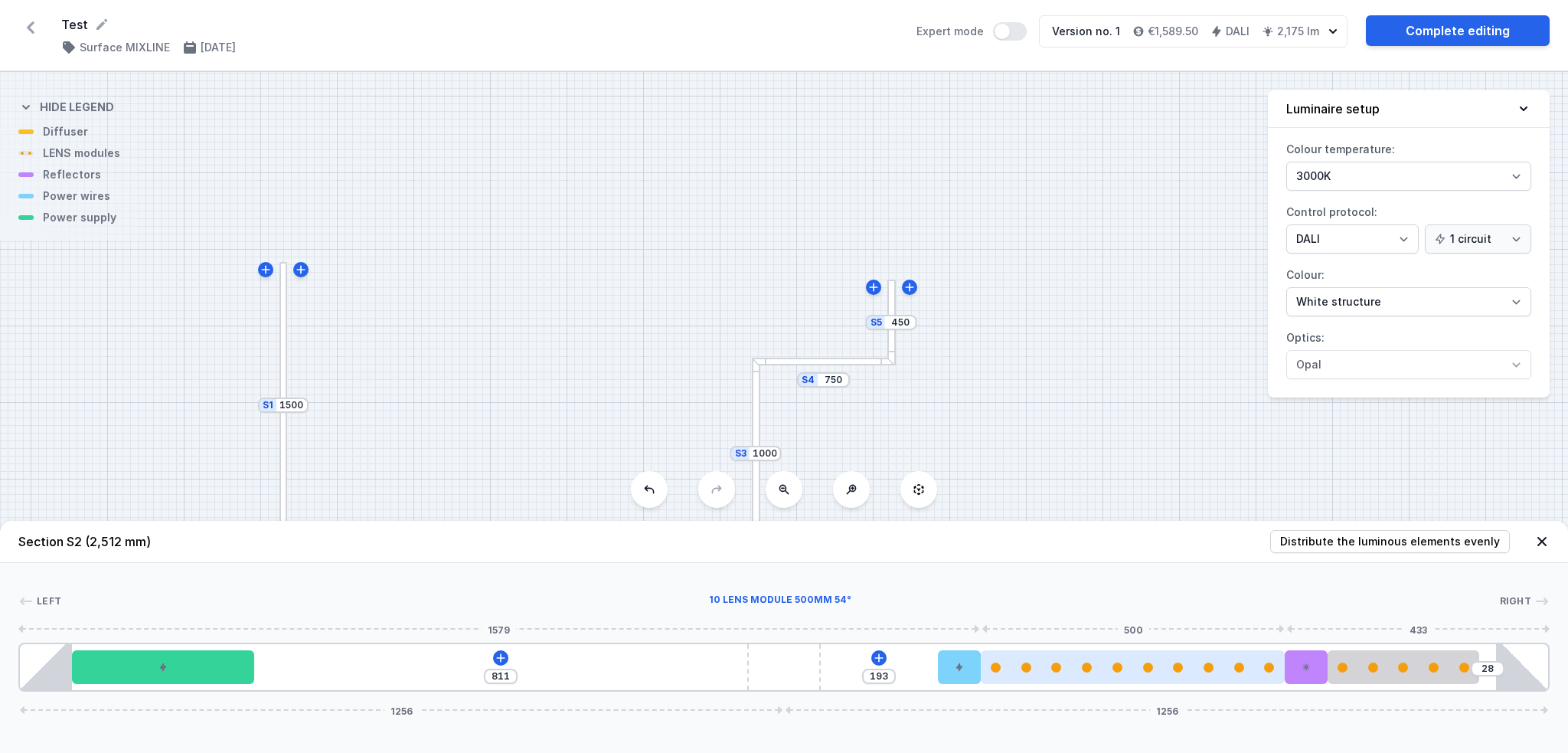
click at [1164, 564] on div at bounding box center [1132, 667] width 304 height 34
select select "2668"
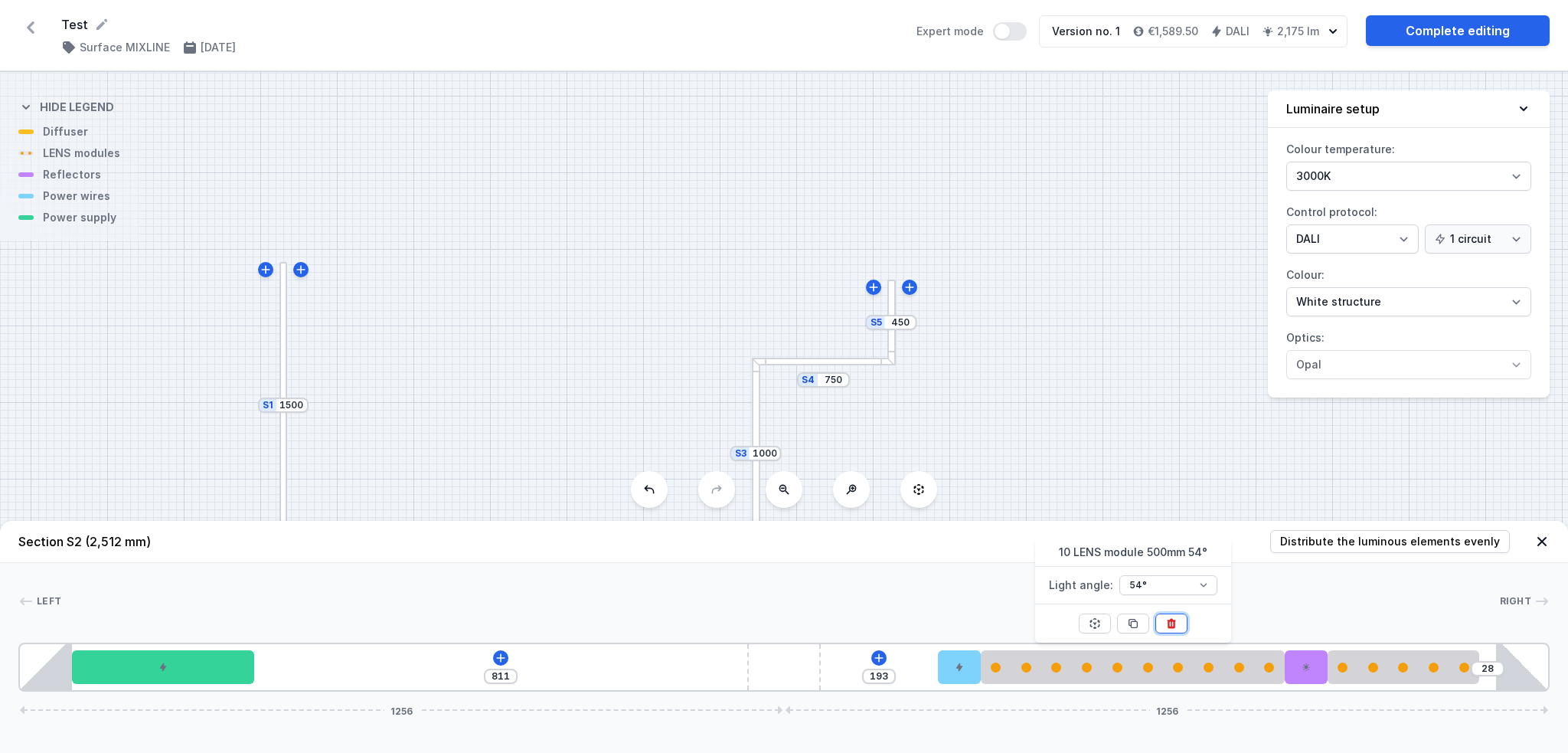
click at [1164, 564] on icon at bounding box center [1171, 623] width 9 height 10
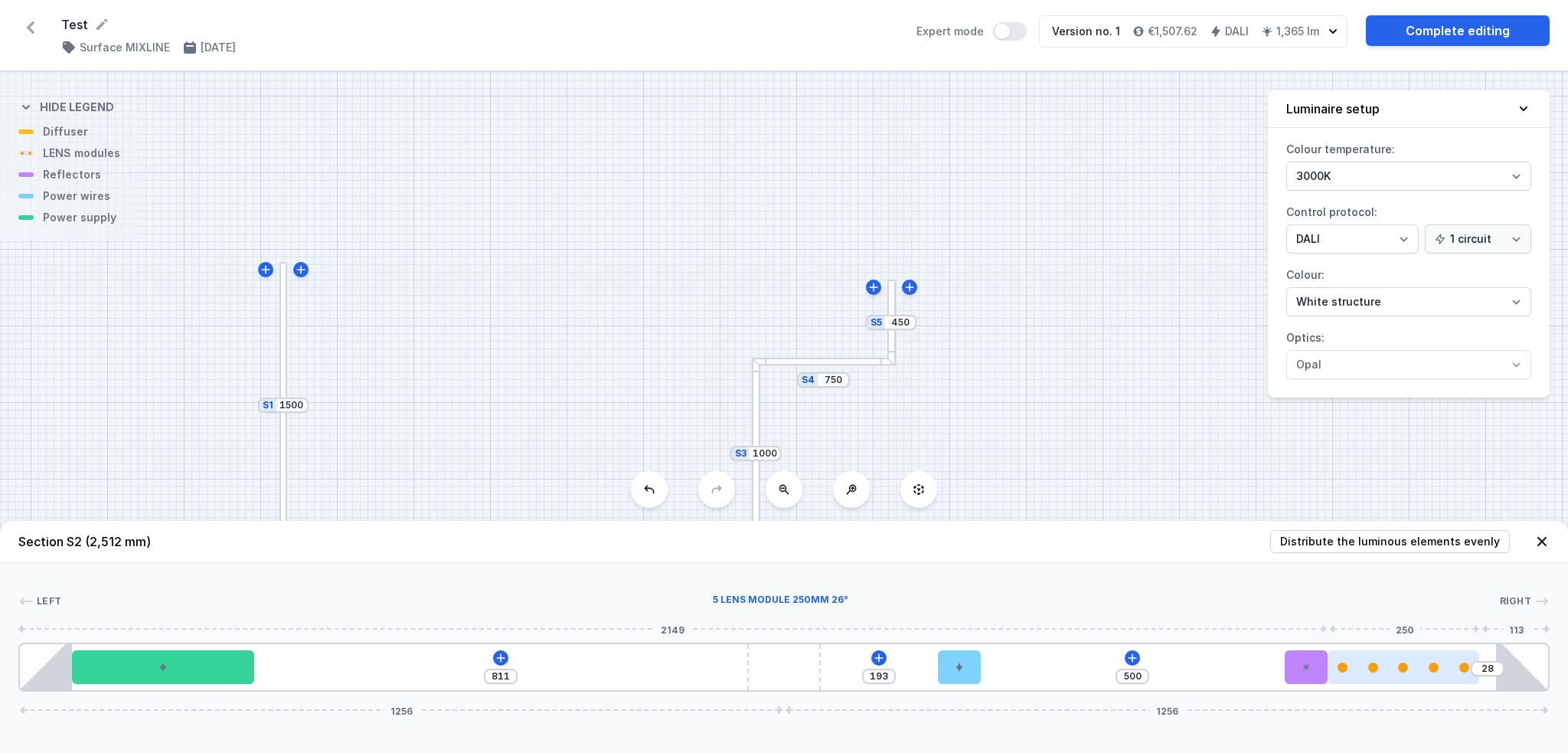
click at [1164, 564] on div at bounding box center [1403, 667] width 152 height 10
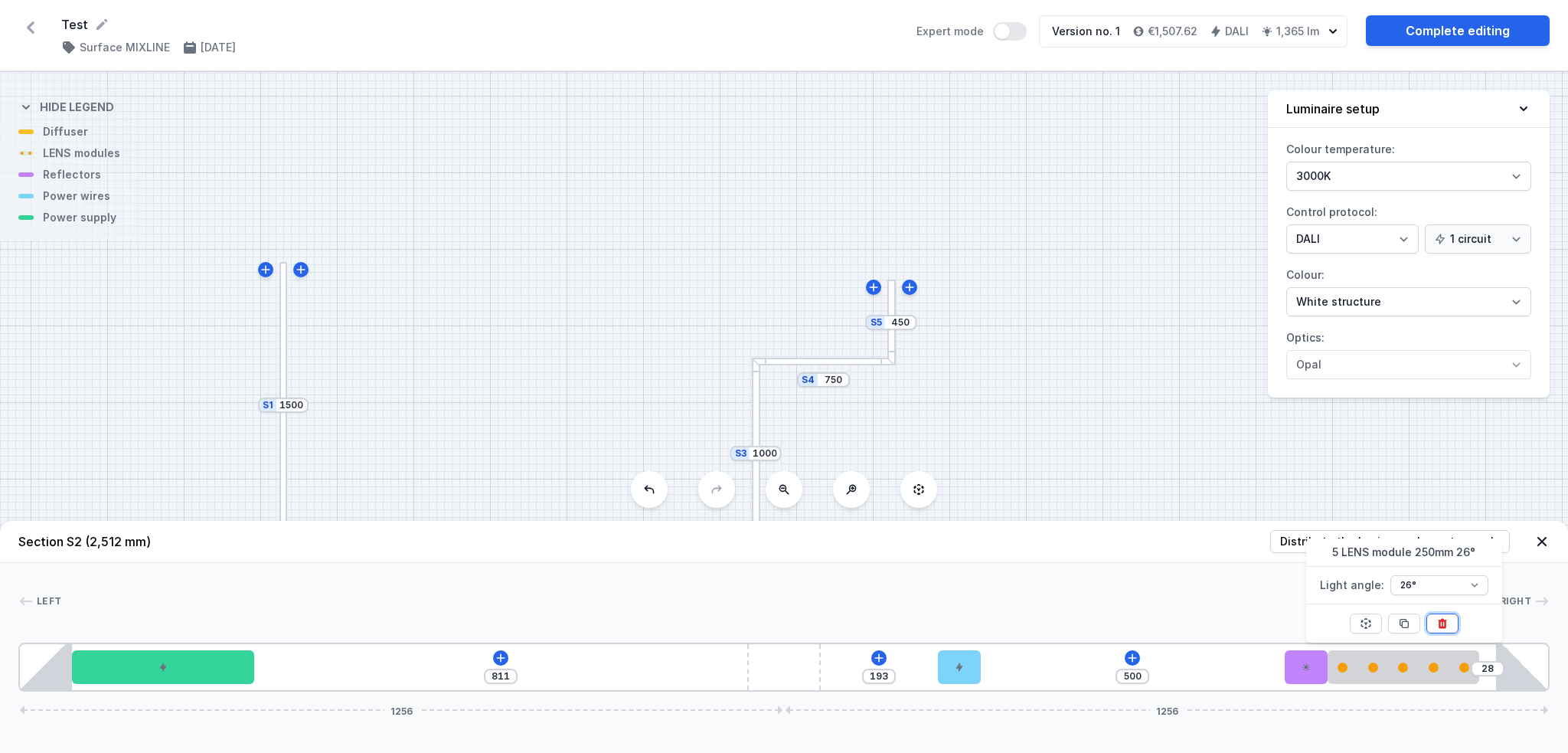
click at [1164, 564] on icon at bounding box center [1442, 623] width 9 height 10
type input "278"
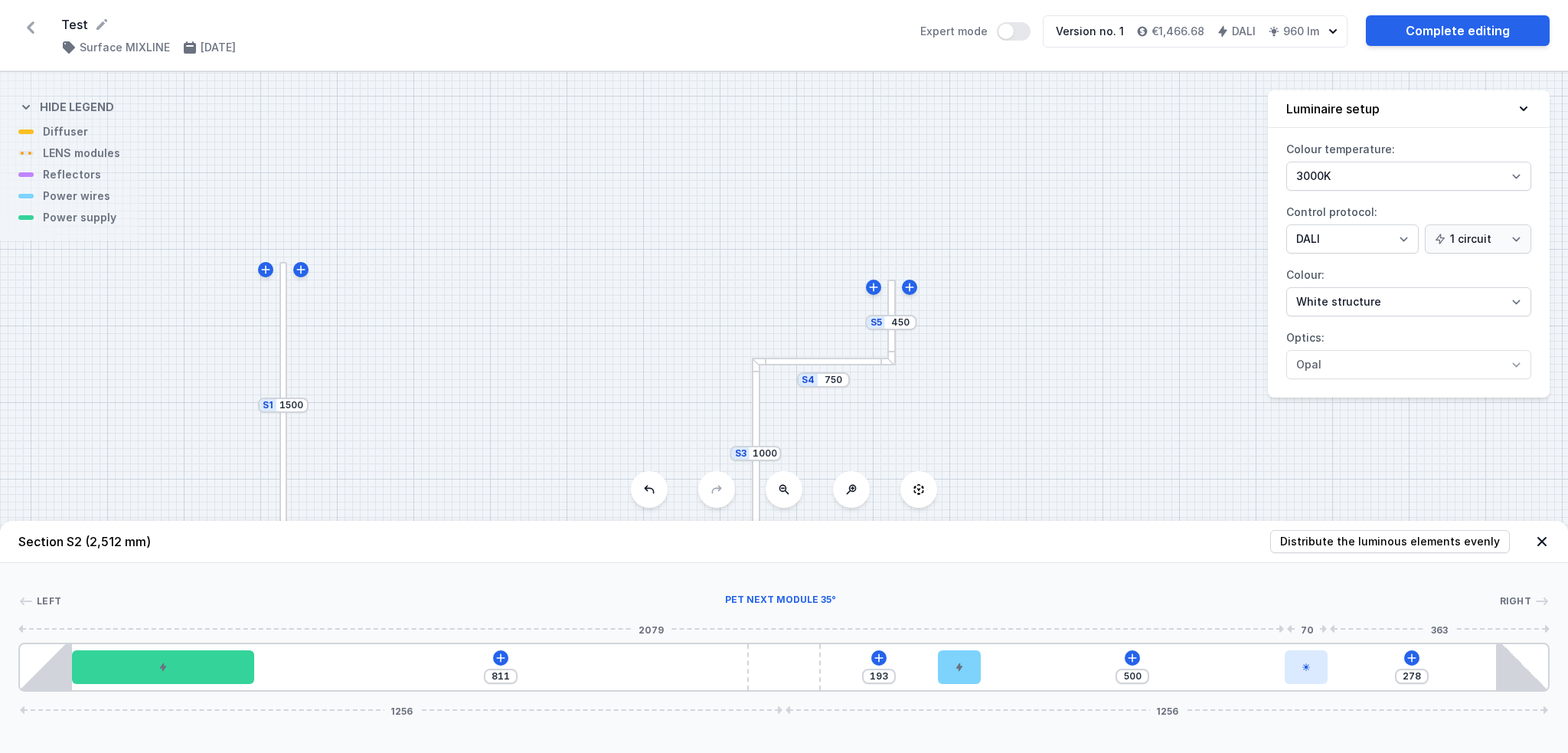
click at [1164, 564] on icon at bounding box center [1306, 667] width 10 height 10
select select "1523"
click at [1164, 564] on button at bounding box center [1344, 623] width 32 height 20
type input "961"
type input "848"
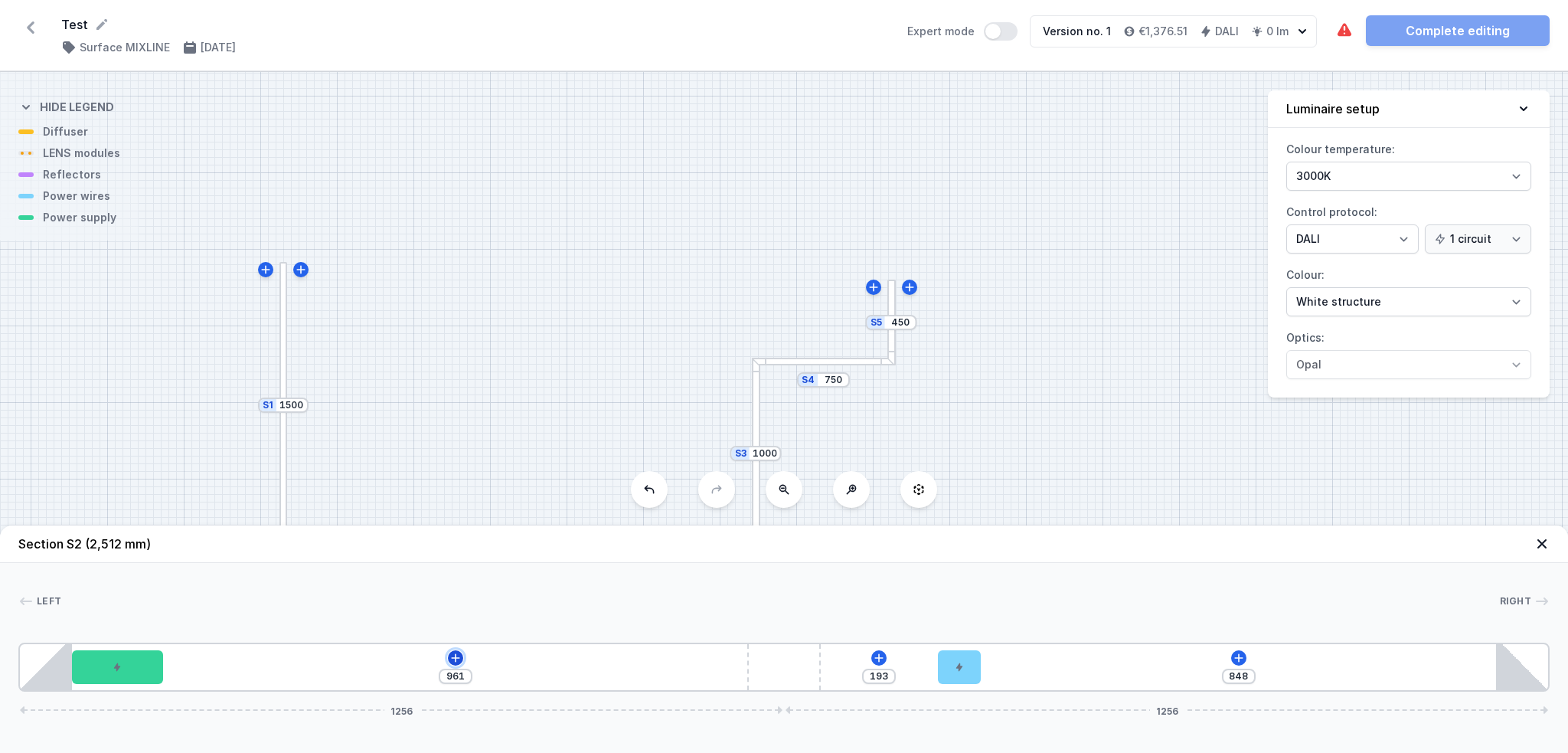
click at [461, 564] on button at bounding box center [456, 658] width 16 height 16
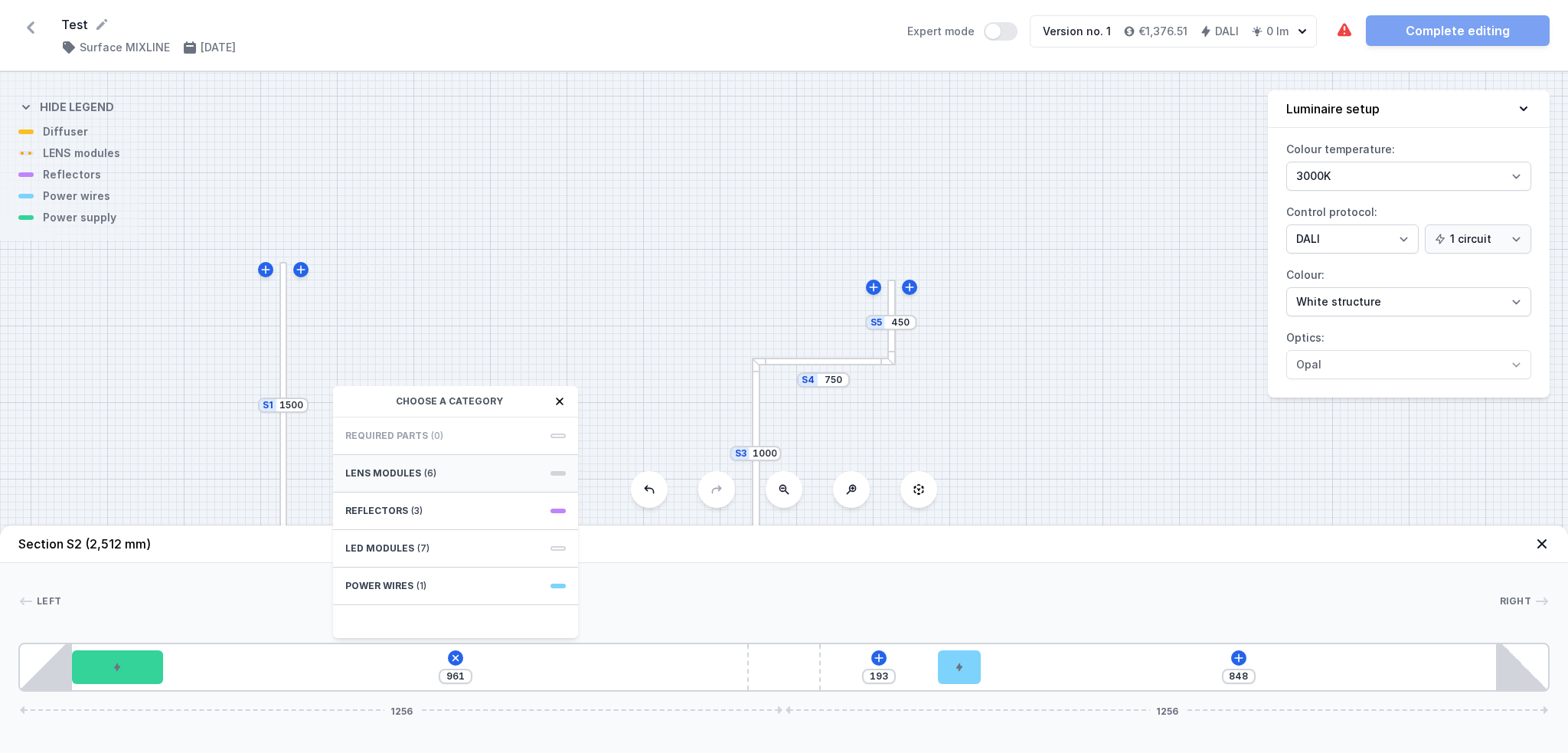
click at [457, 478] on div "LENS modules (6)" at bounding box center [455, 473] width 245 height 38
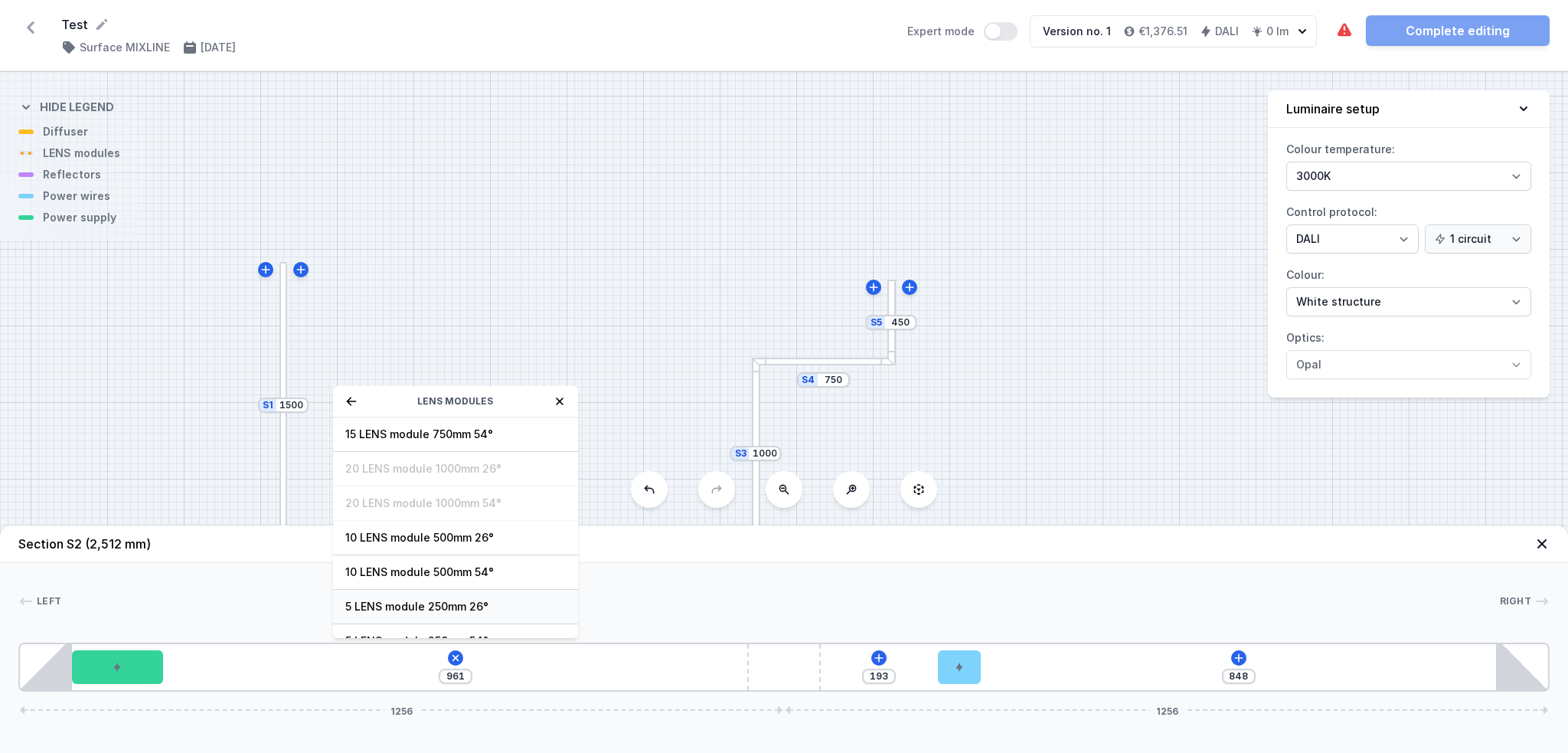
click at [426, 564] on span "5 LENS module 250mm 26°" at bounding box center [455, 607] width 221 height 16
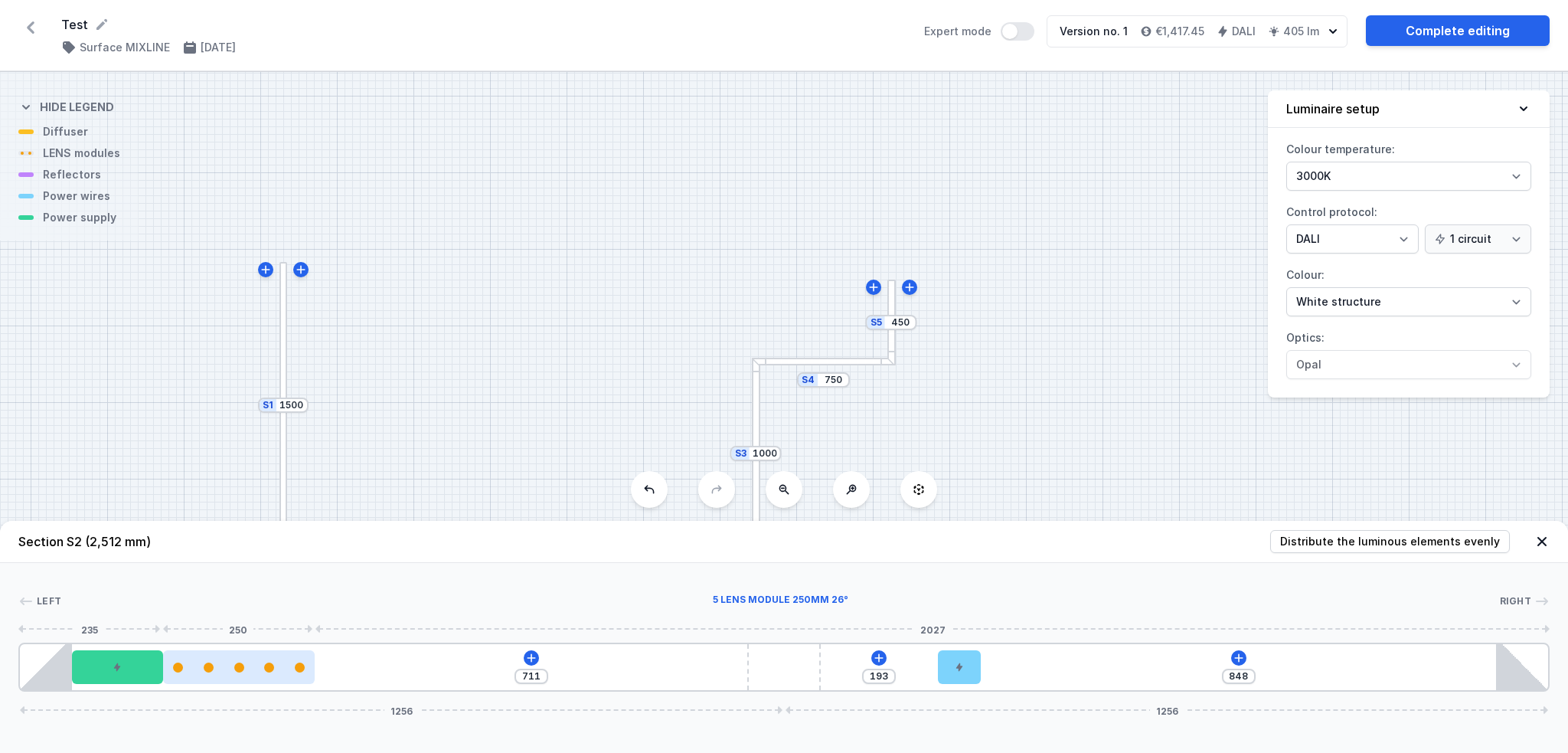
click at [279, 564] on div at bounding box center [239, 667] width 152 height 10
click at [239, 564] on icon at bounding box center [238, 624] width 12 height 12
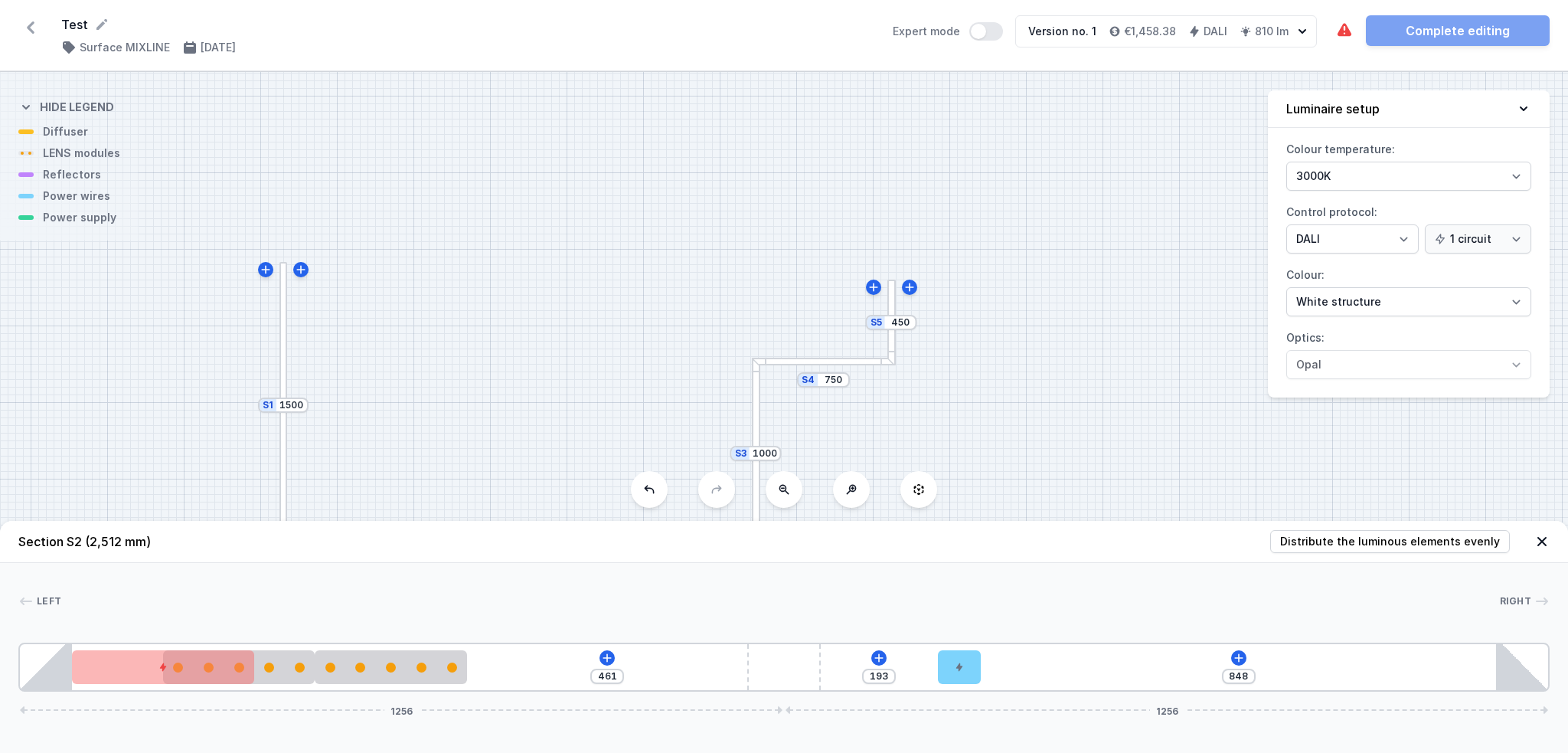
click at [479, 564] on div at bounding box center [780, 602] width 1438 height 16
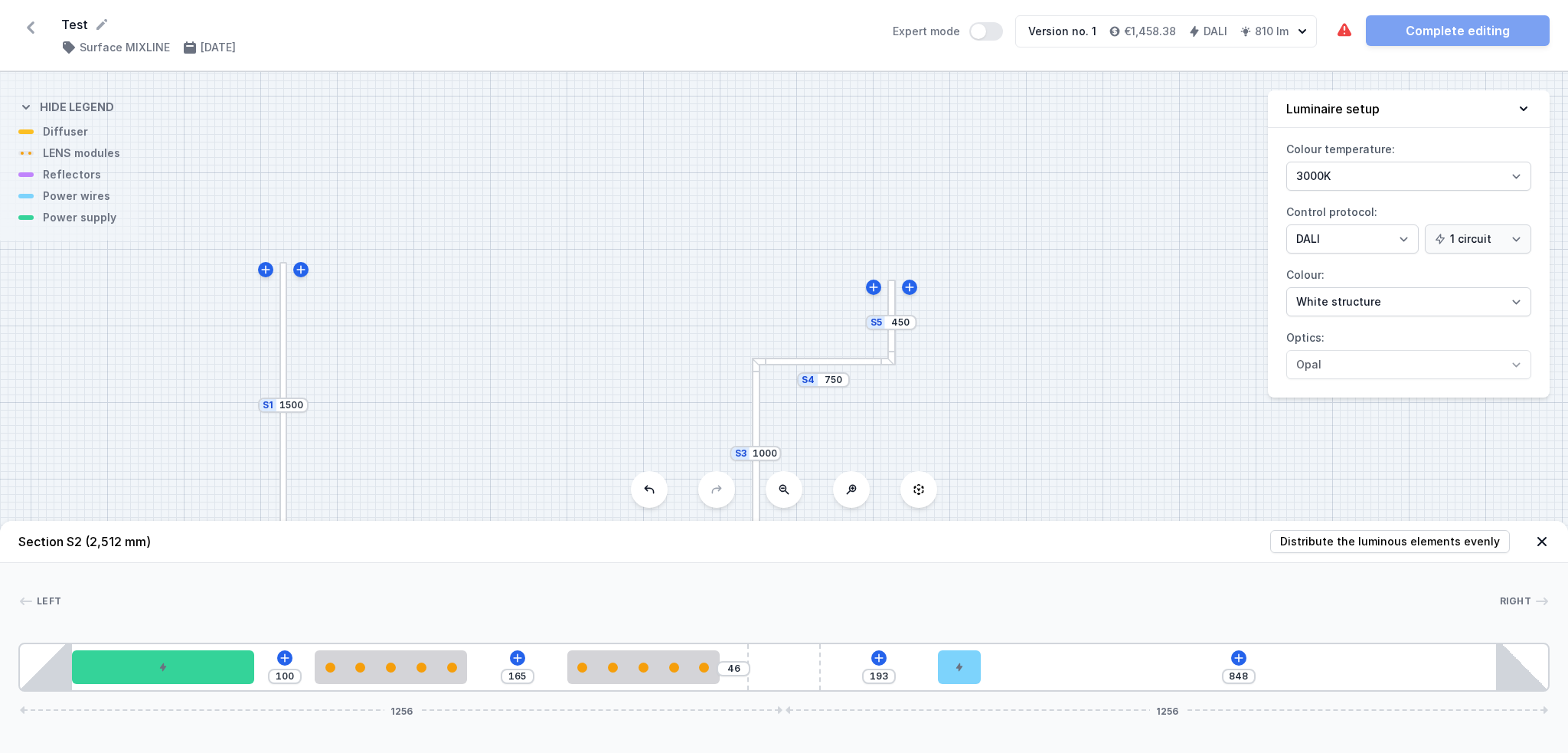
type input "24"
type input "211"
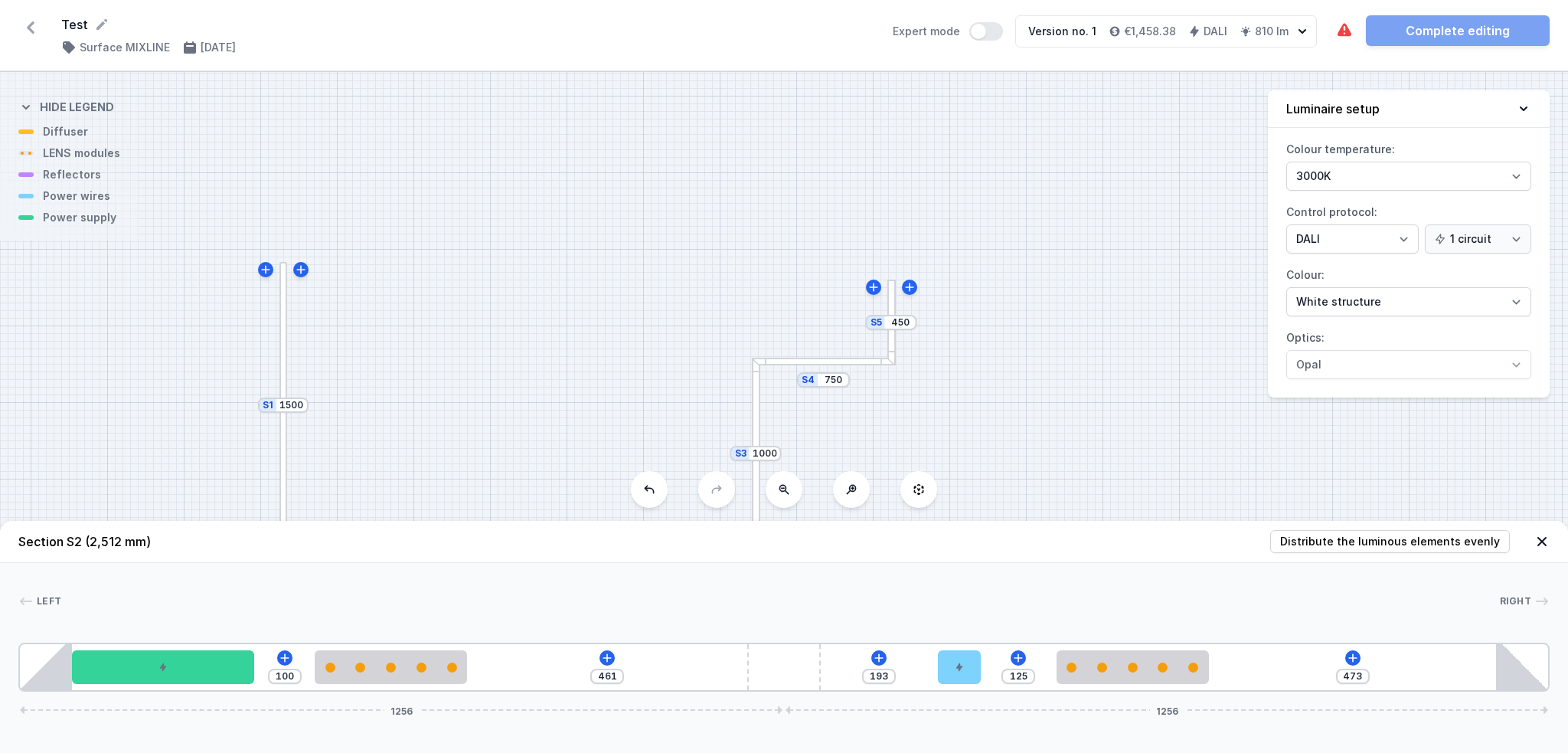
type input "472"
type input "126"
drag, startPoint x: 292, startPoint y: 660, endPoint x: 1215, endPoint y: 665, distance: 923.0
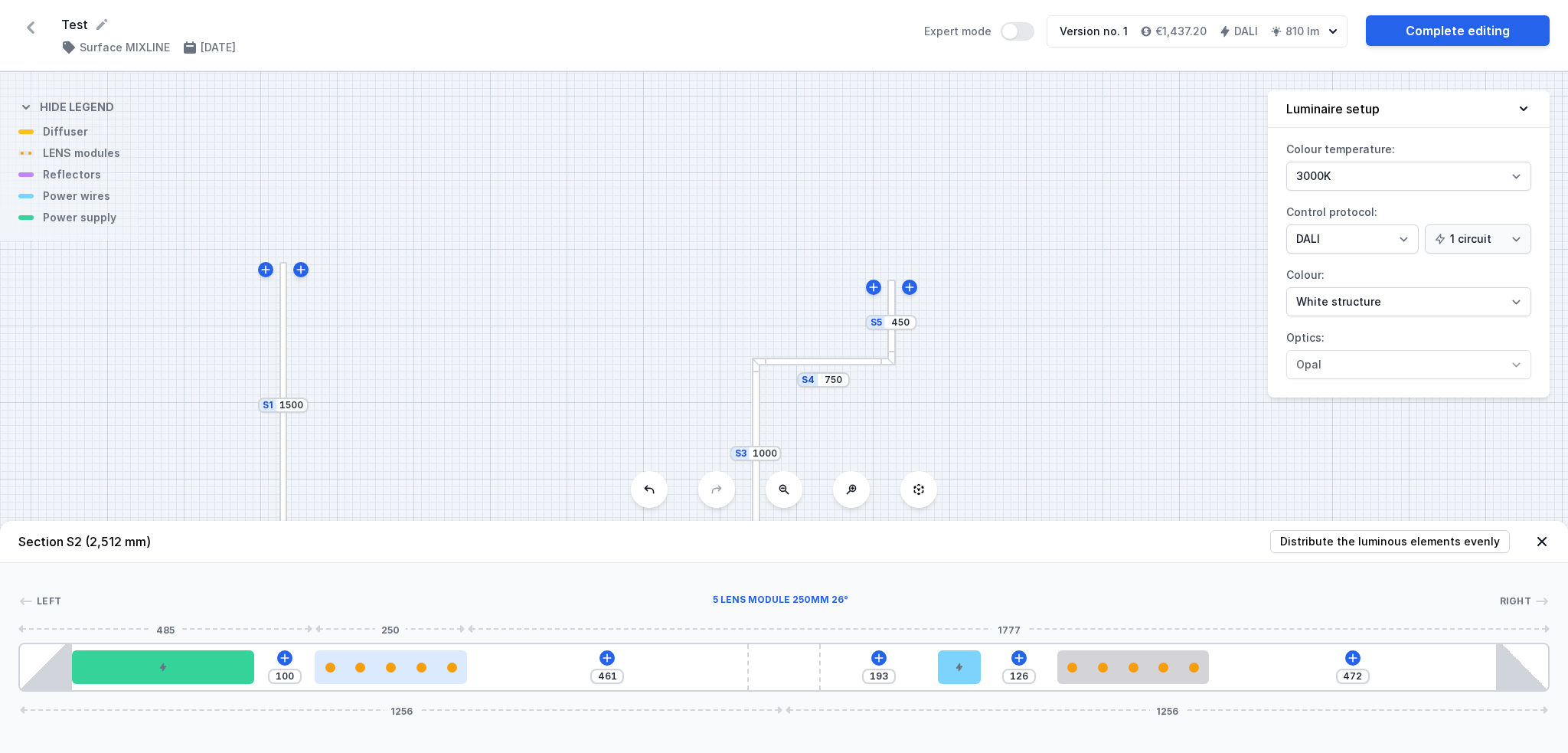
type input "117"
type input "444"
type input "115"
type input "446"
type input "113"
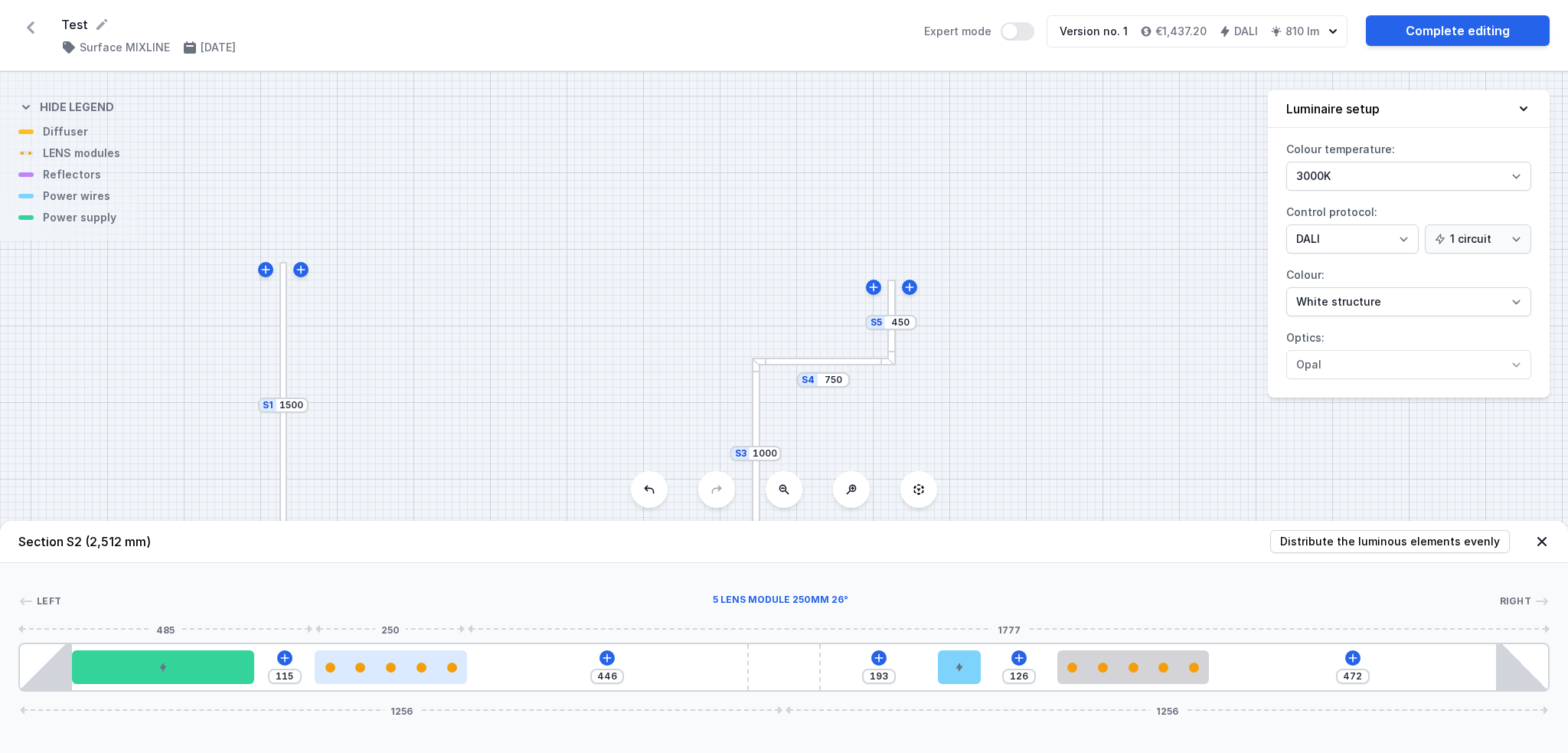
type input "448"
type input "106"
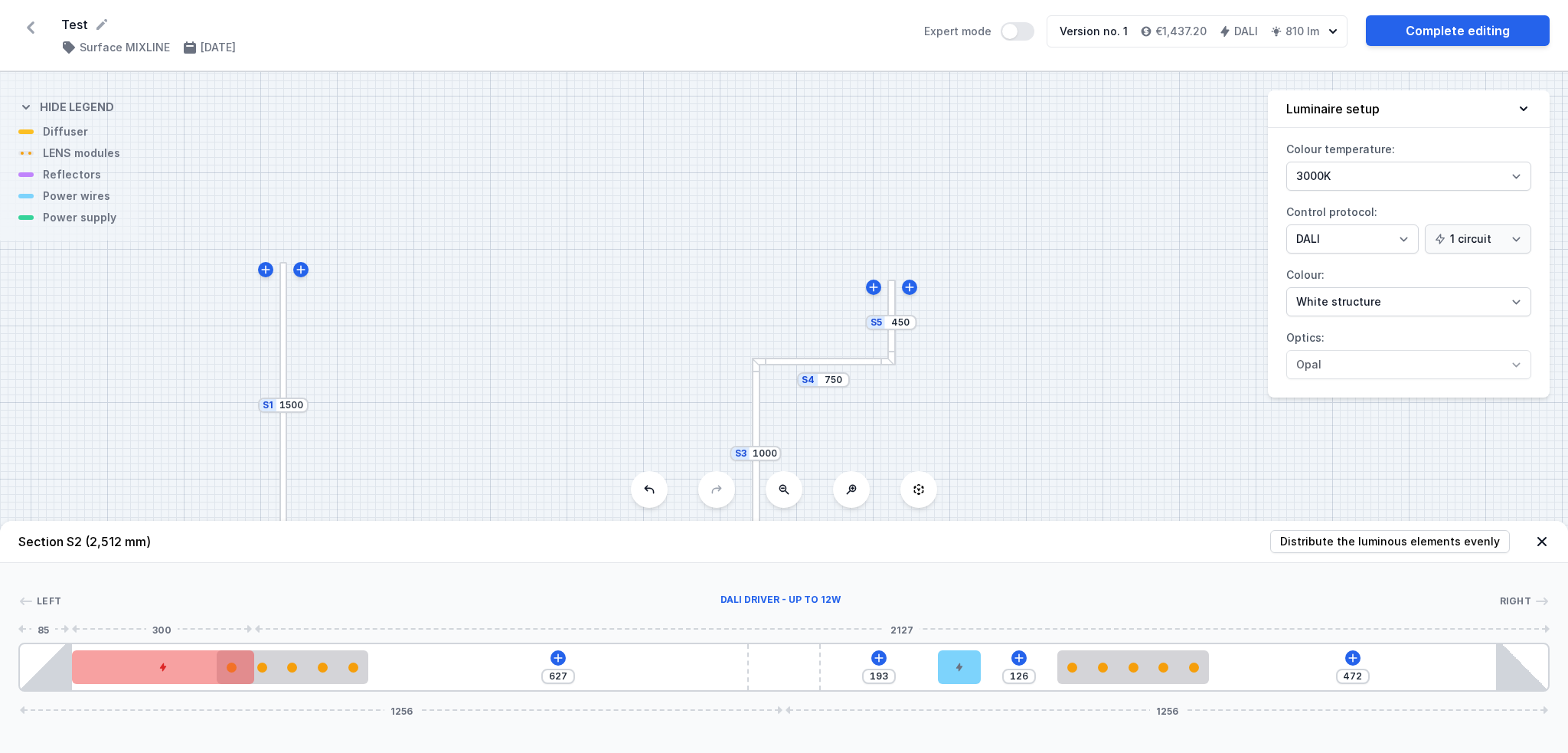
drag, startPoint x: 361, startPoint y: 679, endPoint x: 245, endPoint y: 679, distance: 116.0
click at [245, 564] on div "627 193 126 472 1256 1256" at bounding box center [784, 667] width 1531 height 49
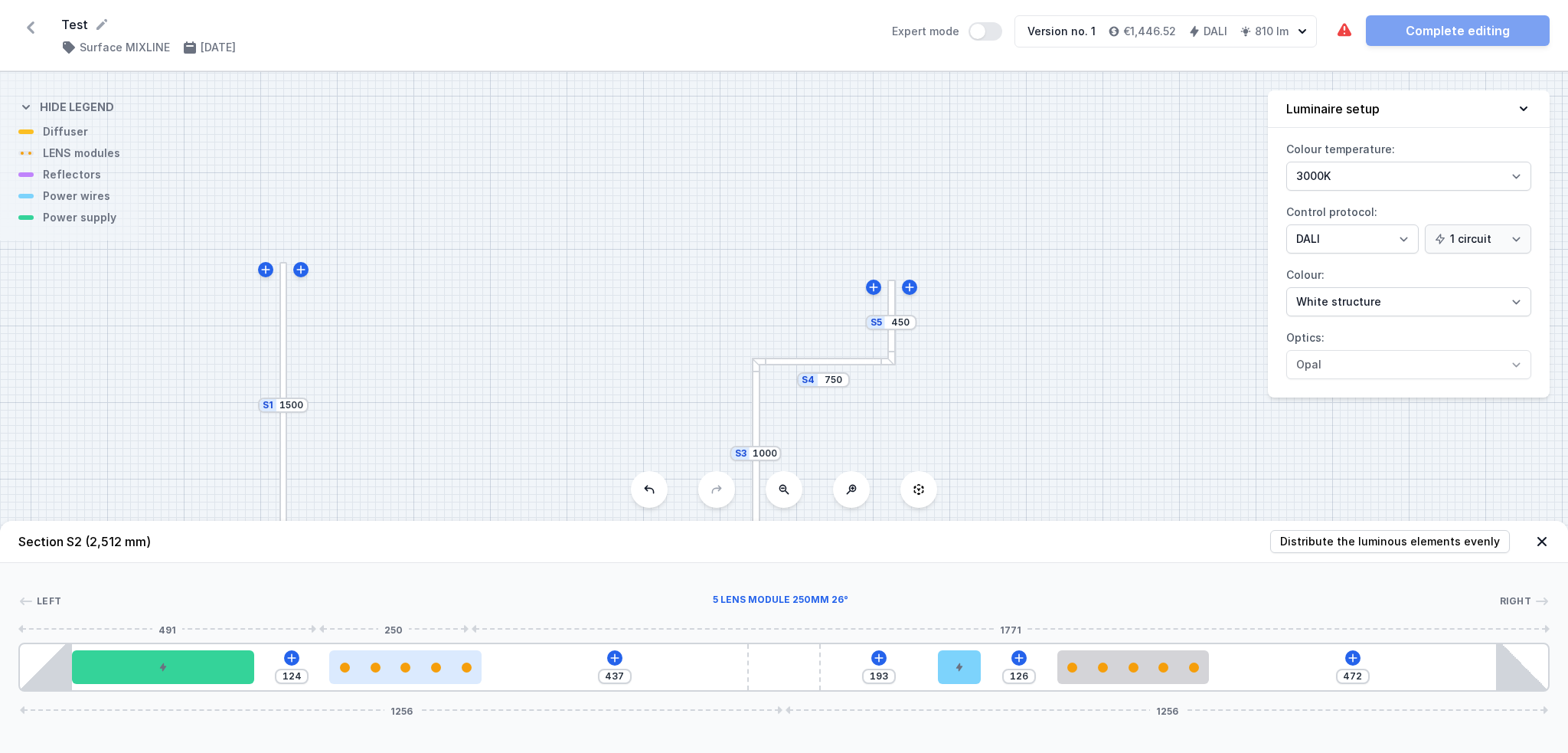
type input "421"
type input "140"
type input "399"
type input "162"
type input "386"
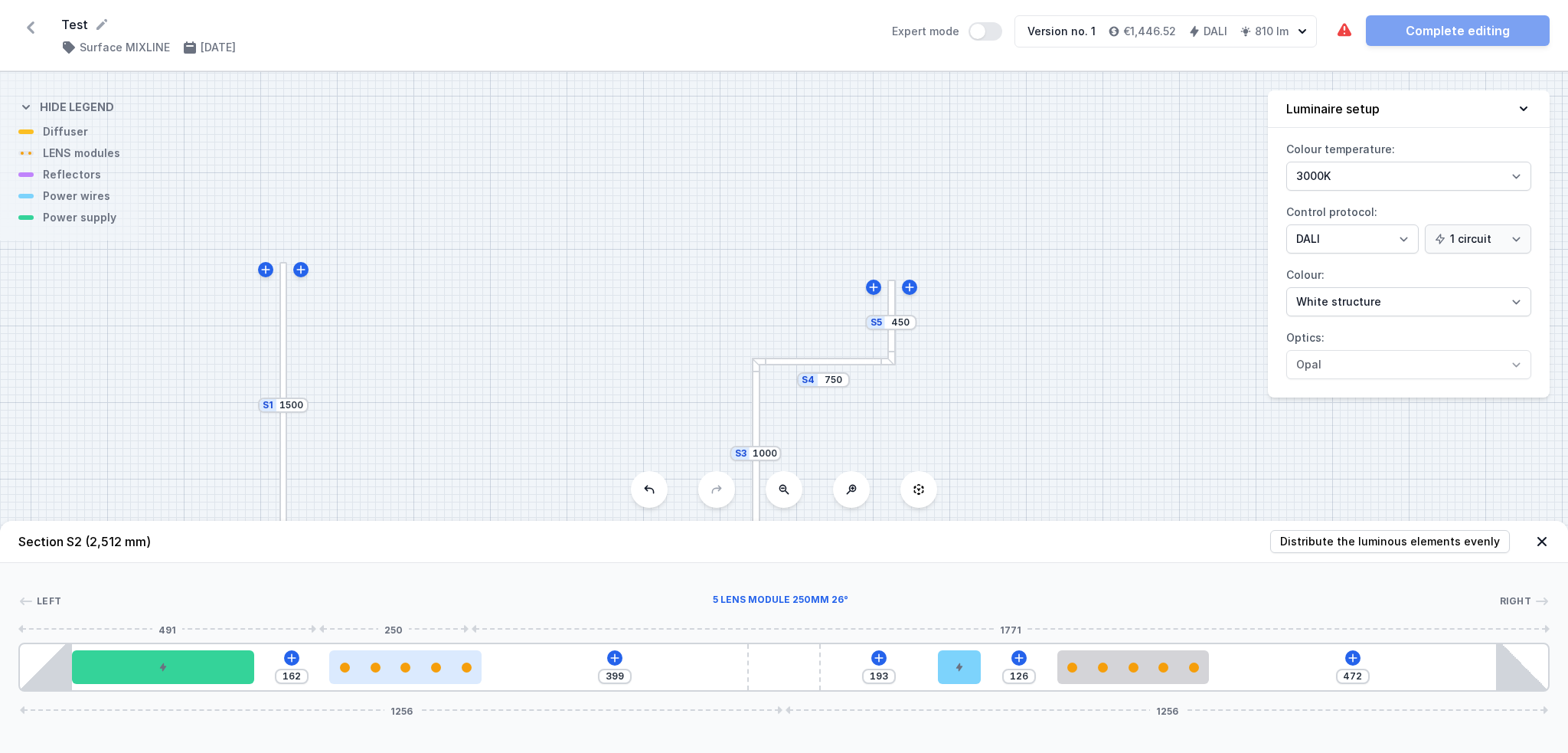
type input "175"
type input "375"
type input "186"
type input "367"
type input "194"
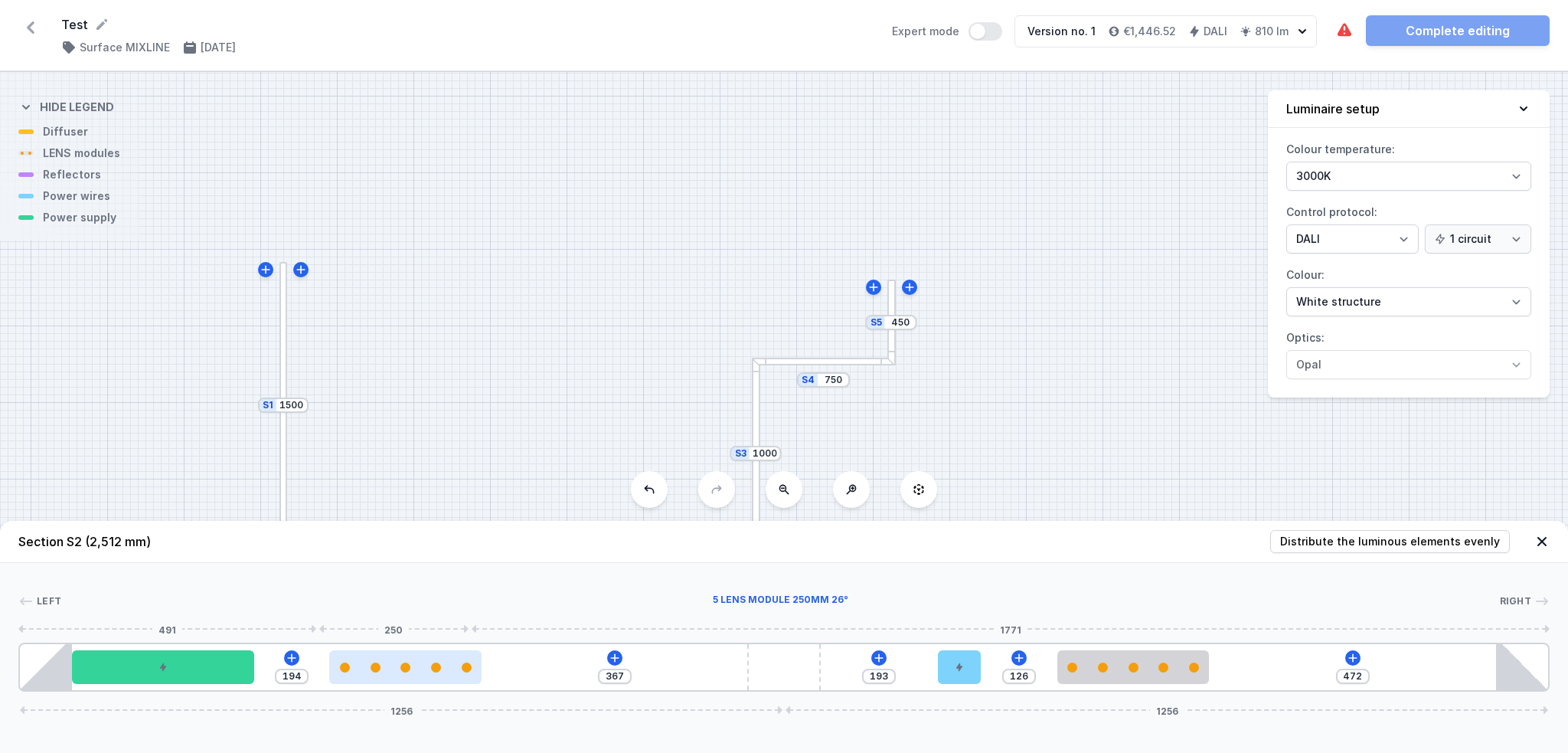
type input "366"
type input "195"
type input "365"
type input "196"
type input "366"
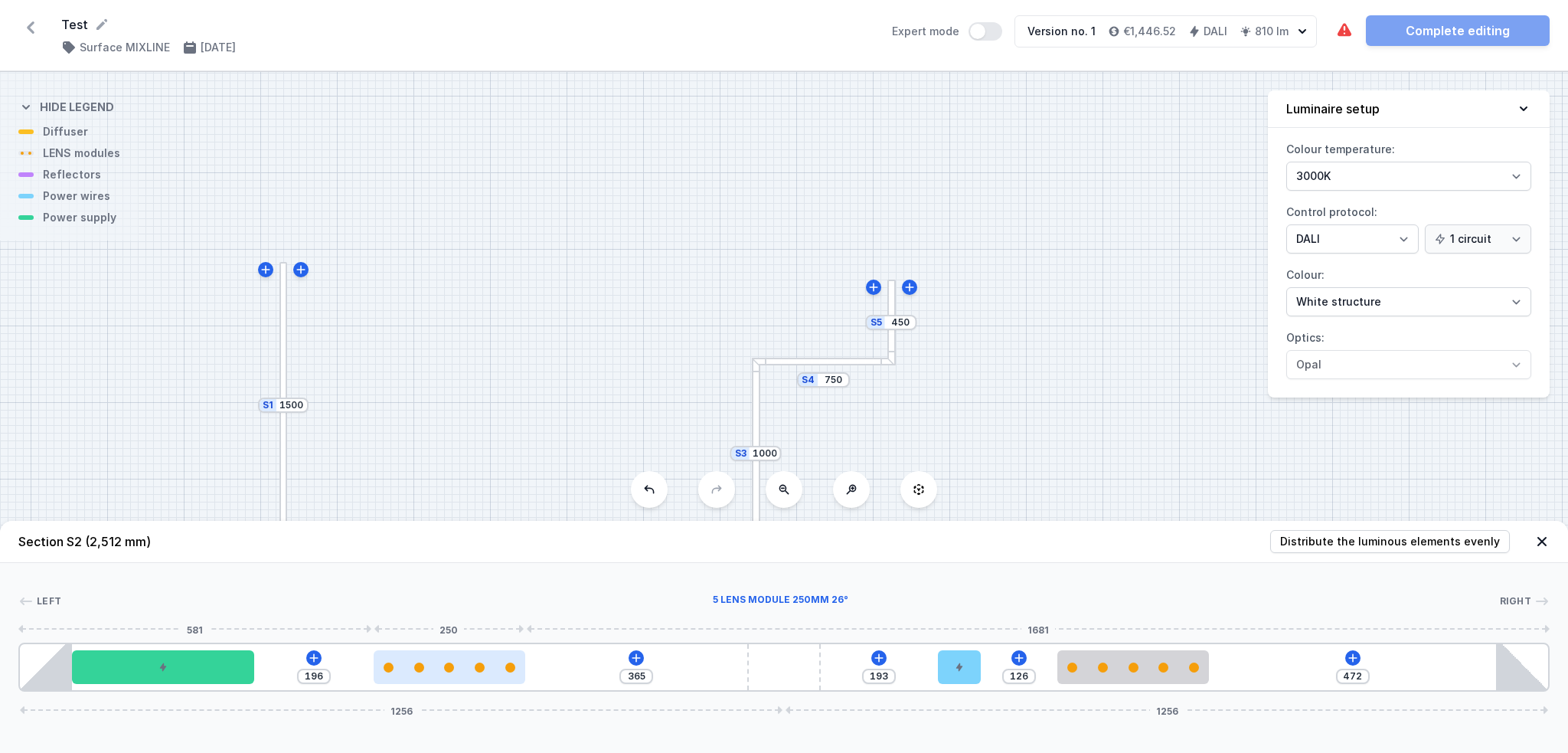
type input "195"
type input "361"
type input "200"
type input "315"
type input "246"
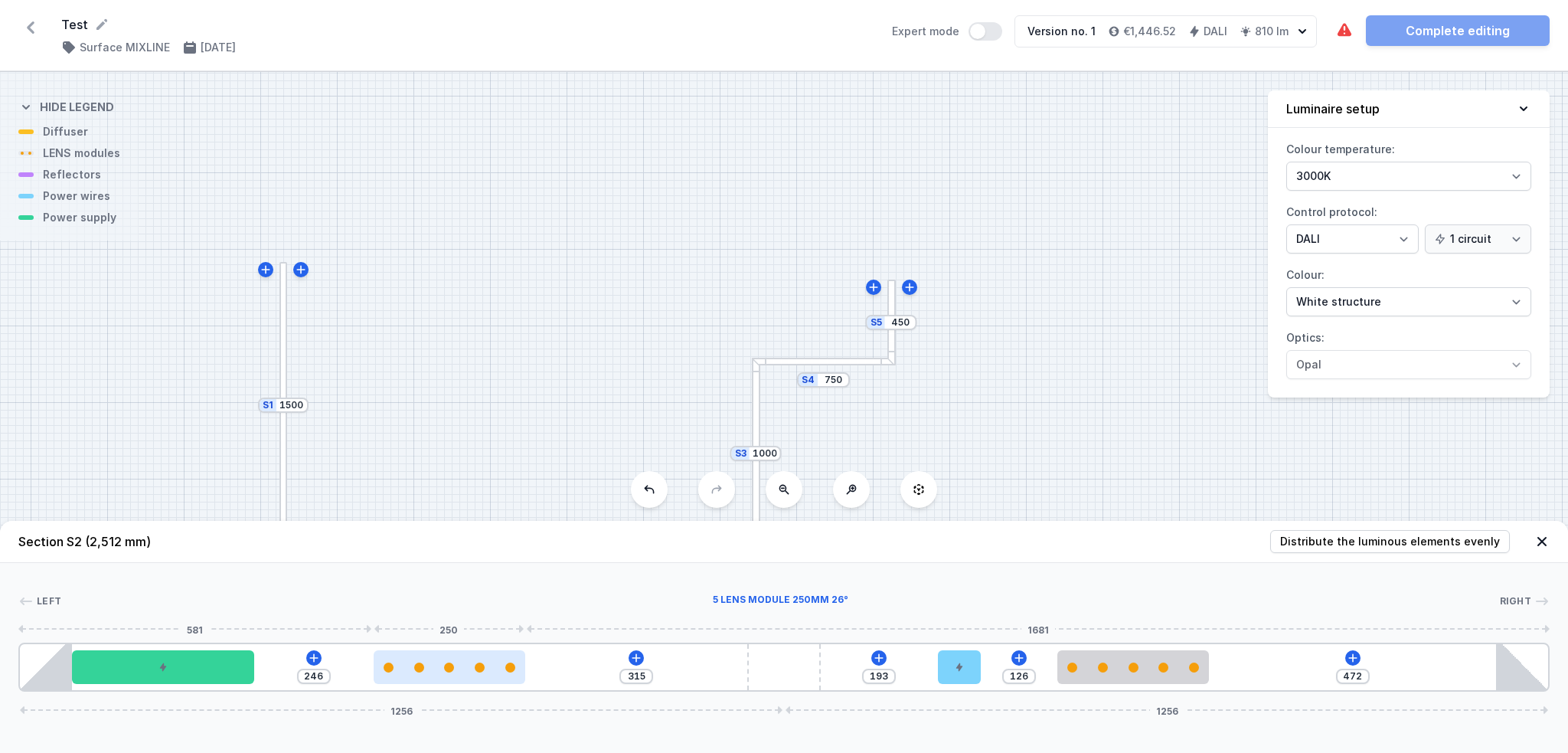
type input "269"
type input "292"
type input "204"
type input "357"
type input "175"
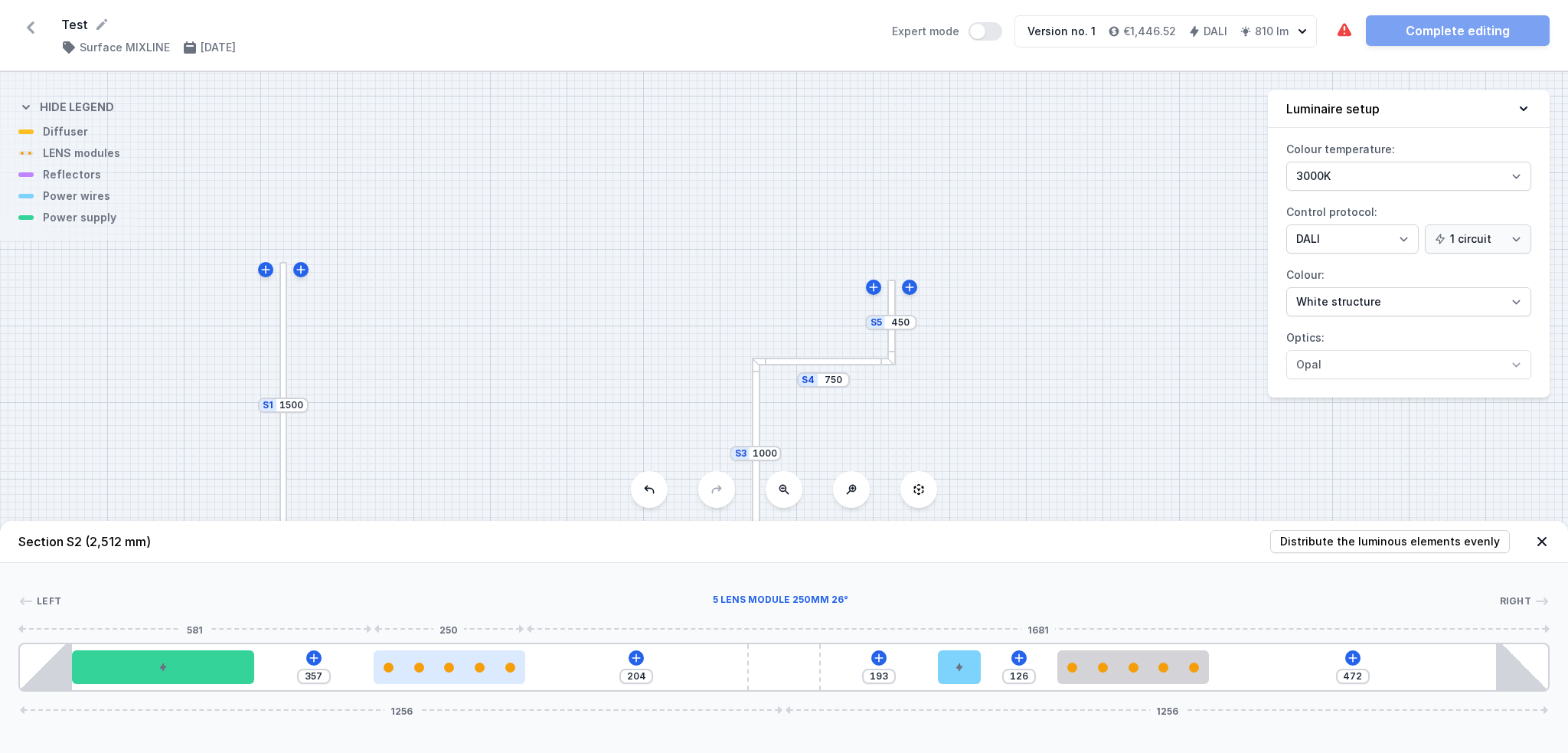
type input "386"
type input "151"
type input "410"
type input "124"
type input "437"
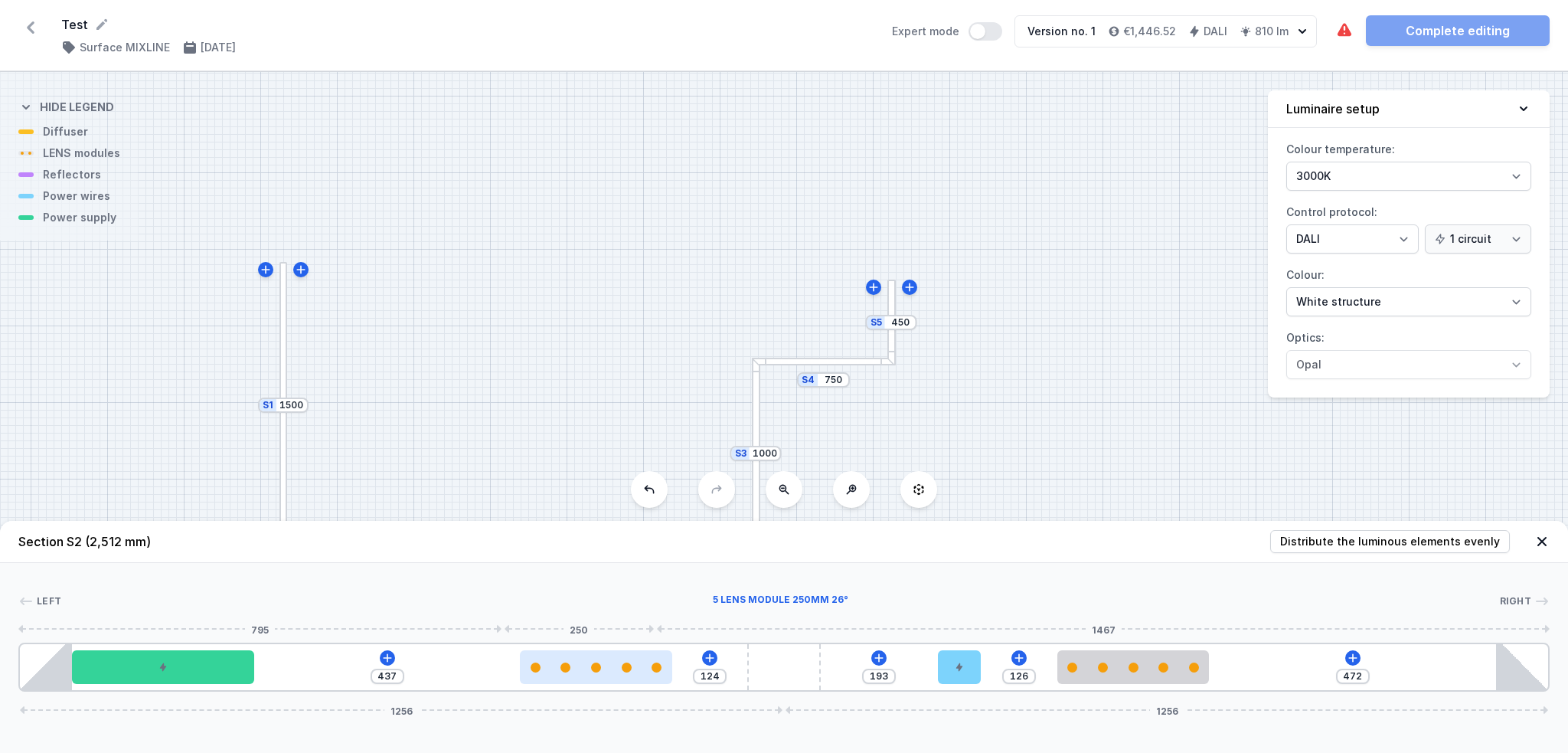
type input "103"
type input "561"
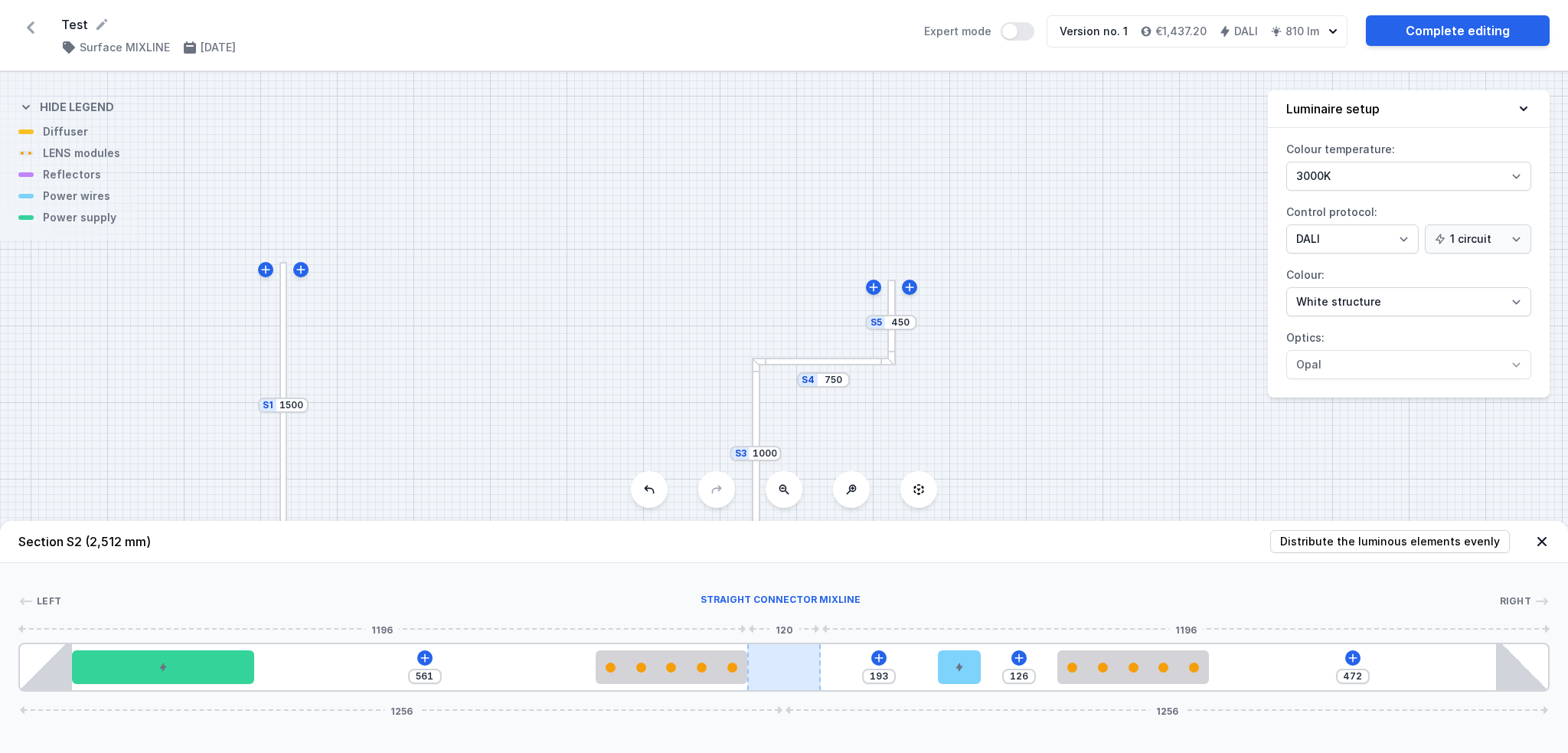
drag, startPoint x: 285, startPoint y: 667, endPoint x: 794, endPoint y: 663, distance: 509.0
click at [794, 564] on div "561 193 126 472 1256 1256" at bounding box center [784, 667] width 1531 height 49
type input "532"
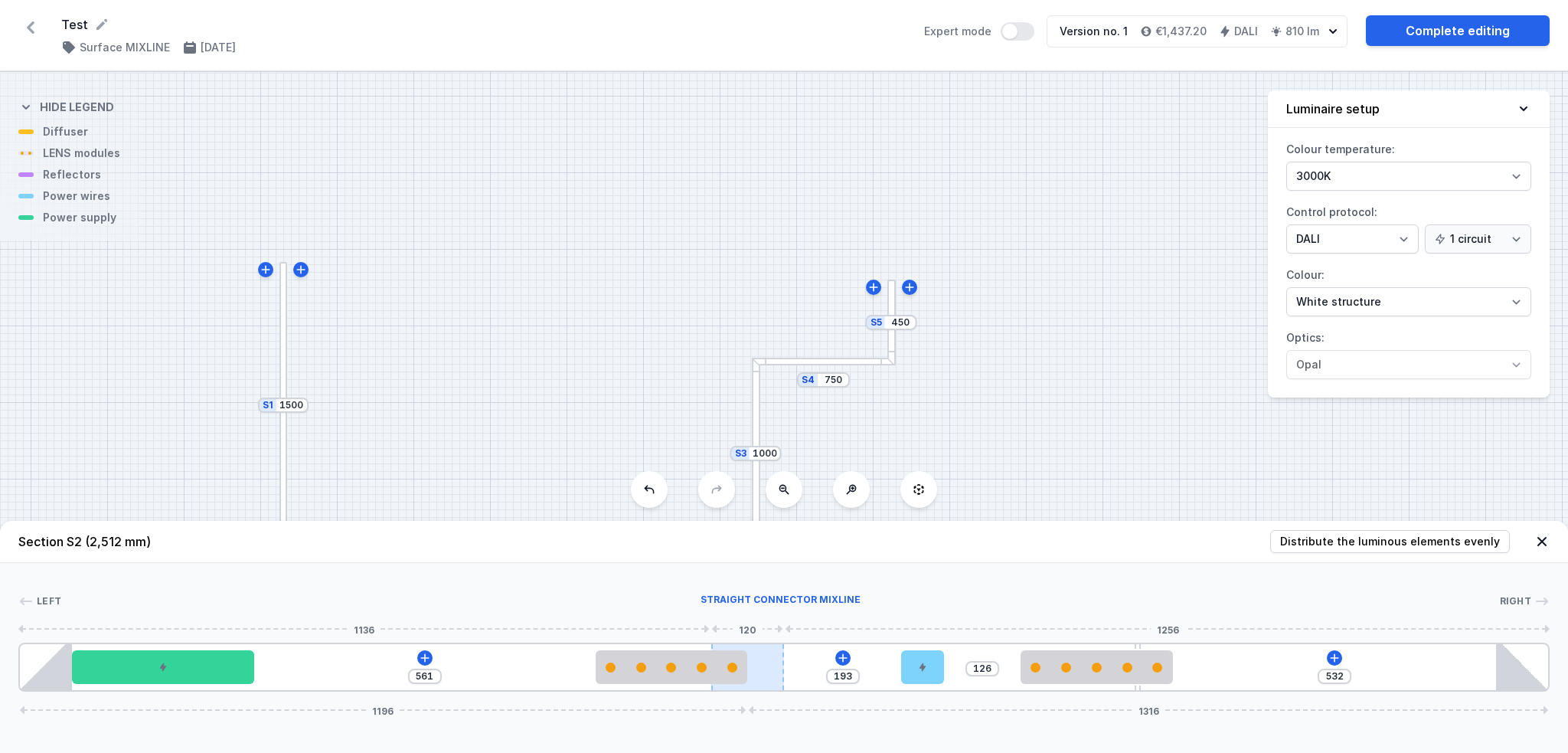
drag, startPoint x: 794, startPoint y: 663, endPoint x: 761, endPoint y: 667, distance: 33.2
click at [761, 564] on div at bounding box center [747, 667] width 72 height 46
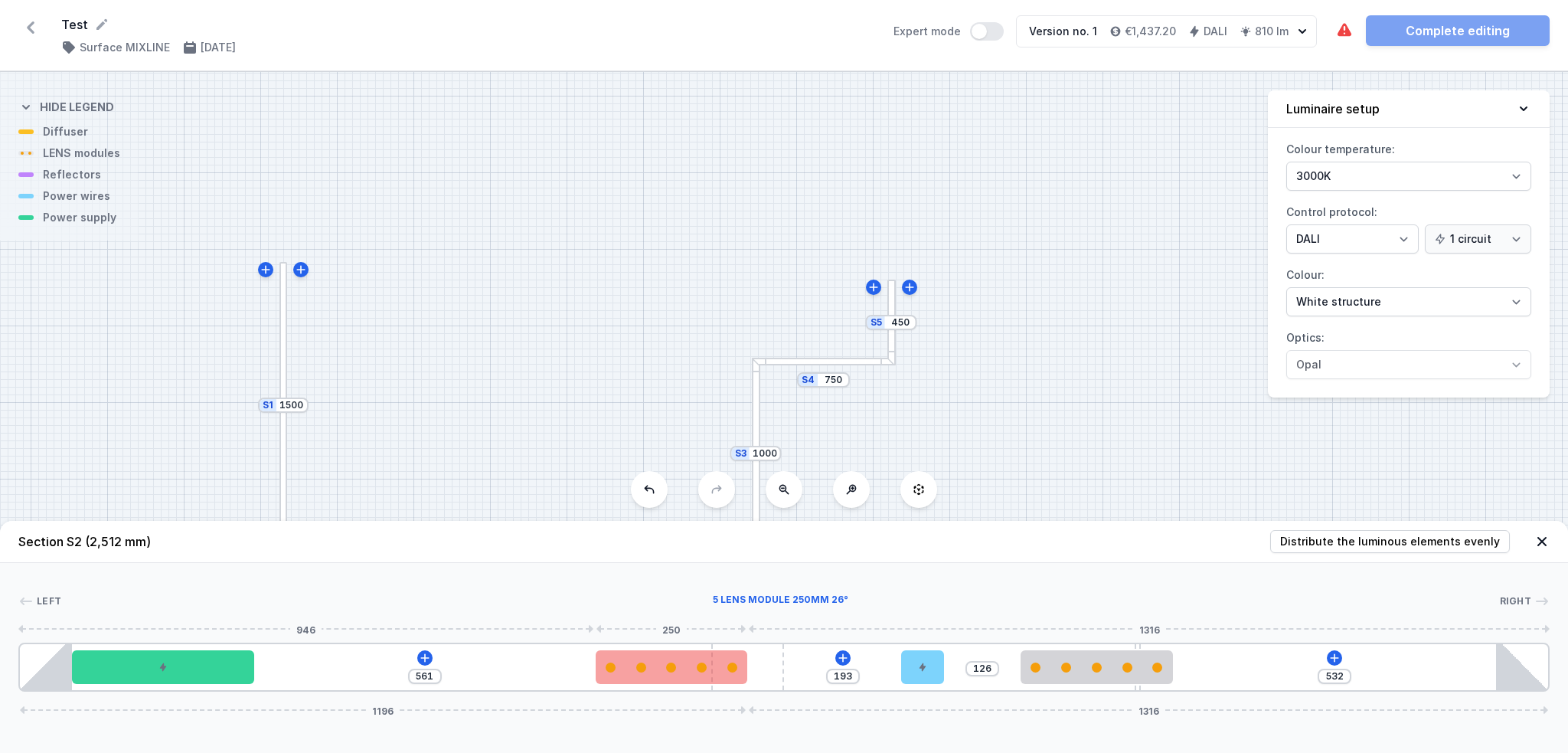
click at [643, 564] on div at bounding box center [641, 667] width 10 height 10
click at [432, 564] on div at bounding box center [784, 629] width 1531 height 10
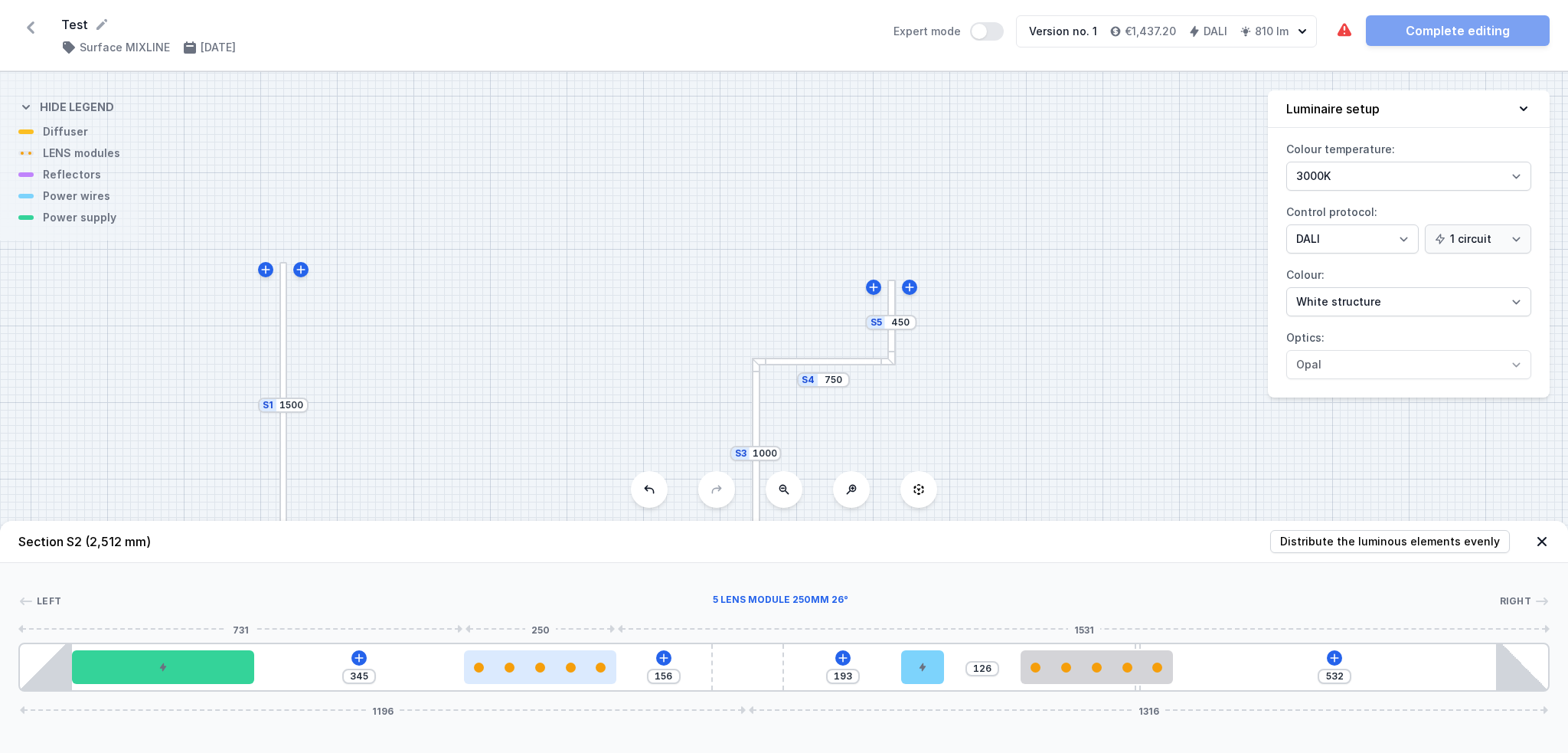
drag, startPoint x: 600, startPoint y: 668, endPoint x: 492, endPoint y: 672, distance: 108.1
click at [492, 564] on div at bounding box center [540, 667] width 152 height 34
click at [540, 564] on div at bounding box center [540, 667] width 152 height 34
type input "318"
type input "183"
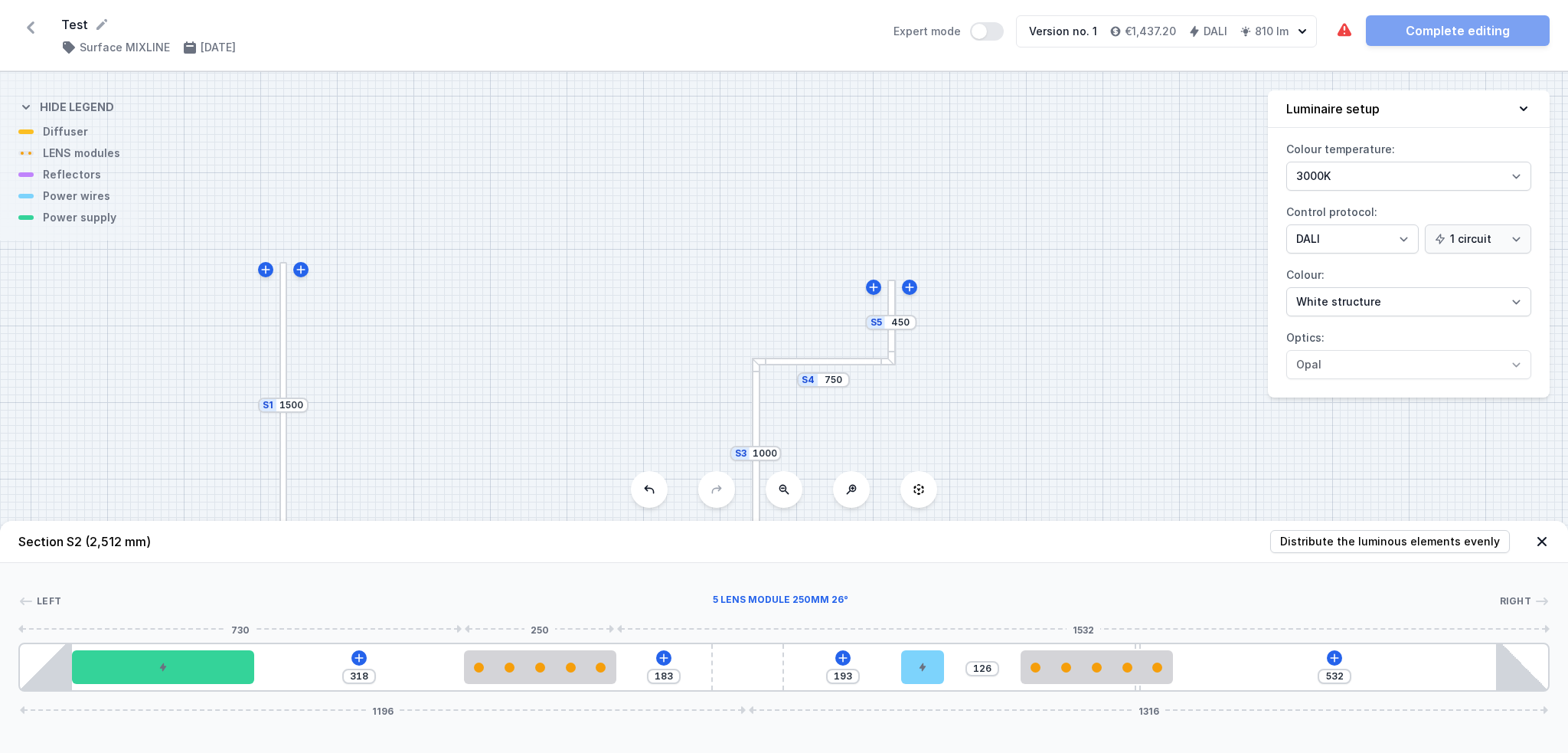
type input "294"
type input "207"
type input "270"
type input "231"
type input "255"
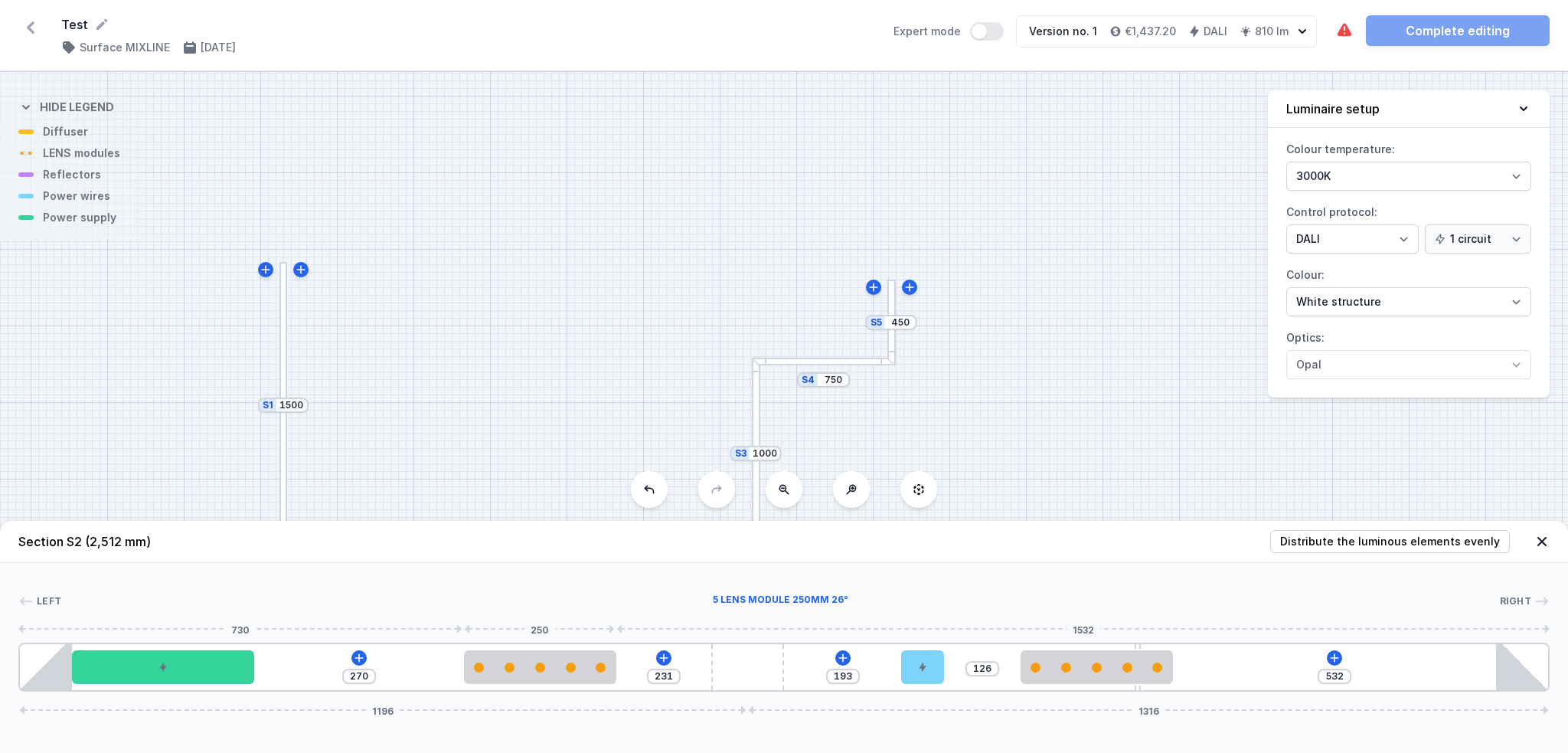
type input "246"
type input "244"
type input "257"
type input "233"
type input "268"
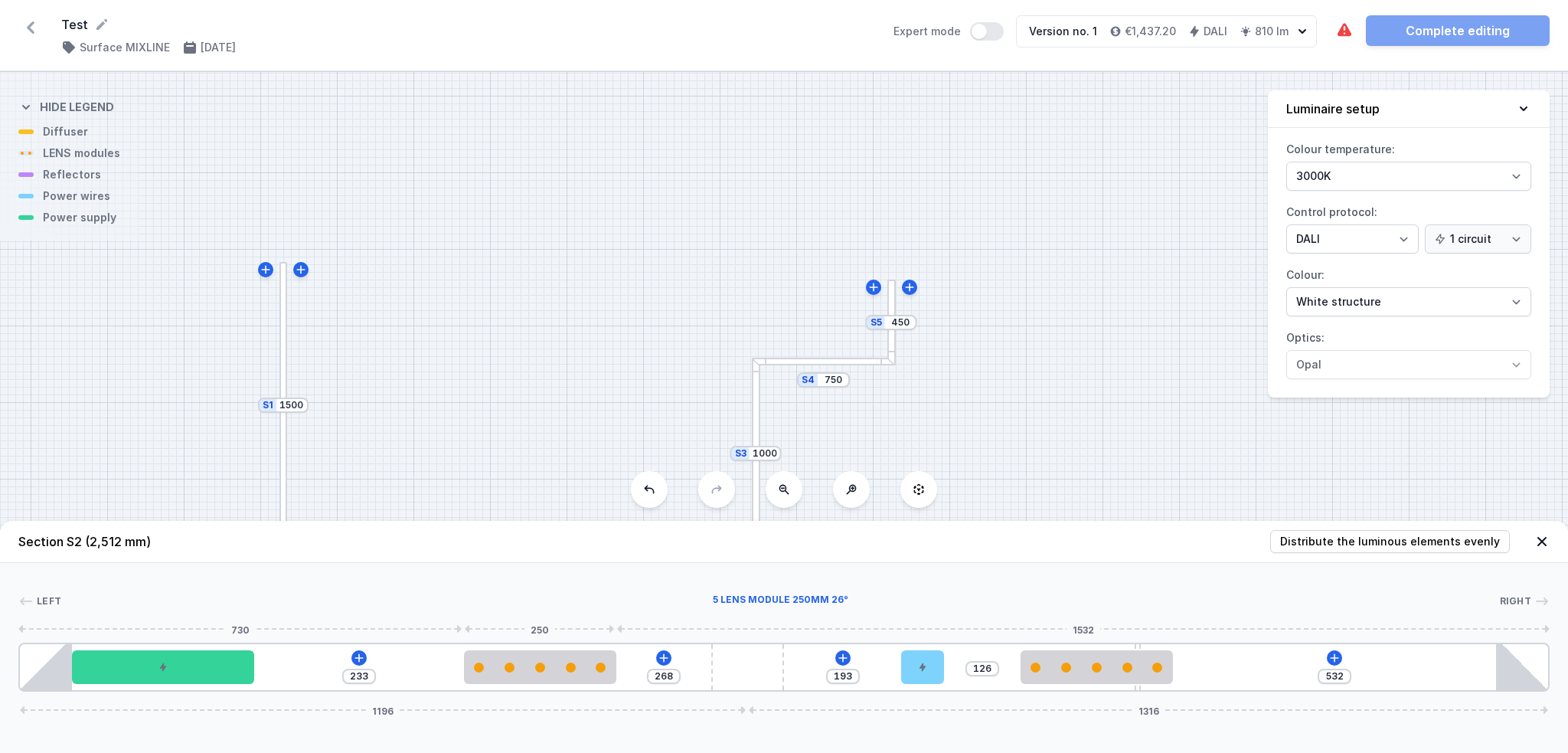
type input "223"
type input "278"
type input "218"
type input "283"
type input "206"
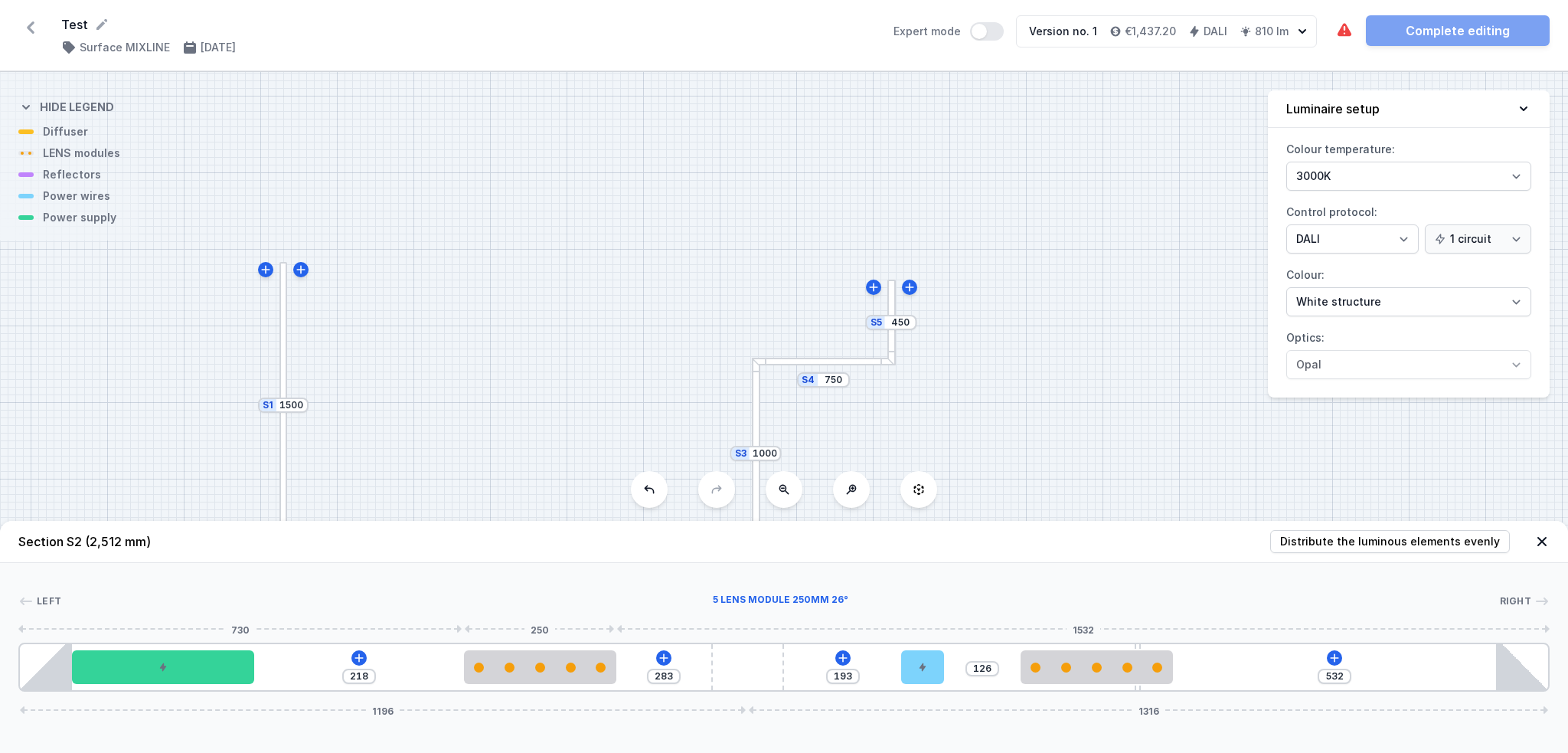
type input "295"
type input "200"
type input "301"
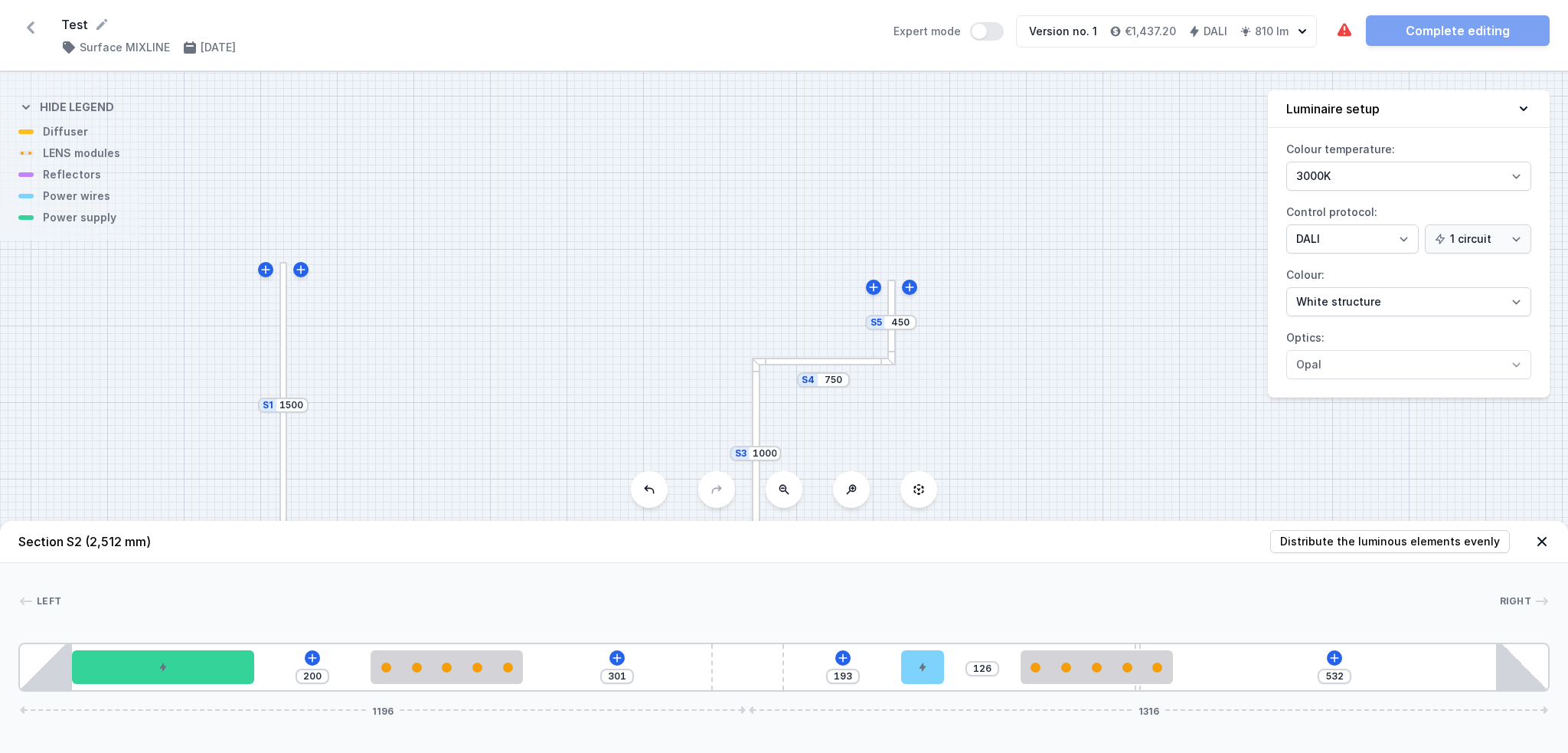
type input "192"
type input "309"
type input "187"
type input "314"
type input "184"
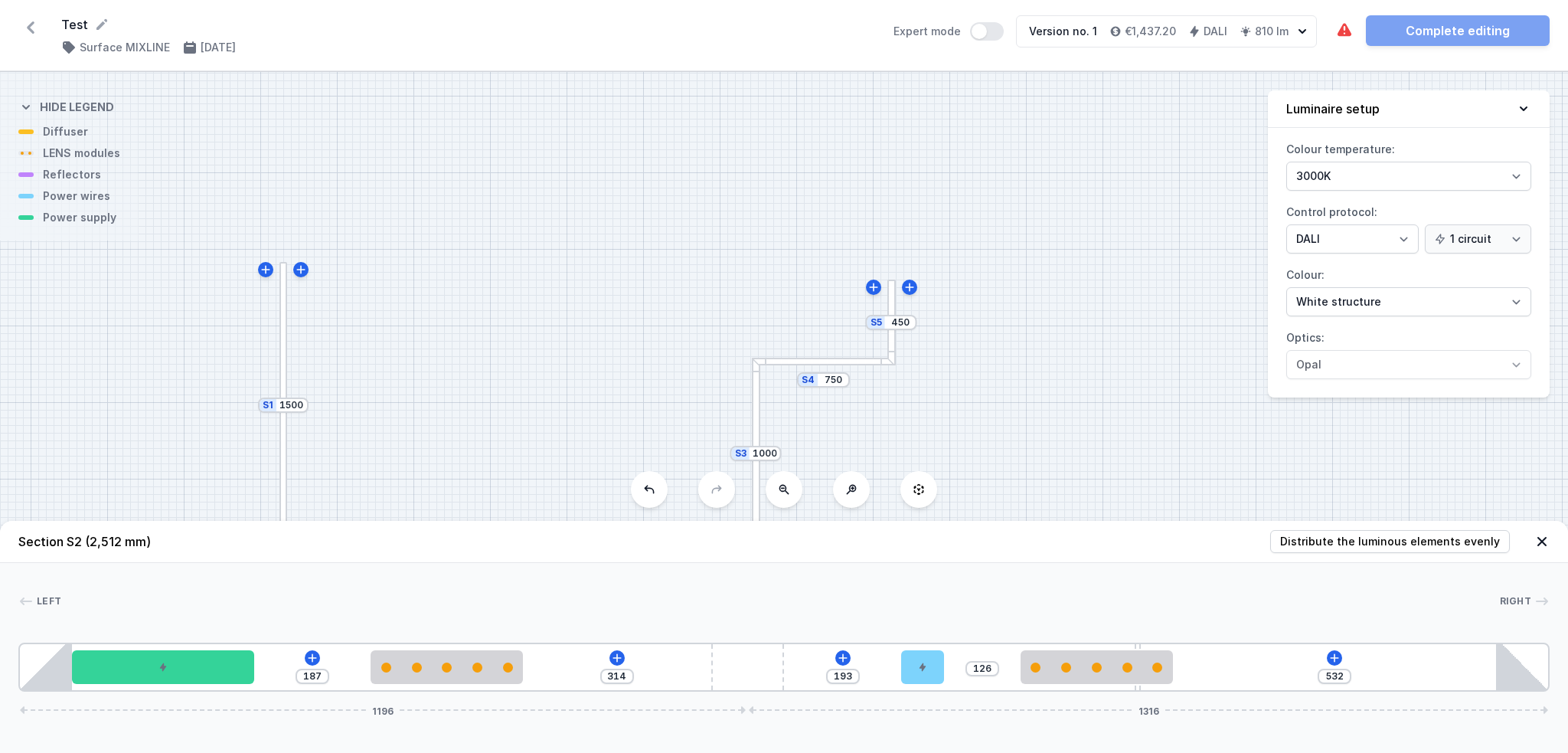
type input "317"
type input "176"
type input "325"
type input "174"
type input "327"
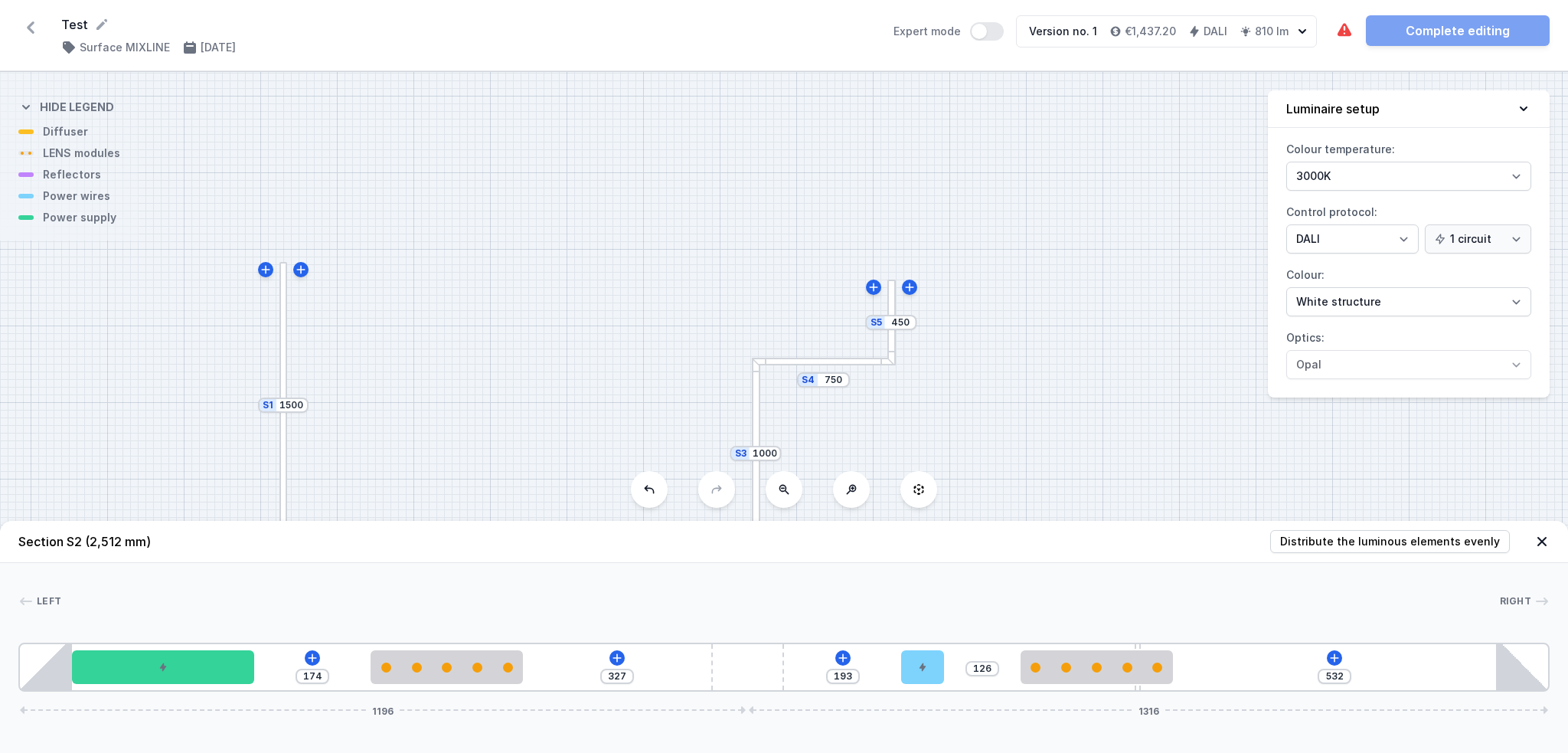
type input "168"
type input "333"
type input "163"
type input "338"
type input "159"
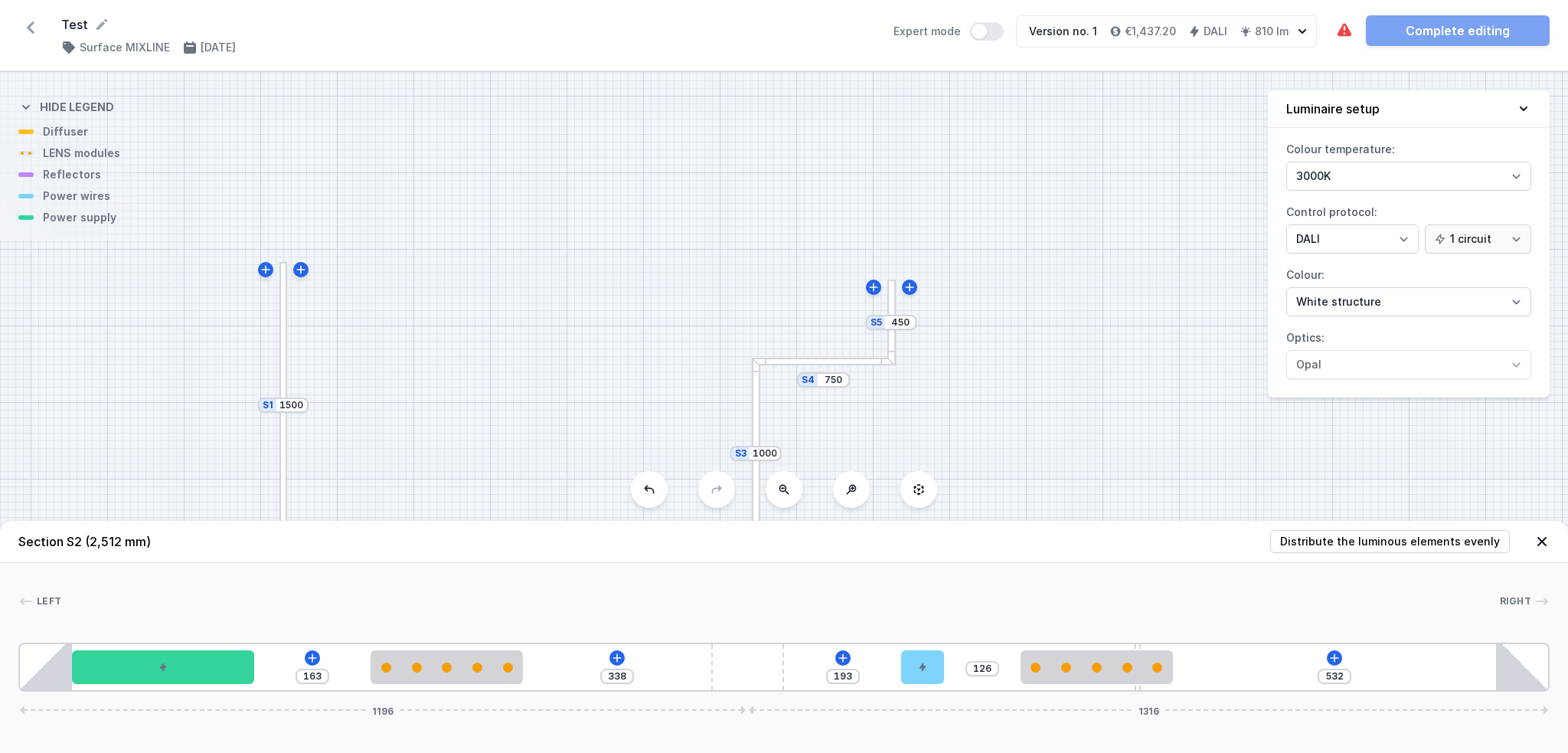
type input "342"
type input "157"
type input "344"
type input "147"
type input "354"
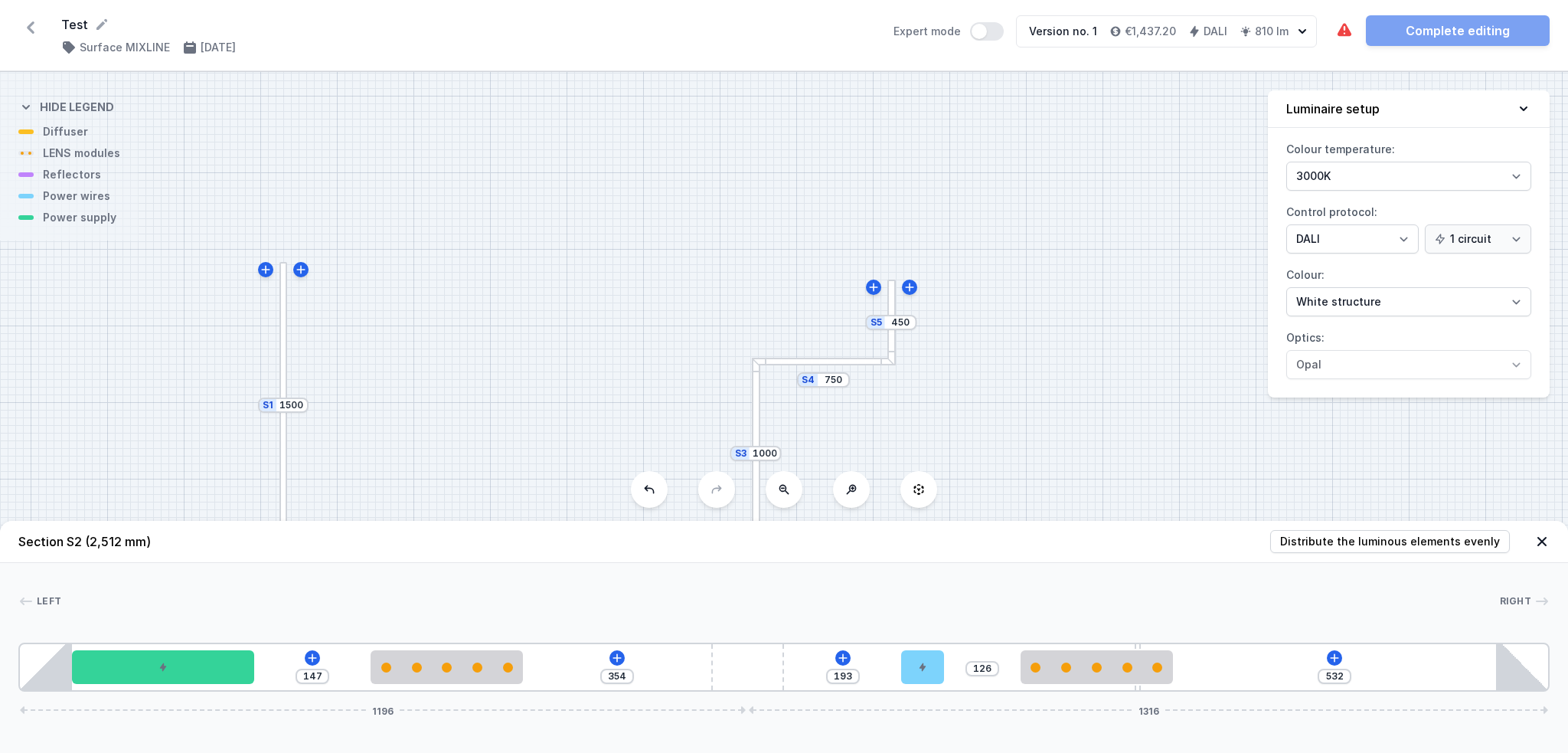
type input "143"
type input "358"
type input "139"
type input "362"
type input "135"
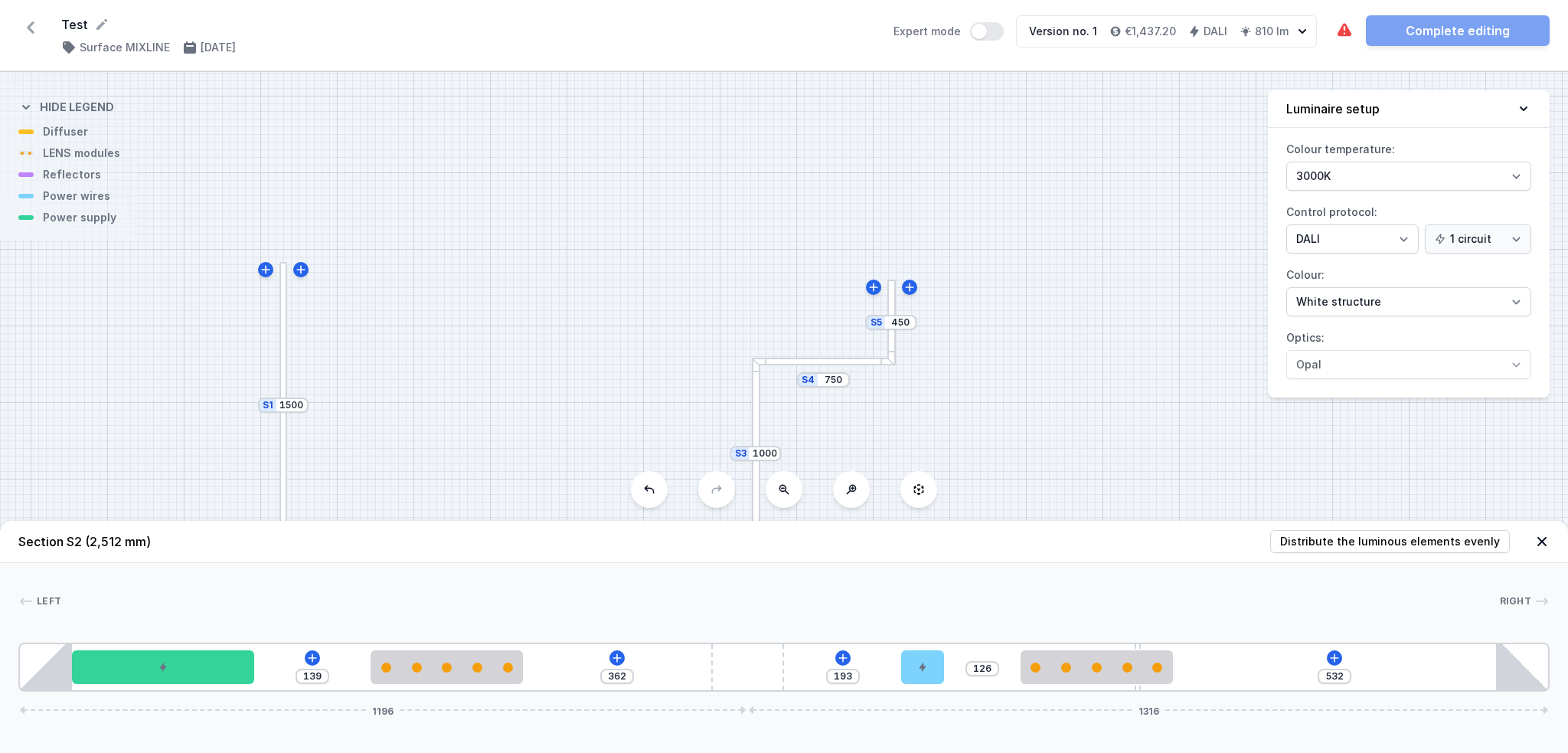
type input "366"
type input "134"
type input "367"
type input "129"
type input "372"
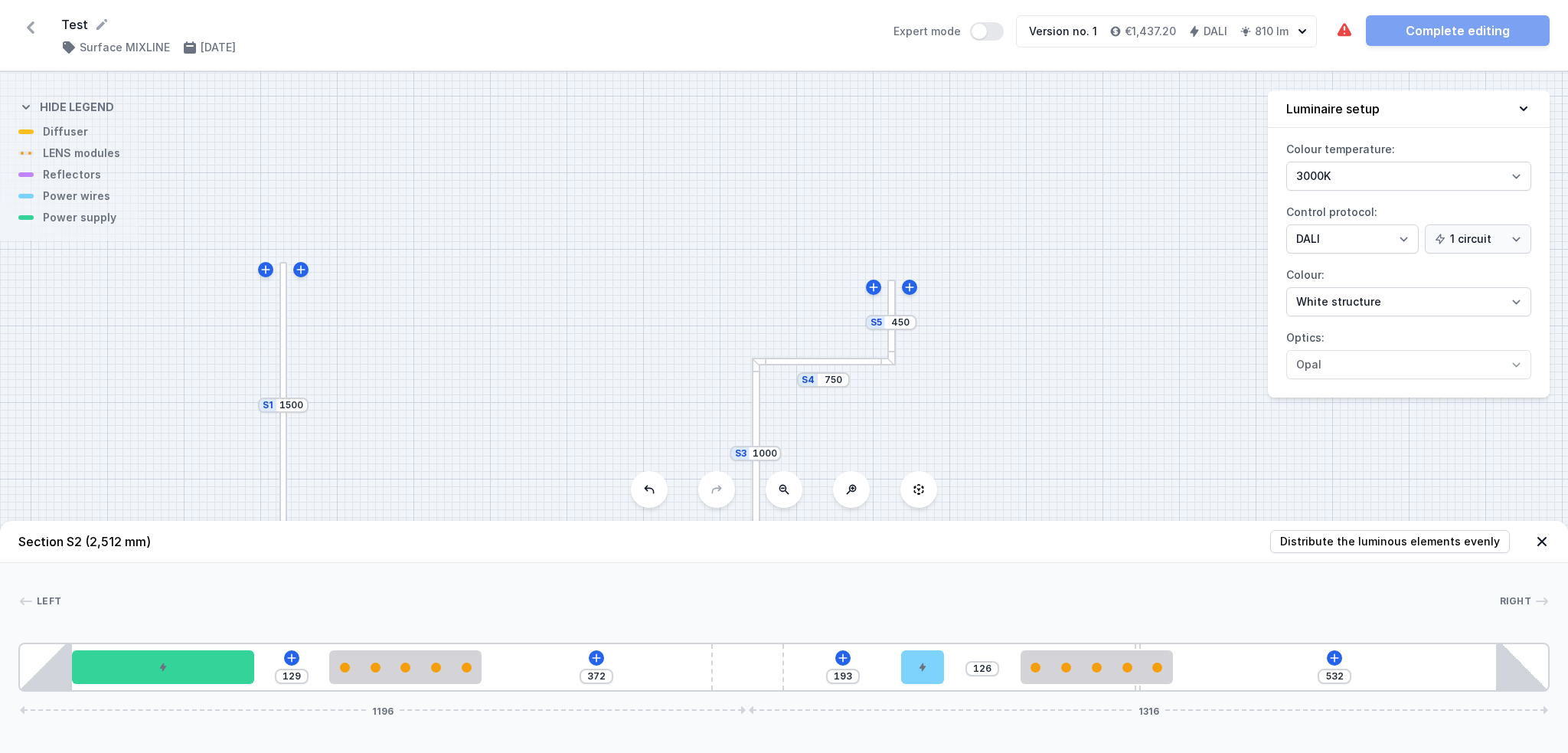
type input "124"
type input "377"
type input "119"
type input "382"
type input "113"
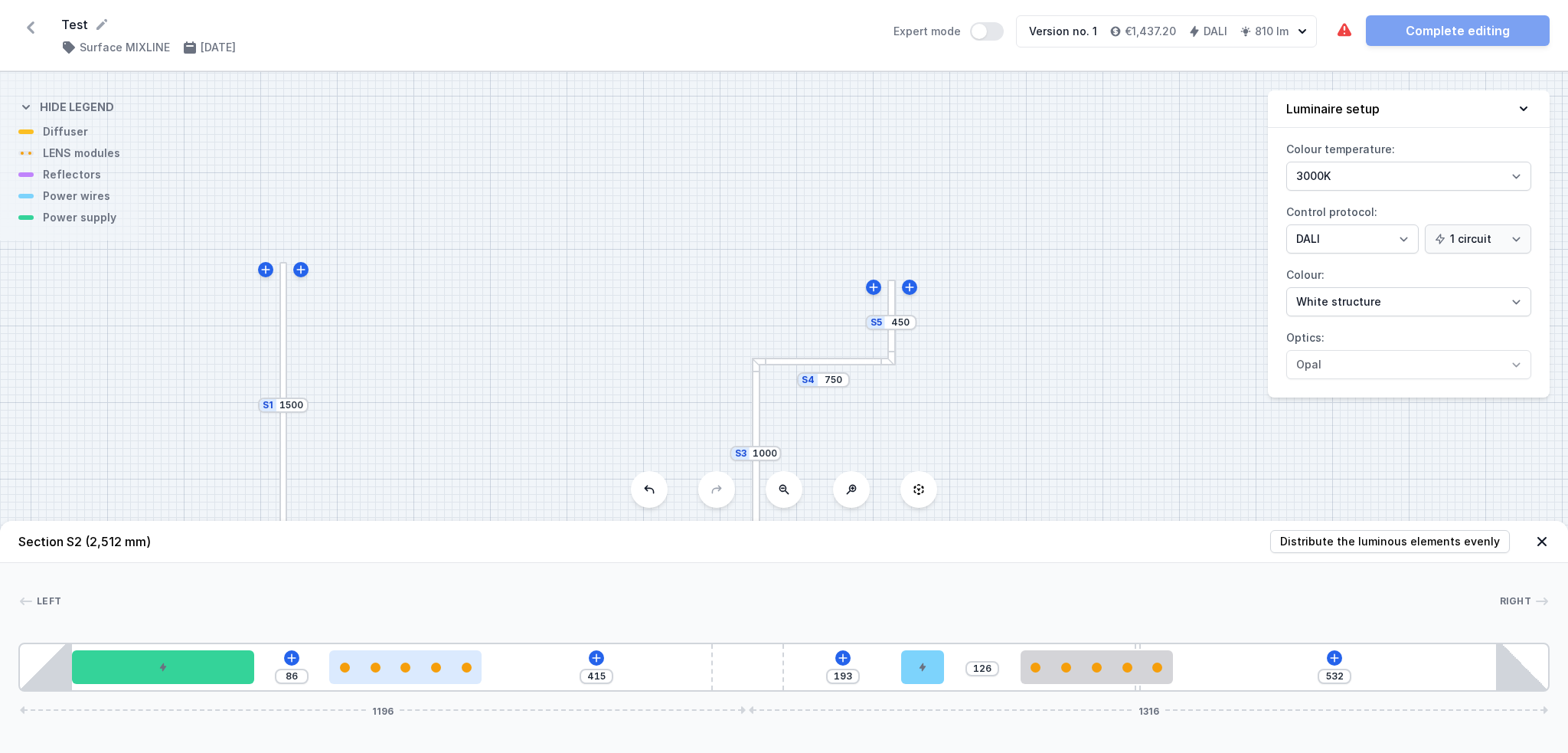
type input "501"
drag, startPoint x: 546, startPoint y: 668, endPoint x: 352, endPoint y: 680, distance: 194.4
click at [352, 564] on div at bounding box center [330, 667] width 152 height 34
click at [355, 564] on div at bounding box center [360, 667] width 10 height 10
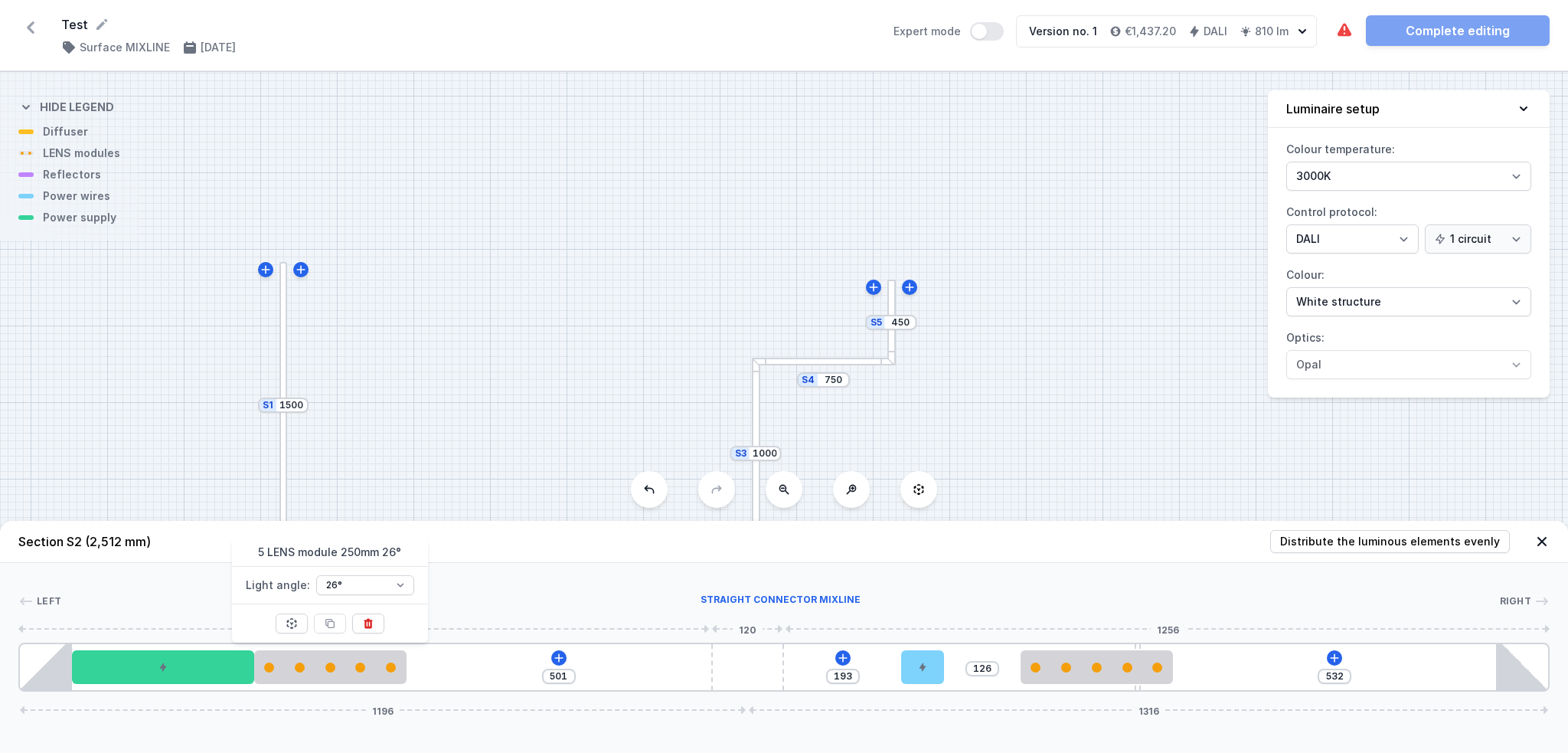
type input "605"
type input "428"
type input "595"
type input "438"
type input "579"
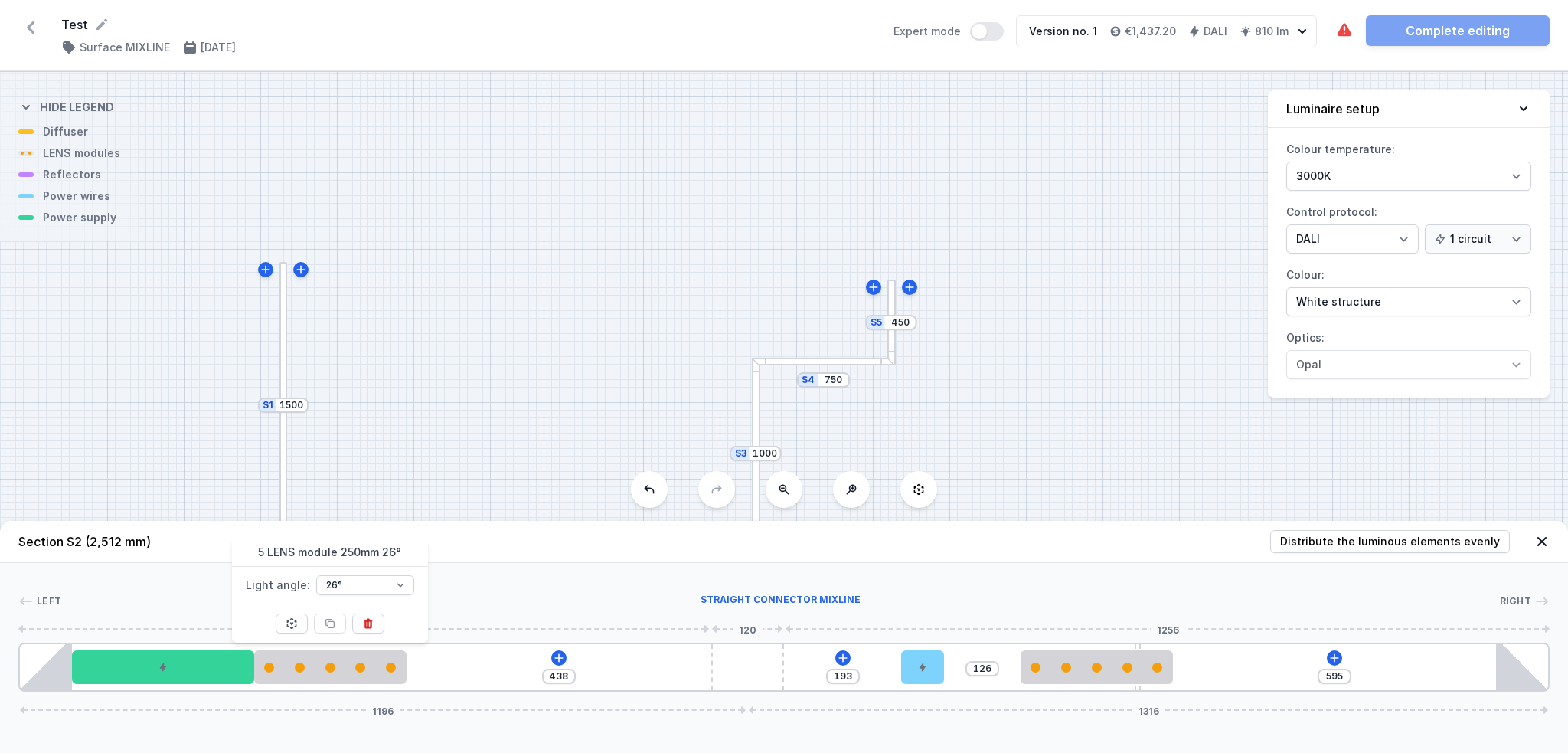
type input "454"
type input "563"
type input "470"
type input "551"
type input "482"
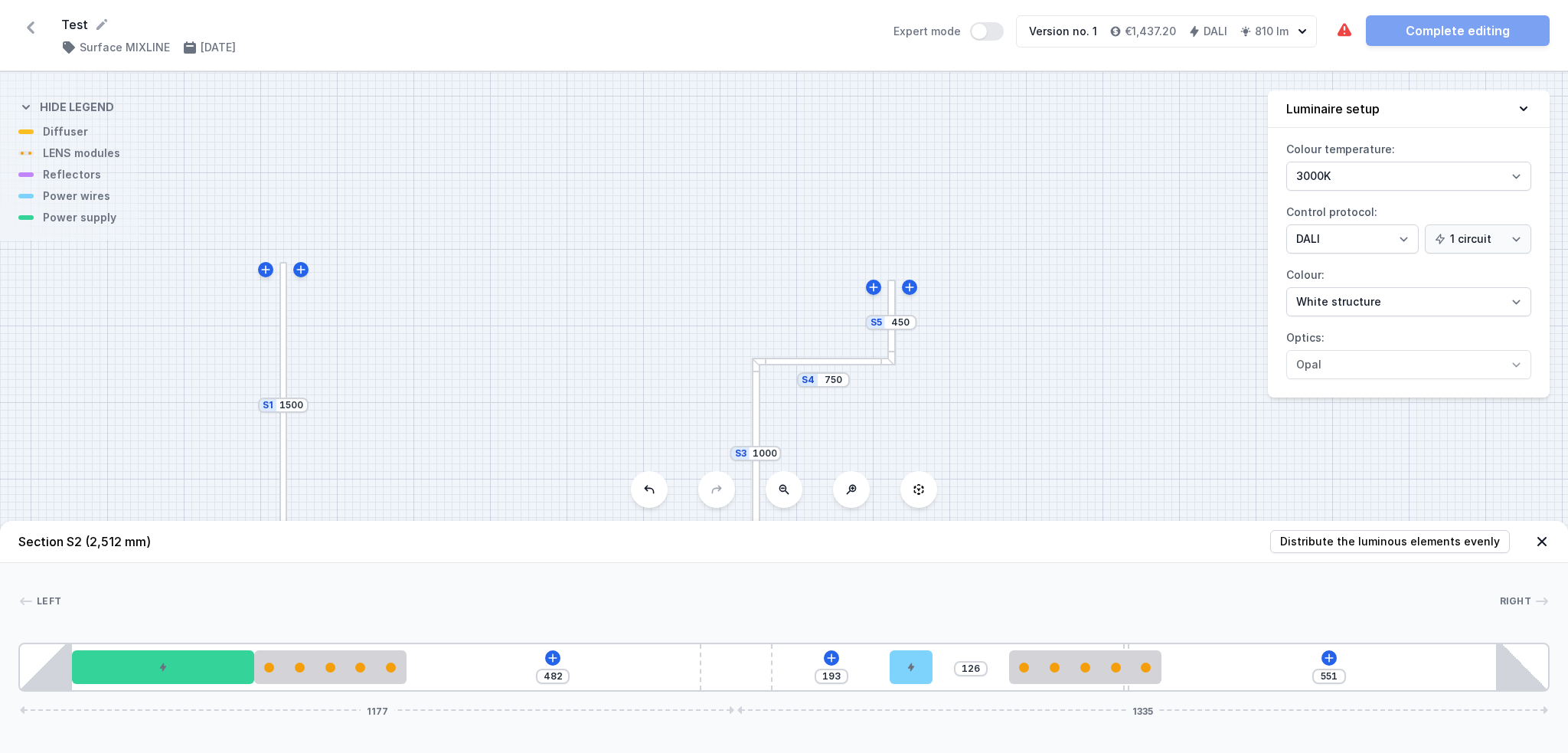
type input "541"
type input "492"
type input "530"
type input "503"
drag, startPoint x: 753, startPoint y: 668, endPoint x: 822, endPoint y: 662, distance: 69.3
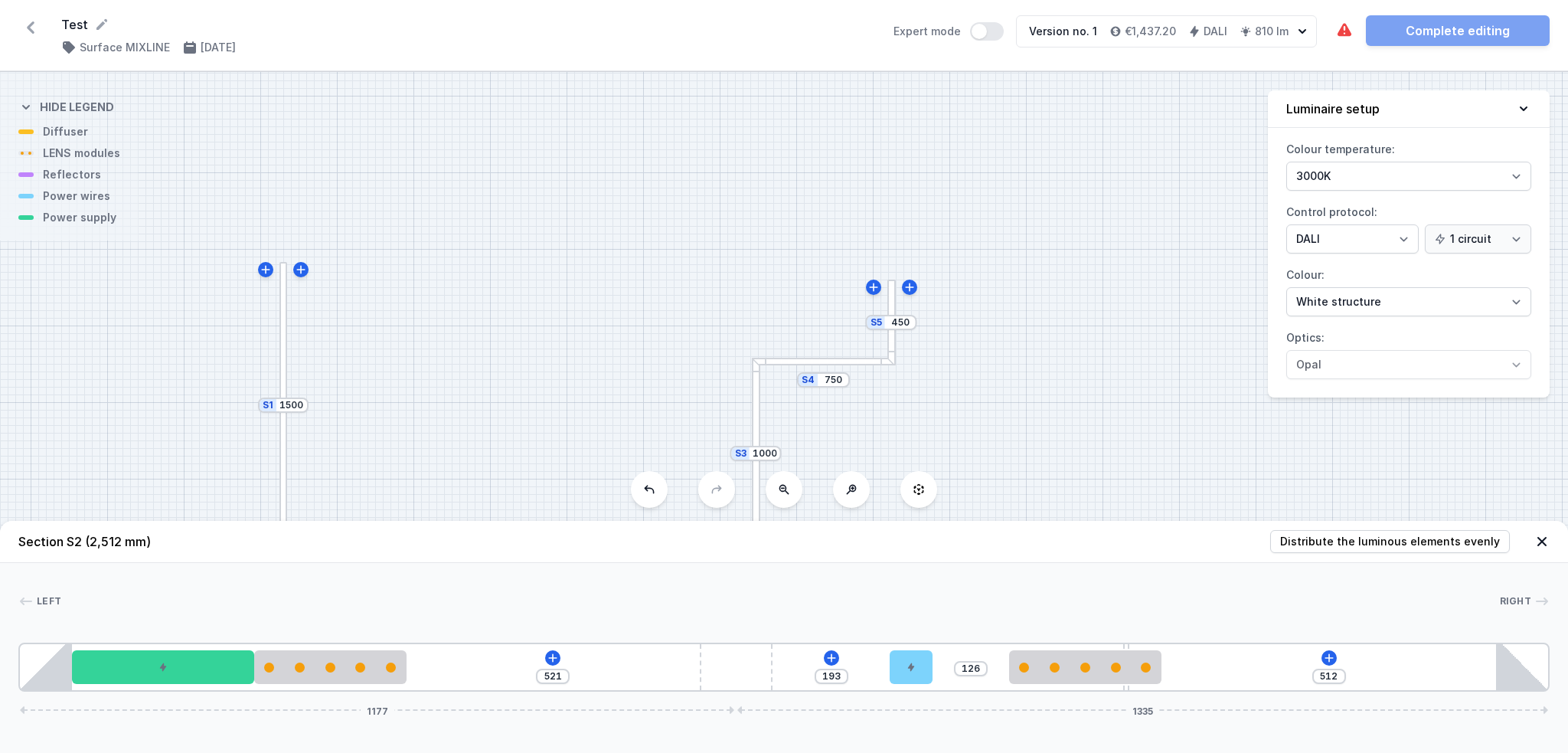
click at [822, 564] on div "521 193 126 512 1177 1335" at bounding box center [784, 667] width 1531 height 49
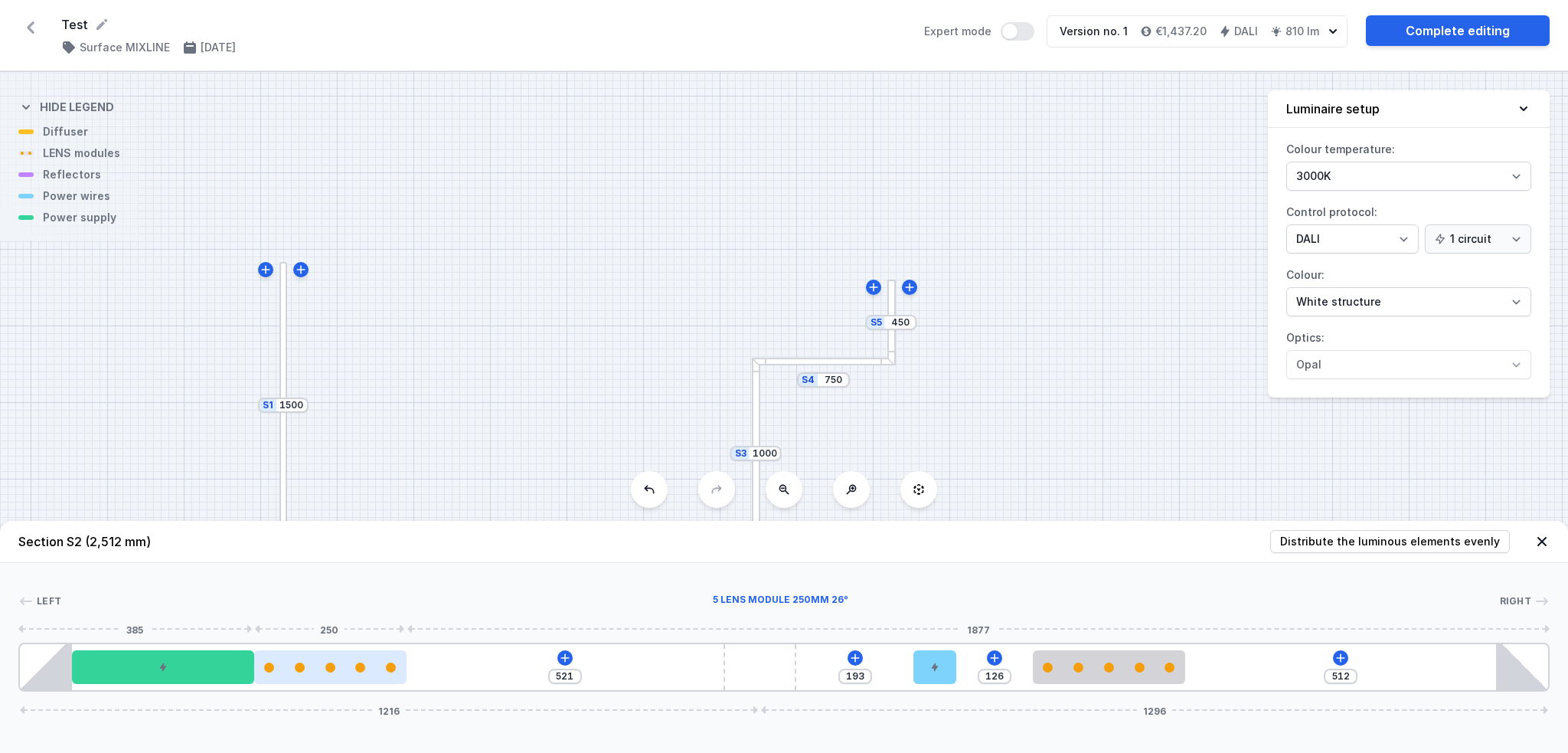
click at [345, 564] on div at bounding box center [330, 667] width 152 height 10
click at [294, 564] on icon at bounding box center [292, 624] width 12 height 12
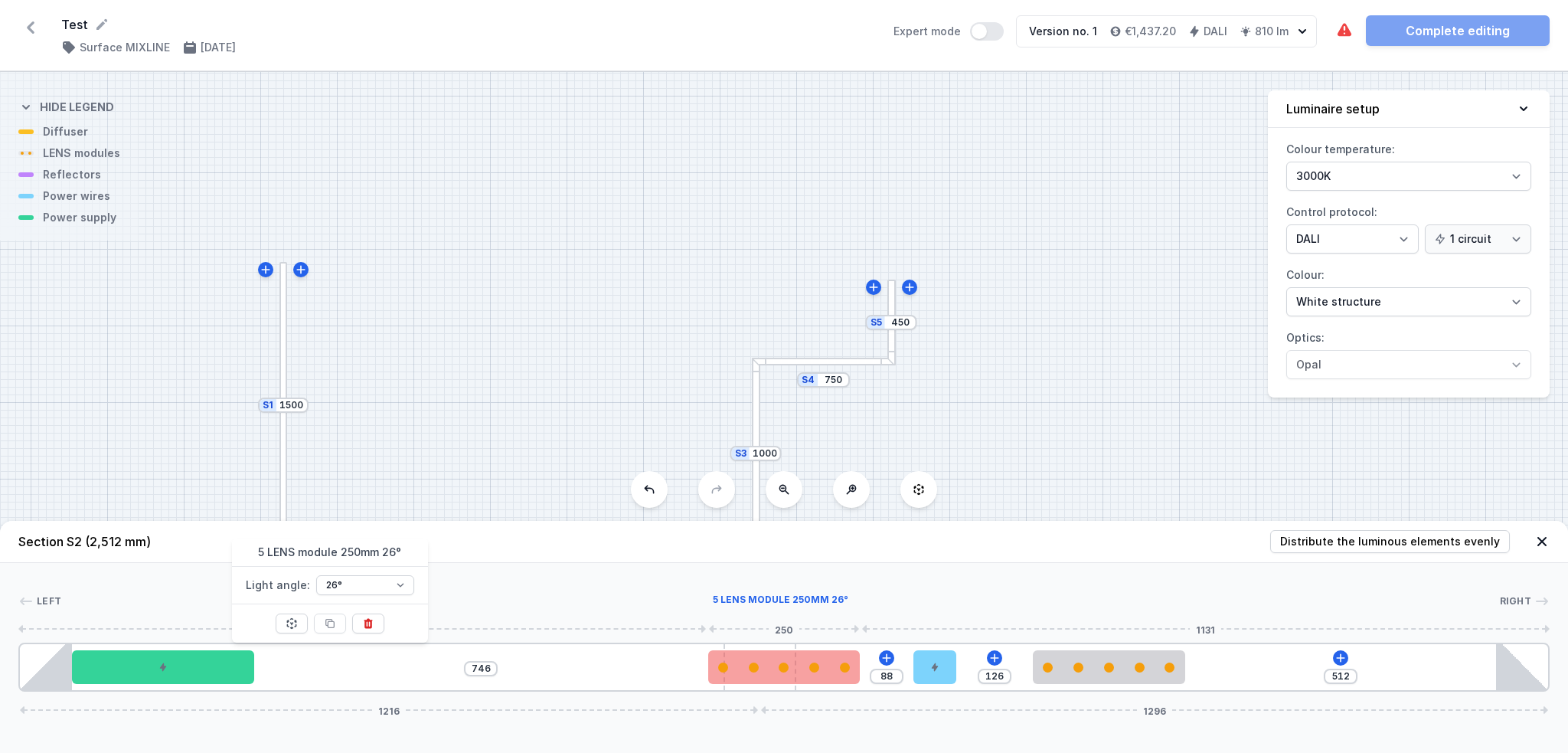
click at [805, 564] on div at bounding box center [784, 667] width 152 height 34
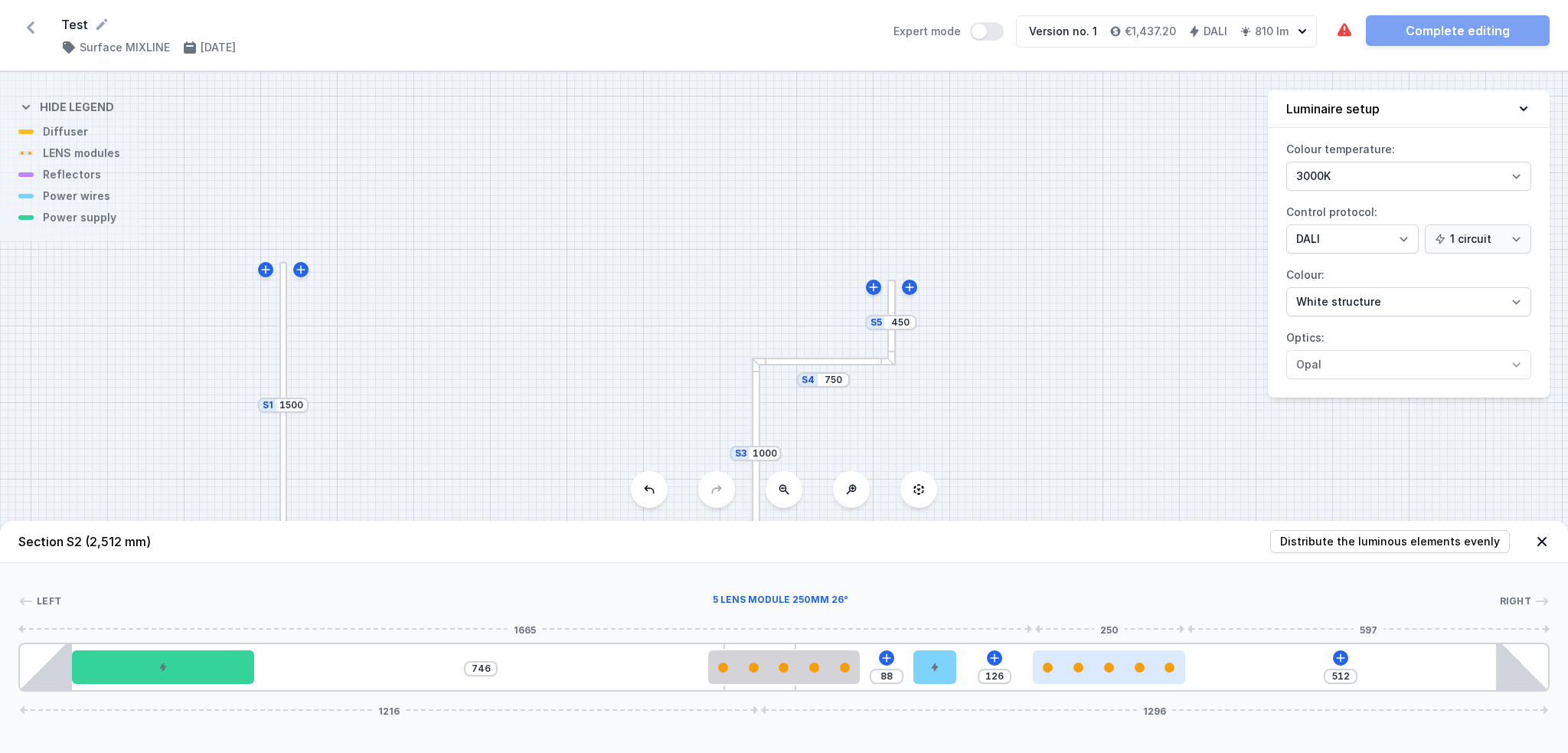
click at [1090, 564] on div at bounding box center [1109, 667] width 152 height 34
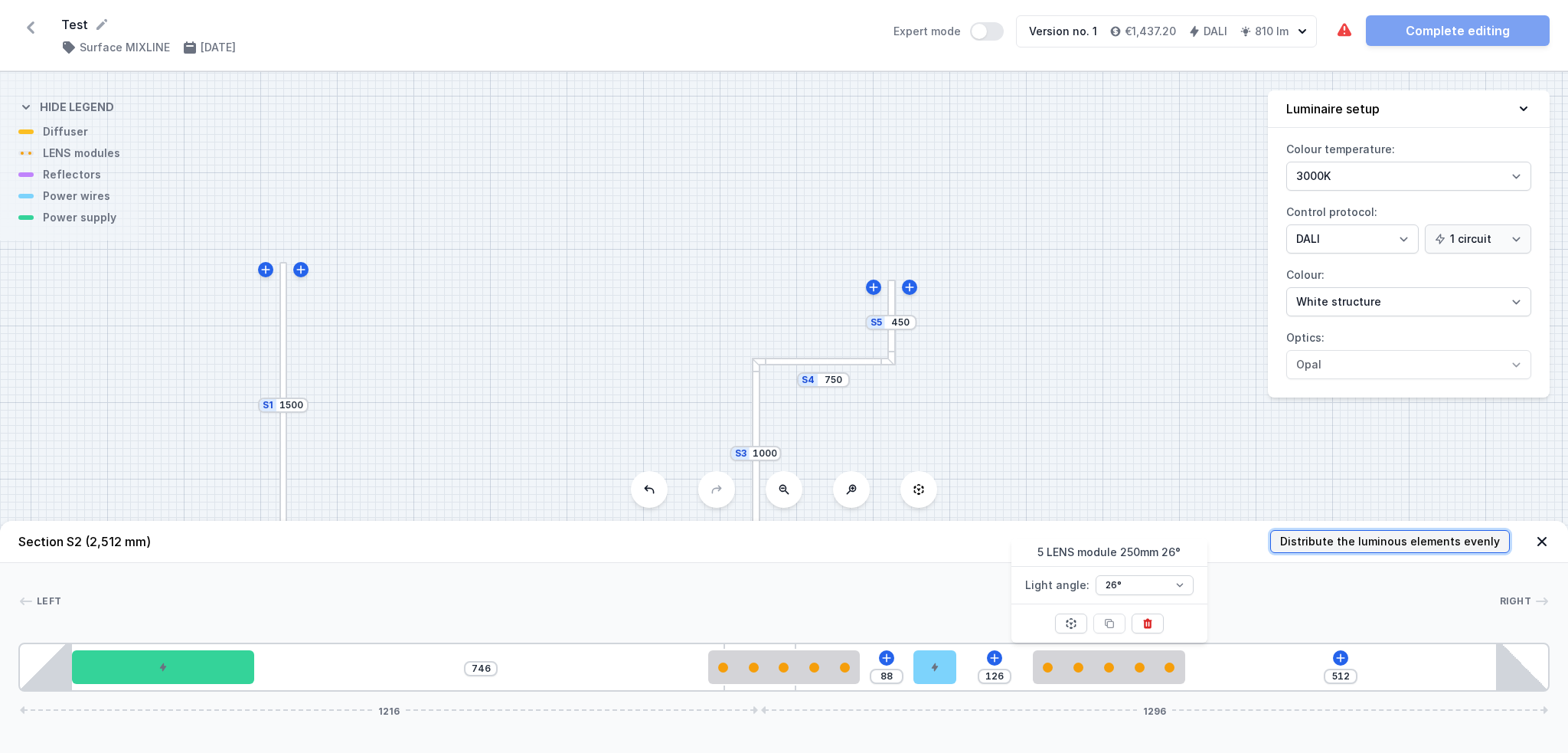
click at [1164, 534] on span "Distribute the luminous elements evenly" at bounding box center [1390, 542] width 220 height 16
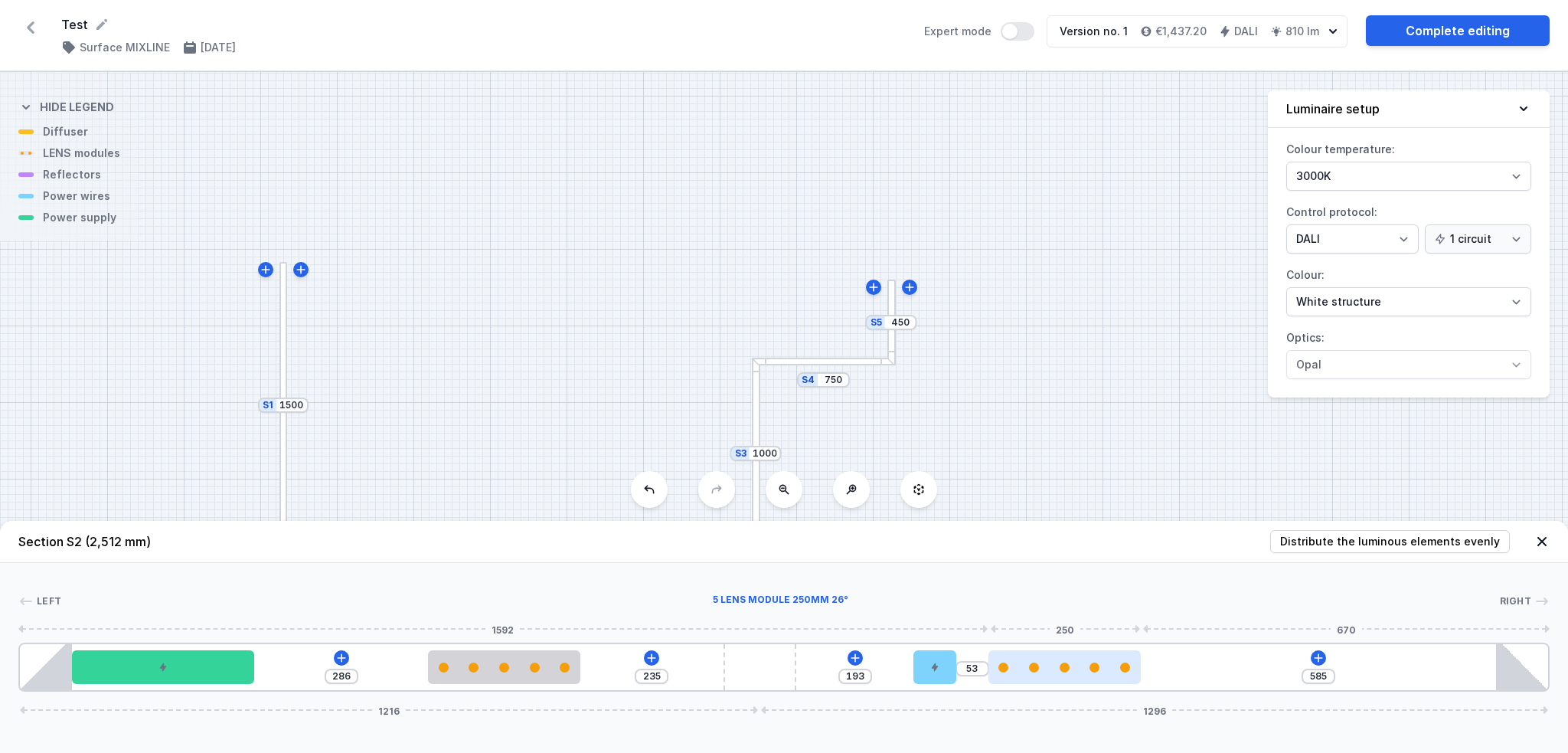
click at [1044, 564] on div at bounding box center [1064, 667] width 152 height 34
click at [1064, 564] on icon at bounding box center [1064, 623] width 9 height 9
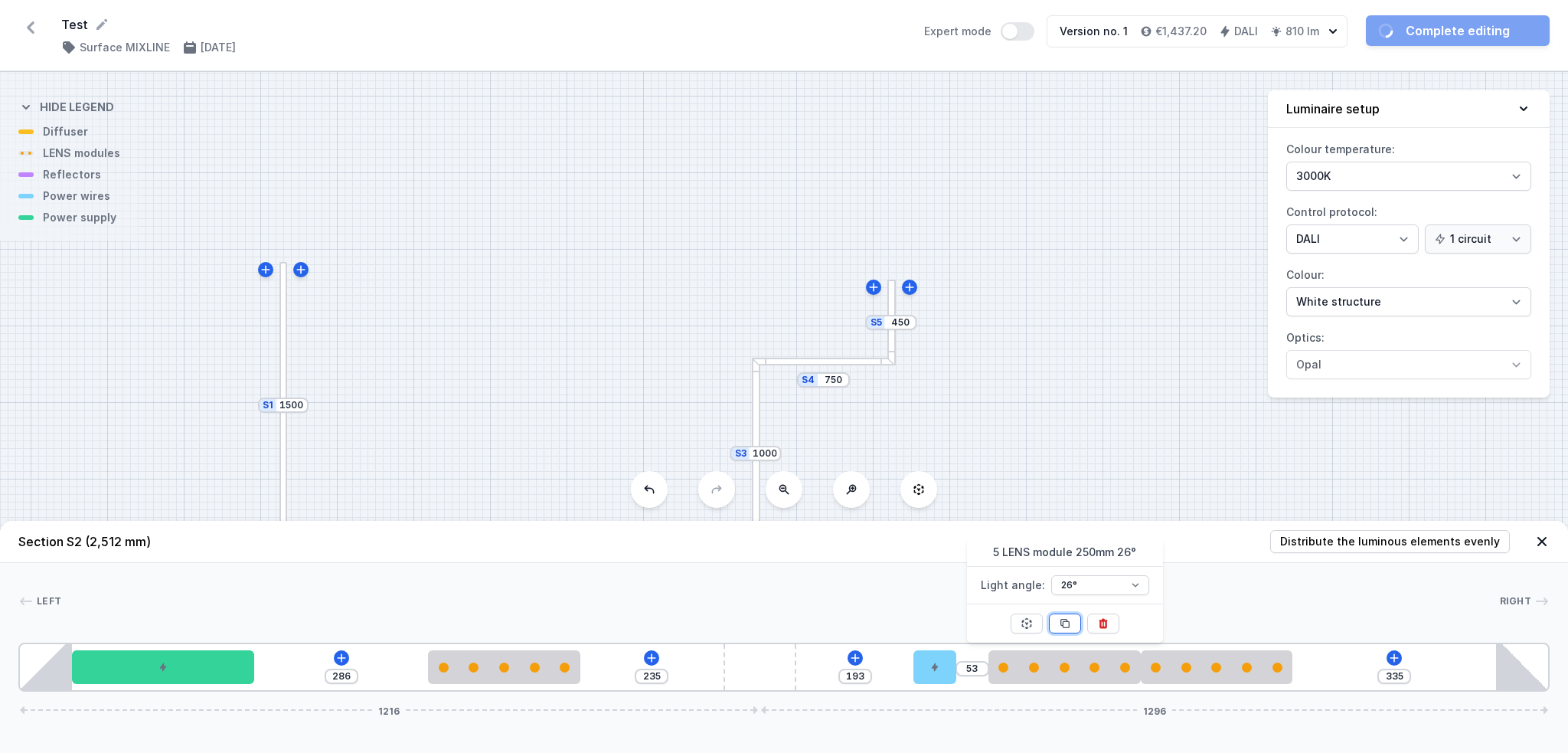
click at [1064, 564] on icon at bounding box center [1064, 623] width 9 height 9
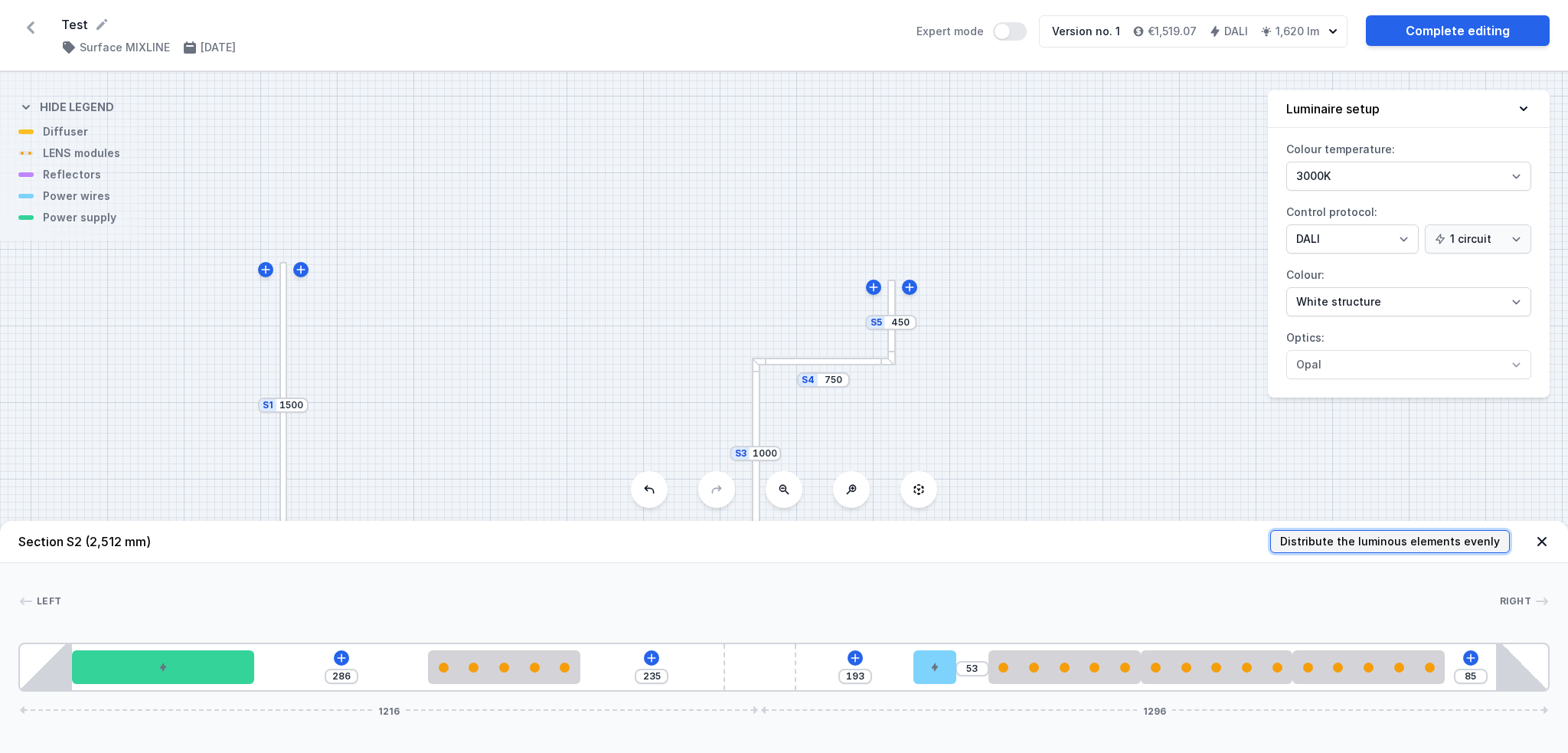
click at [1164, 546] on span "Distribute the luminous elements evenly" at bounding box center [1390, 542] width 220 height 16
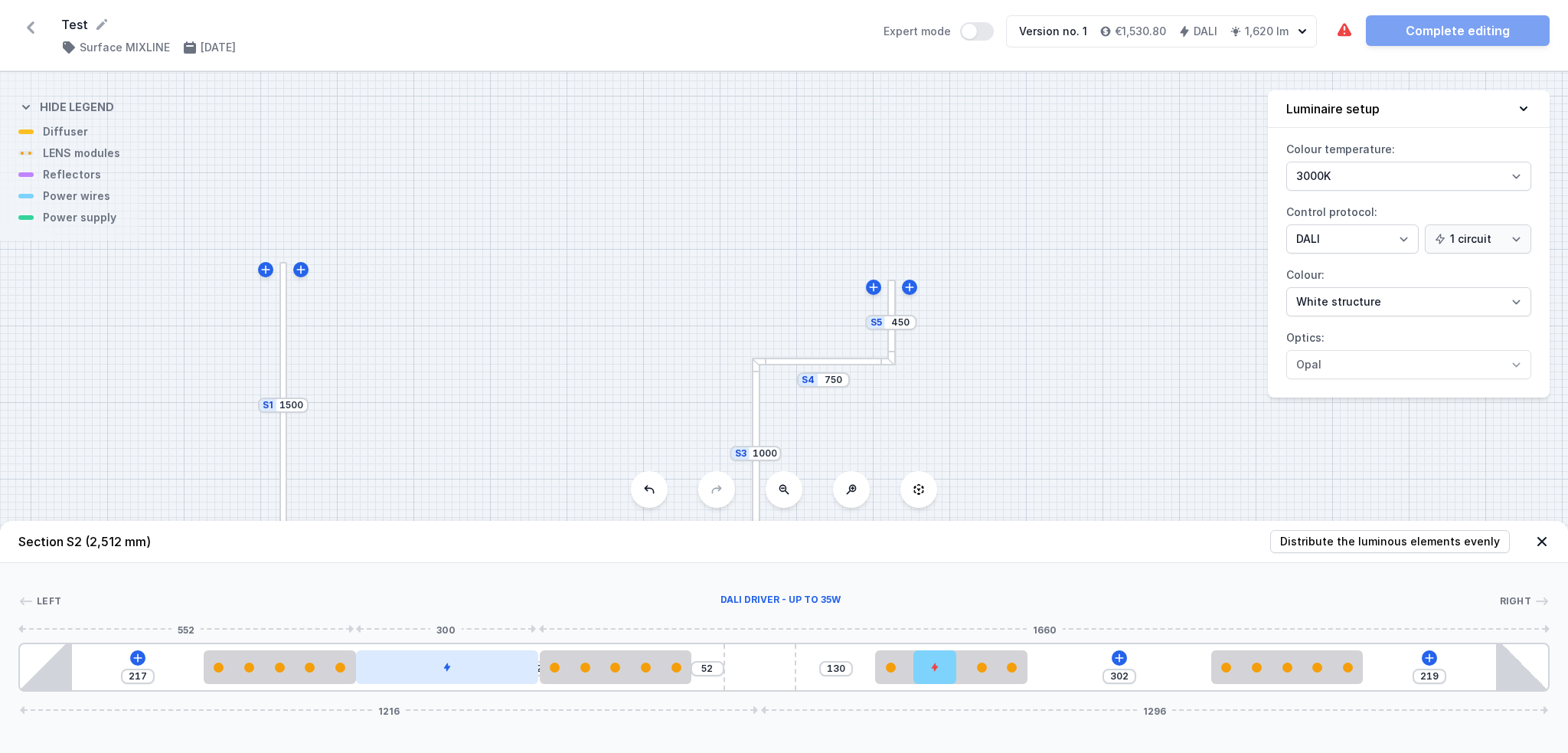
drag, startPoint x: 166, startPoint y: 671, endPoint x: 437, endPoint y: 655, distance: 271.5
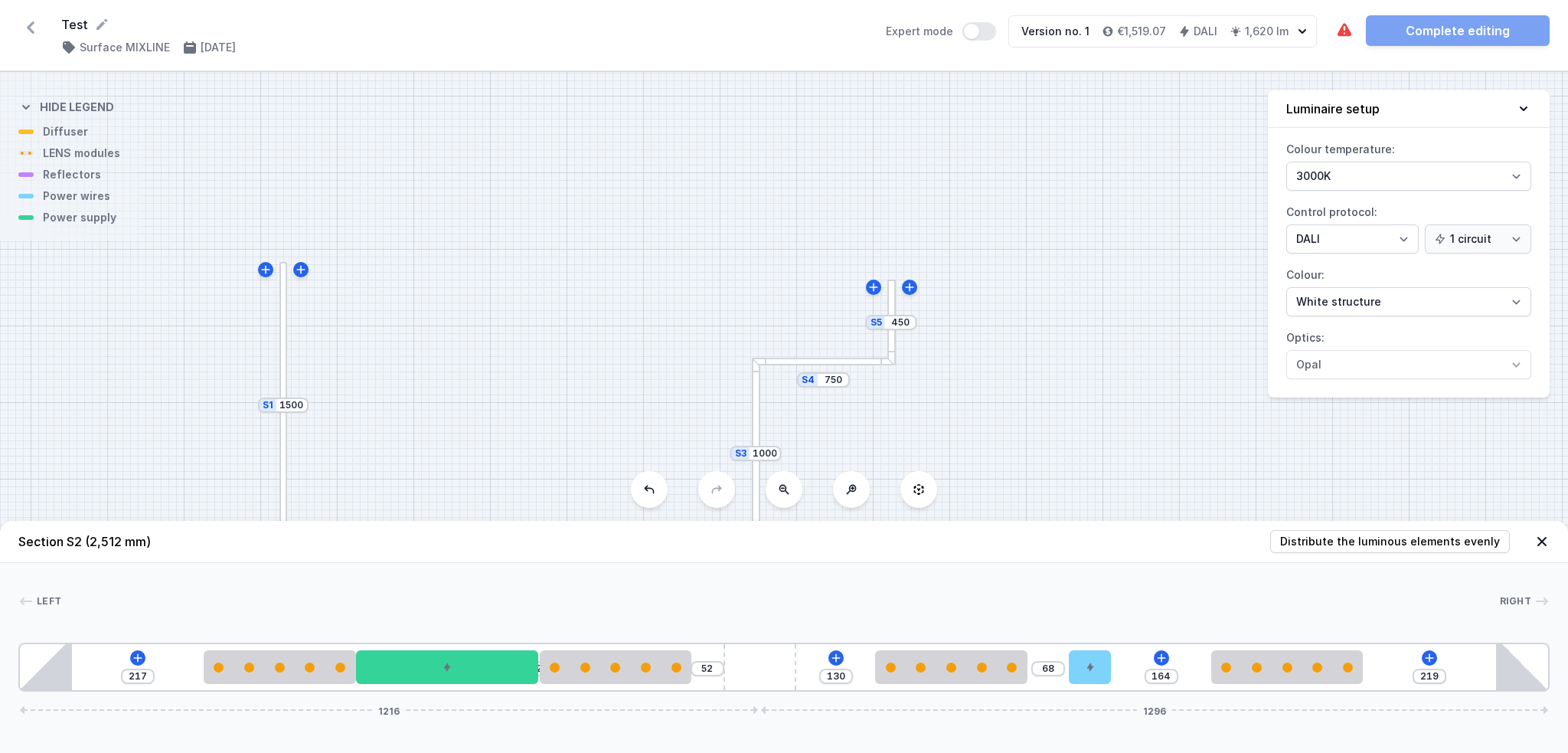
drag, startPoint x: 932, startPoint y: 668, endPoint x: 1116, endPoint y: 697, distance: 186.3
click at [424, 564] on div "Left Right 1 2 3 2 4 2 5 2 1 217 2 52 130 68 164 219 1216 1296 302 250 300 250 …" at bounding box center [784, 626] width 1568 height 128
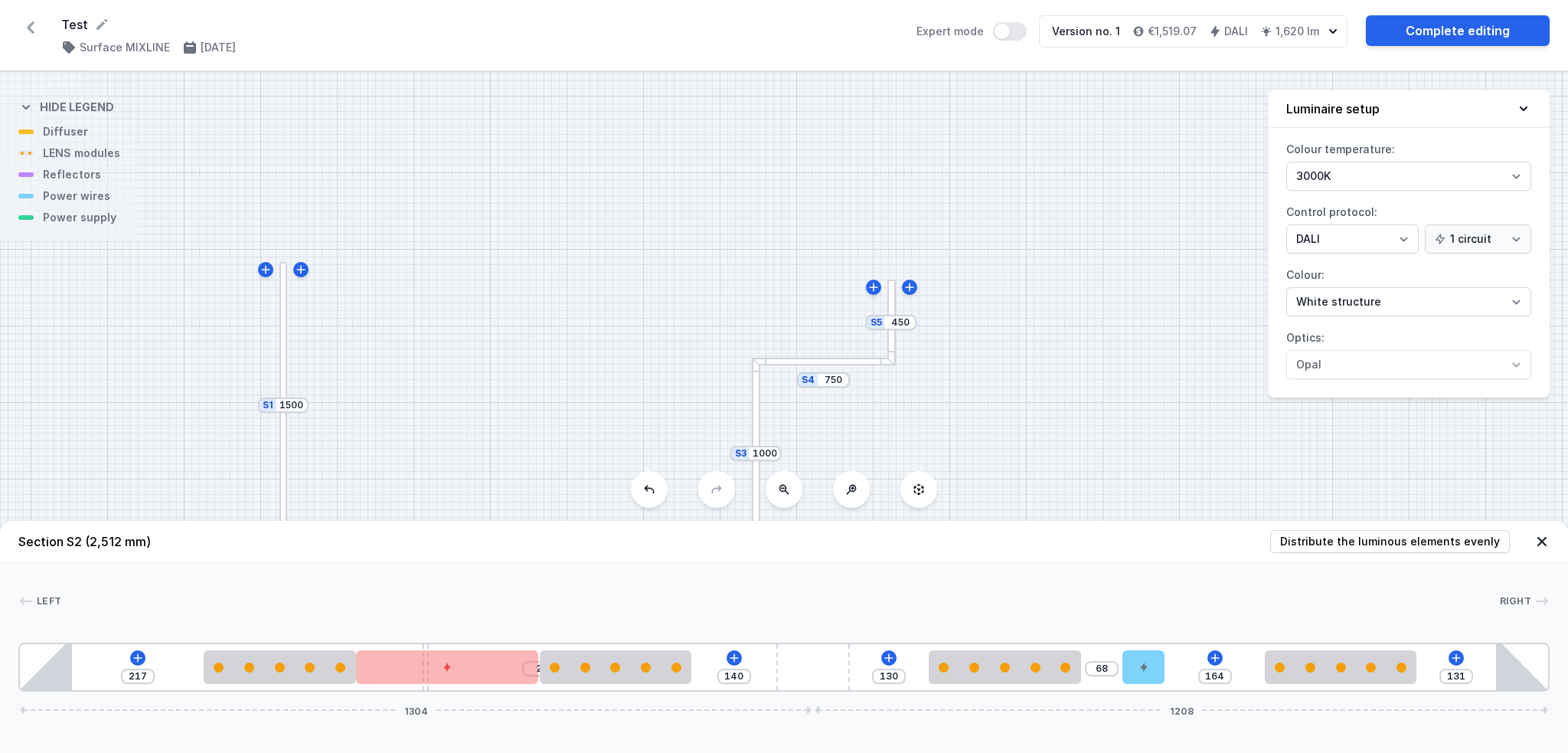
drag, startPoint x: 749, startPoint y: 667, endPoint x: 861, endPoint y: 718, distance: 123.1
click at [861, 564] on div "Section S2 (2,512 mm) Distribute the luminous elements evenly Left Right 1 2 3 …" at bounding box center [784, 637] width 1568 height 232
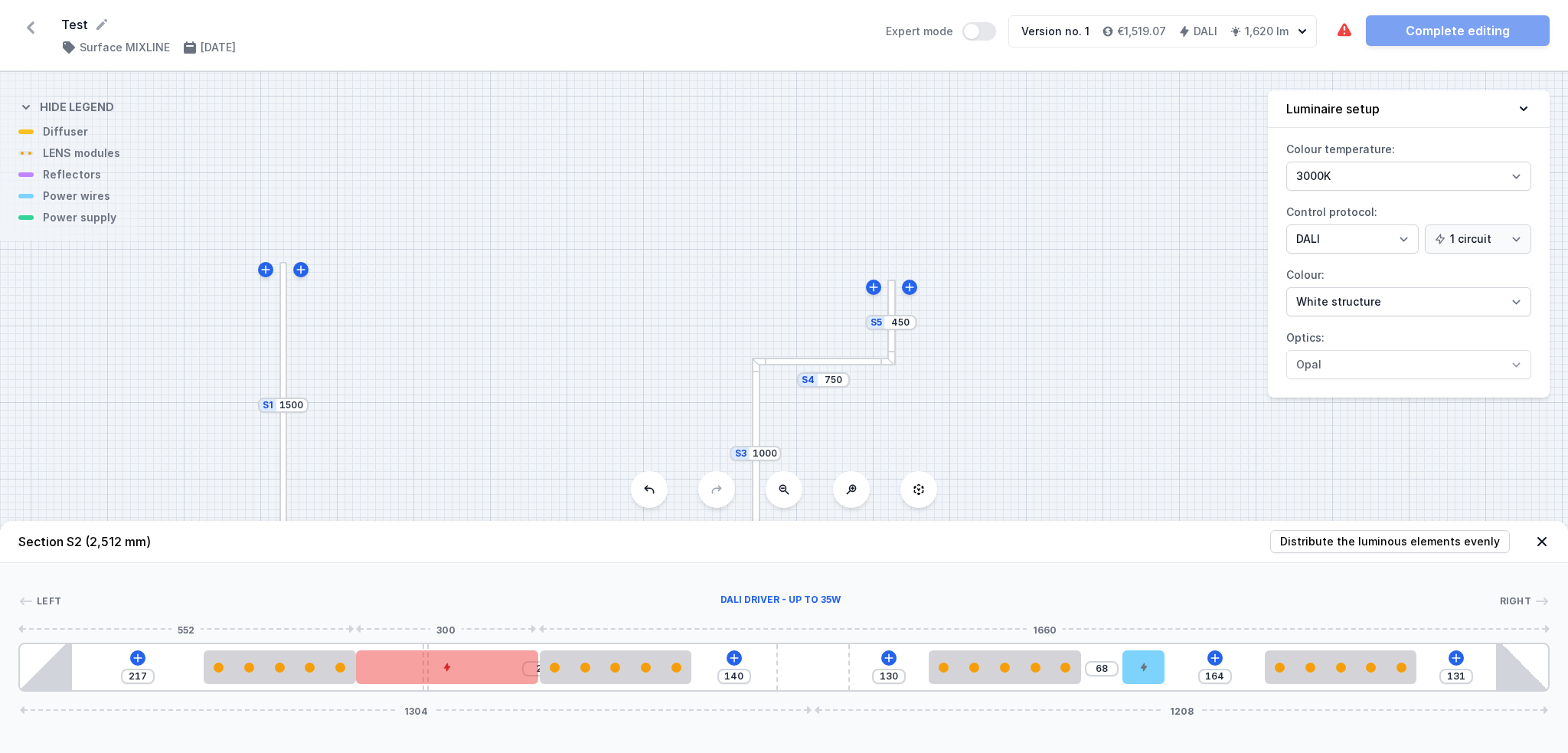
click at [422, 564] on div at bounding box center [447, 667] width 182 height 34
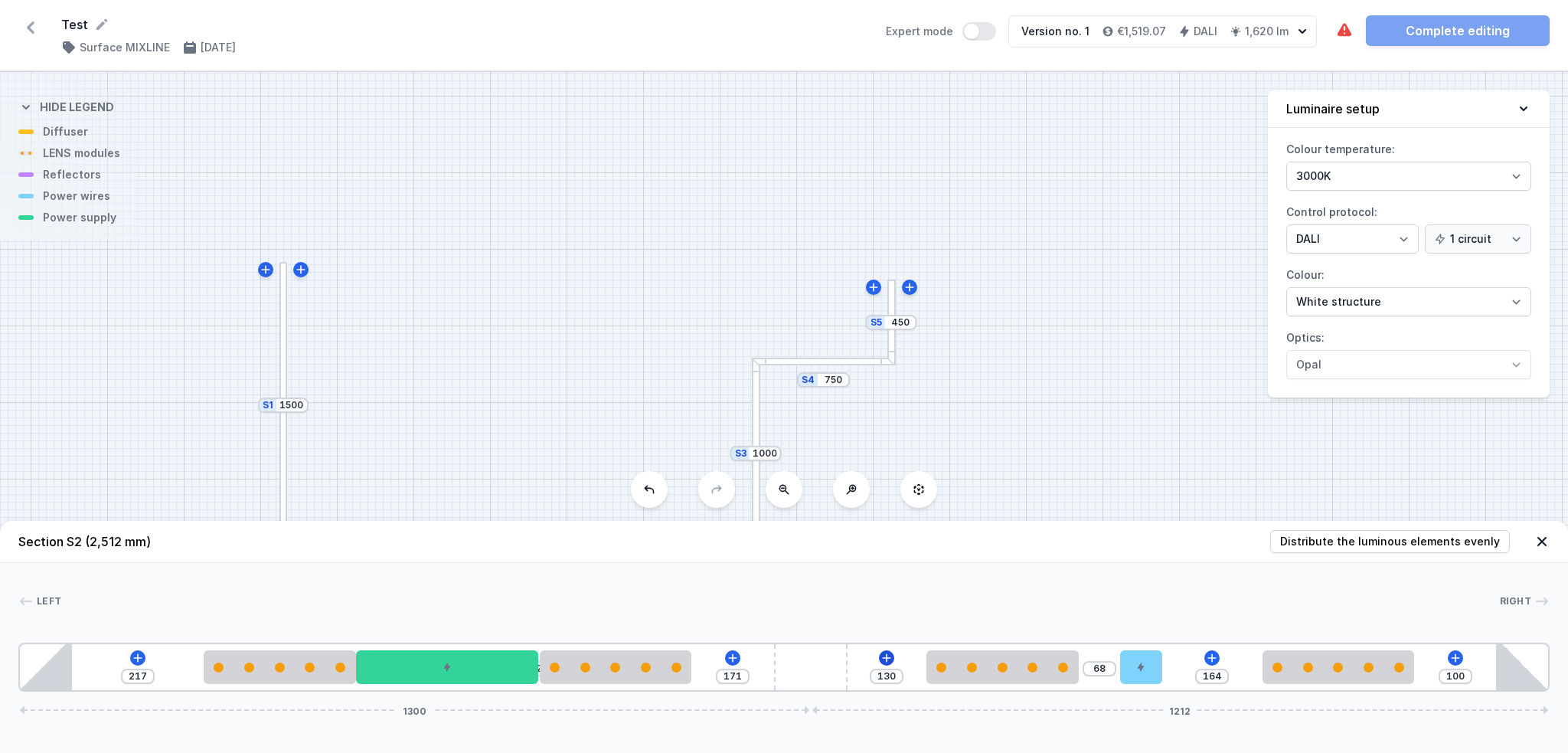
drag, startPoint x: 828, startPoint y: 678, endPoint x: 904, endPoint y: 665, distance: 77.1
click at [904, 564] on div "217 2 171 130 68 164 100 1300 1212" at bounding box center [784, 667] width 1531 height 49
